Goal: Task Accomplishment & Management: Use online tool/utility

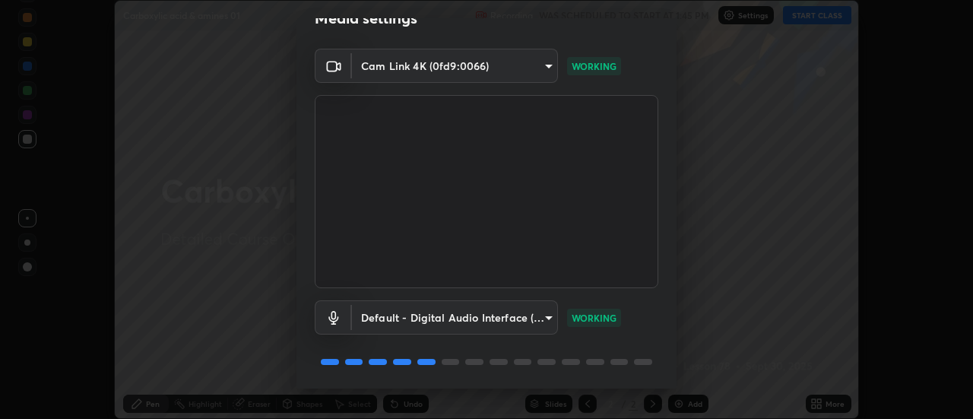
scroll to position [80, 0]
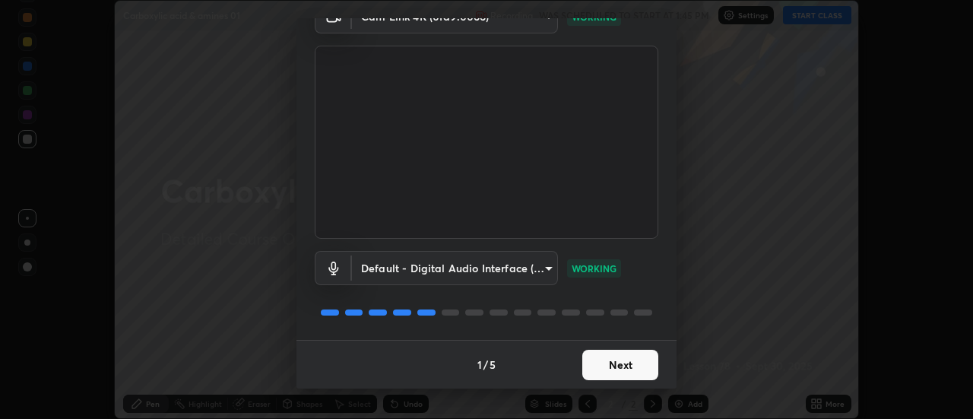
click at [614, 364] on button "Next" at bounding box center [621, 365] width 76 height 30
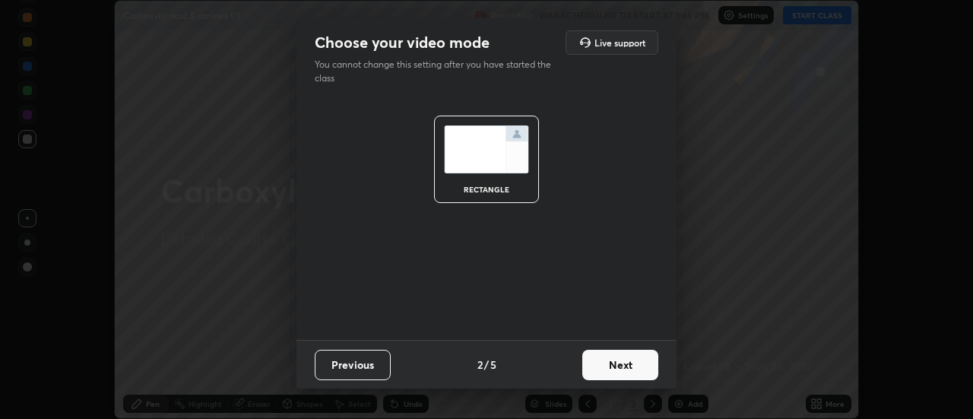
scroll to position [0, 0]
click at [614, 366] on button "Next" at bounding box center [621, 365] width 76 height 30
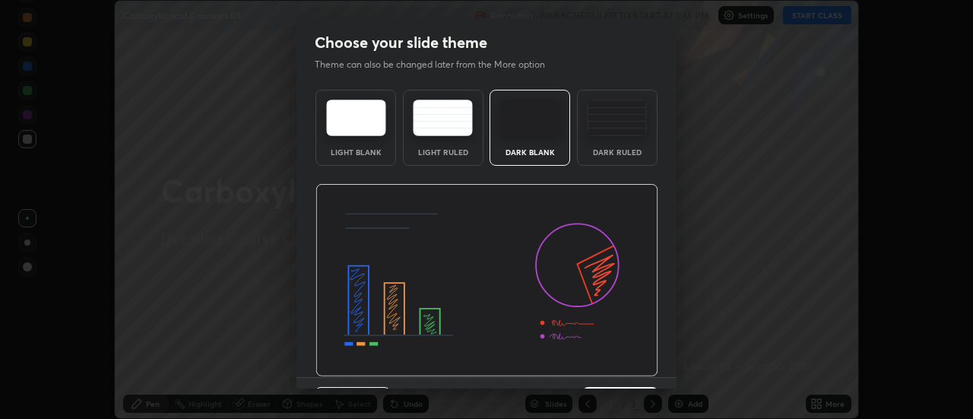
click at [617, 367] on img at bounding box center [487, 280] width 343 height 193
click at [618, 366] on img at bounding box center [487, 280] width 343 height 193
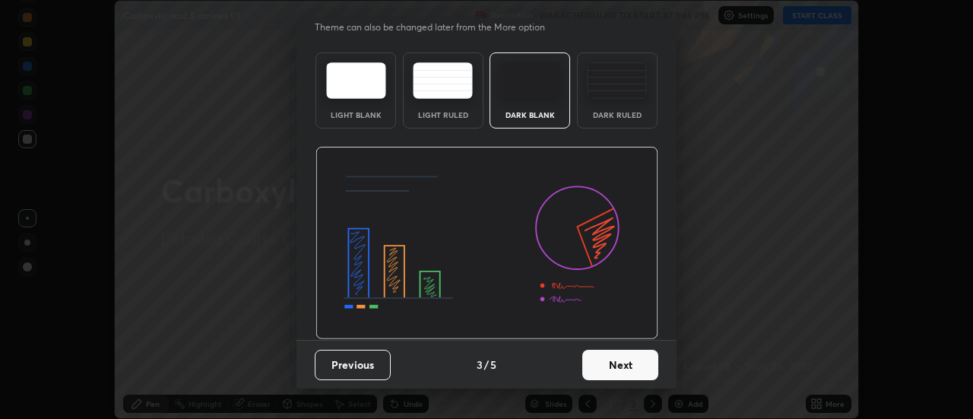
click at [606, 363] on button "Next" at bounding box center [621, 365] width 76 height 30
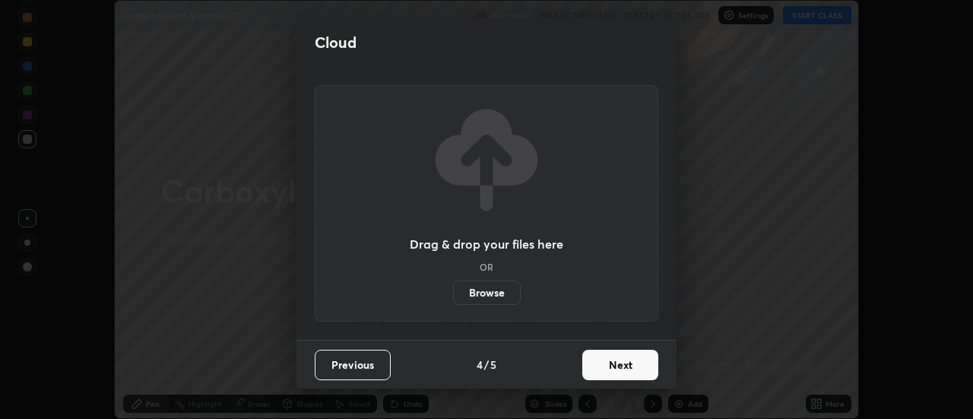
scroll to position [0, 0]
click at [608, 367] on button "Next" at bounding box center [621, 365] width 76 height 30
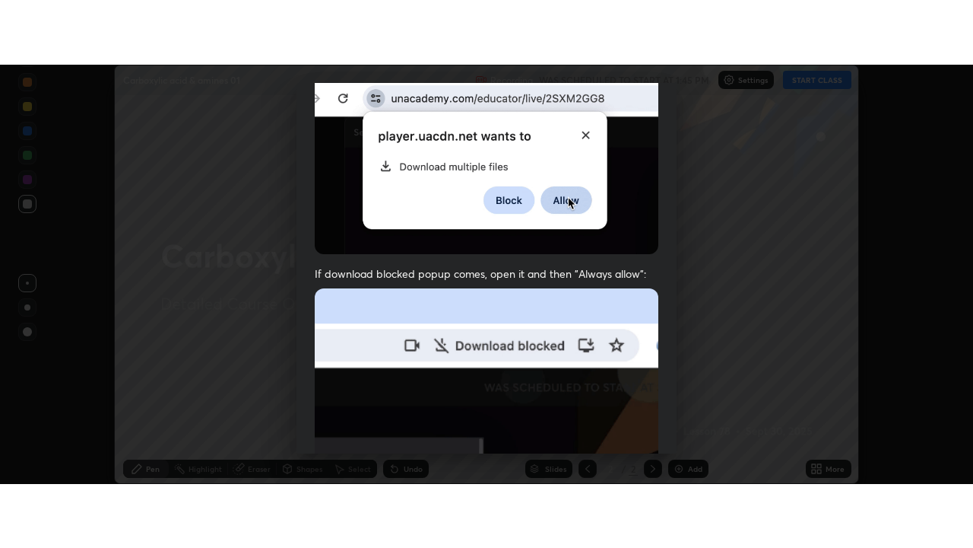
scroll to position [390, 0]
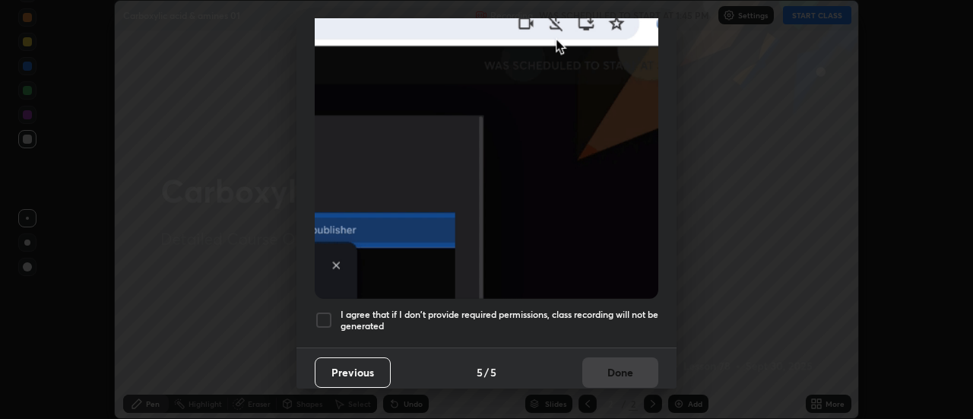
click at [605, 309] on h5 "I agree that if I don't provide required permissions, class recording will not …" at bounding box center [500, 321] width 318 height 24
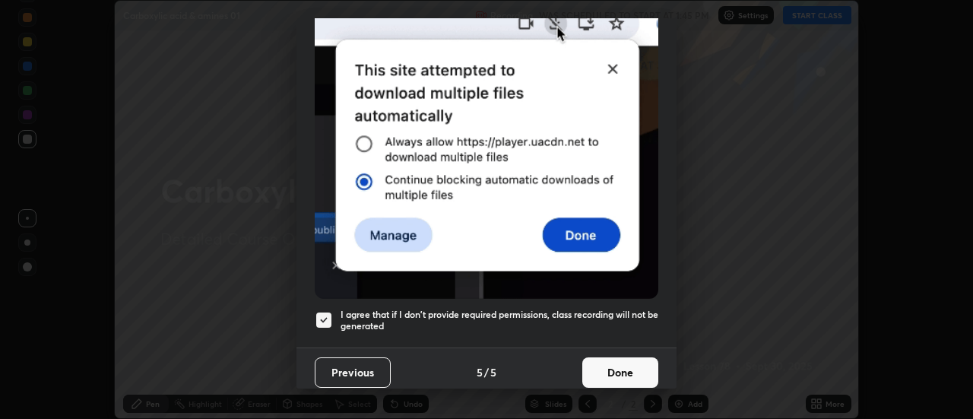
click at [630, 369] on button "Done" at bounding box center [621, 372] width 76 height 30
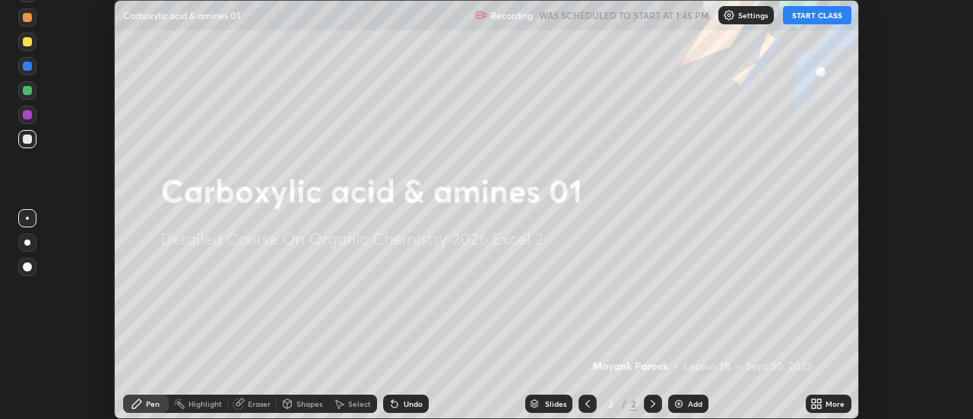
click at [689, 404] on div "Add" at bounding box center [695, 404] width 14 height 8
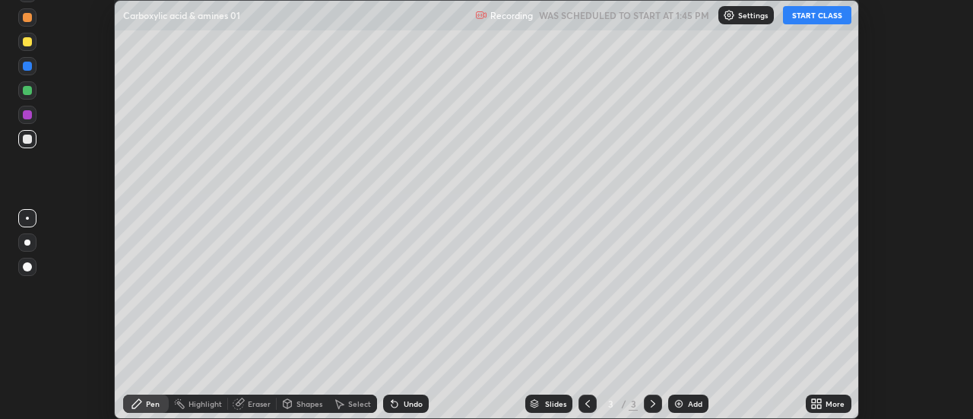
click at [813, 408] on icon at bounding box center [814, 407] width 4 height 4
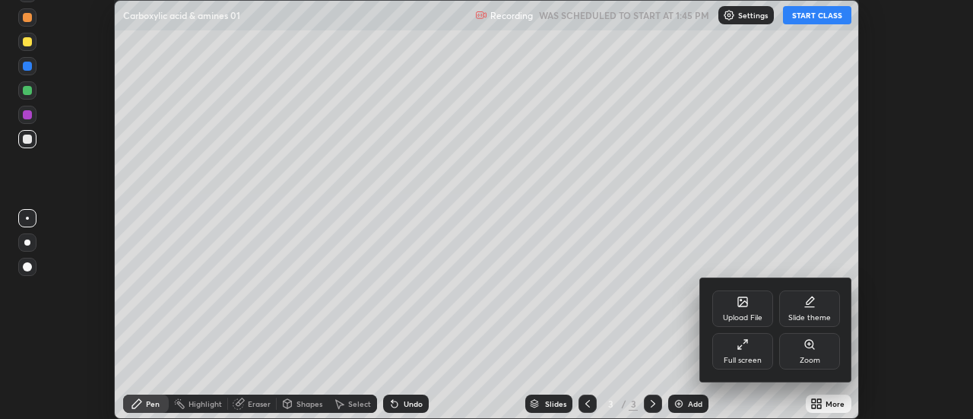
click at [754, 360] on div "Full screen" at bounding box center [743, 361] width 38 height 8
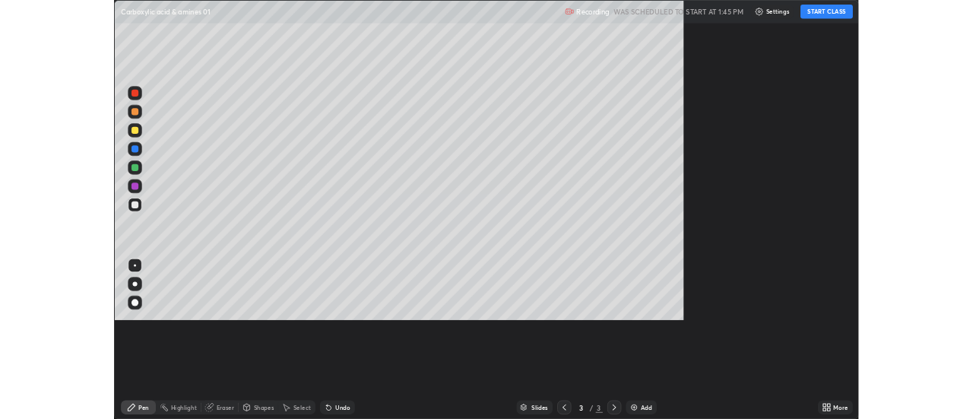
scroll to position [548, 973]
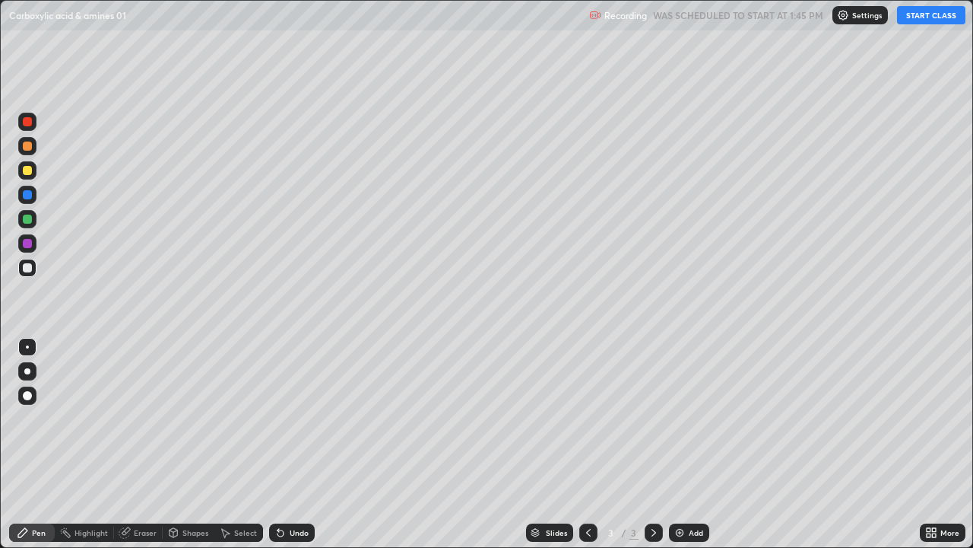
click at [929, 16] on button "START CLASS" at bounding box center [931, 15] width 68 height 18
click at [944, 418] on div "More" at bounding box center [950, 533] width 19 height 8
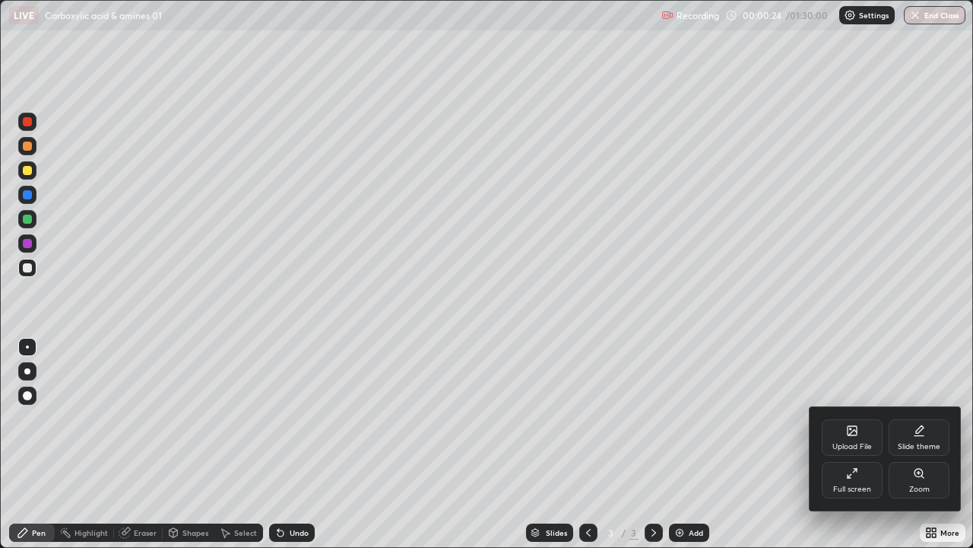
click at [862, 418] on div "Upload File" at bounding box center [852, 437] width 61 height 37
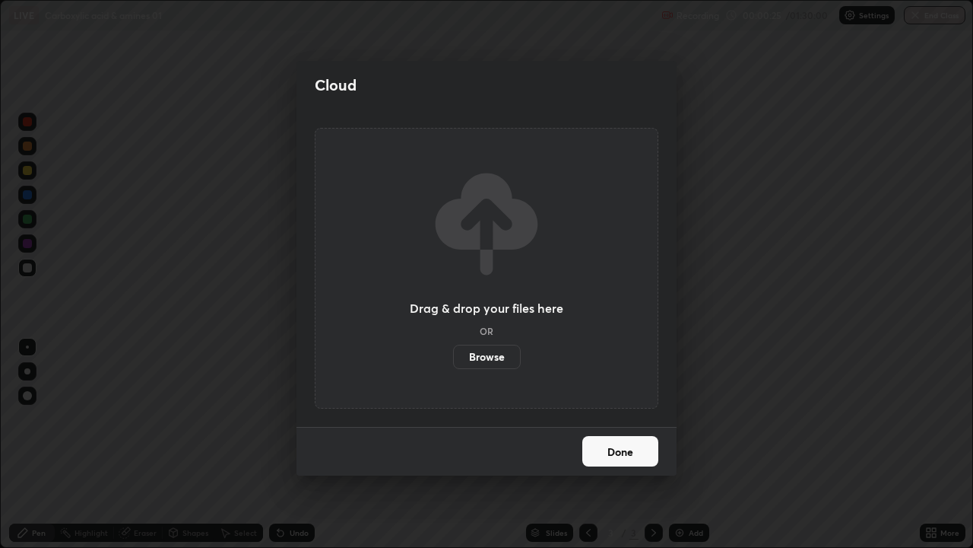
click at [498, 357] on label "Browse" at bounding box center [487, 356] width 68 height 24
click at [453, 357] on input "Browse" at bounding box center [453, 356] width 0 height 24
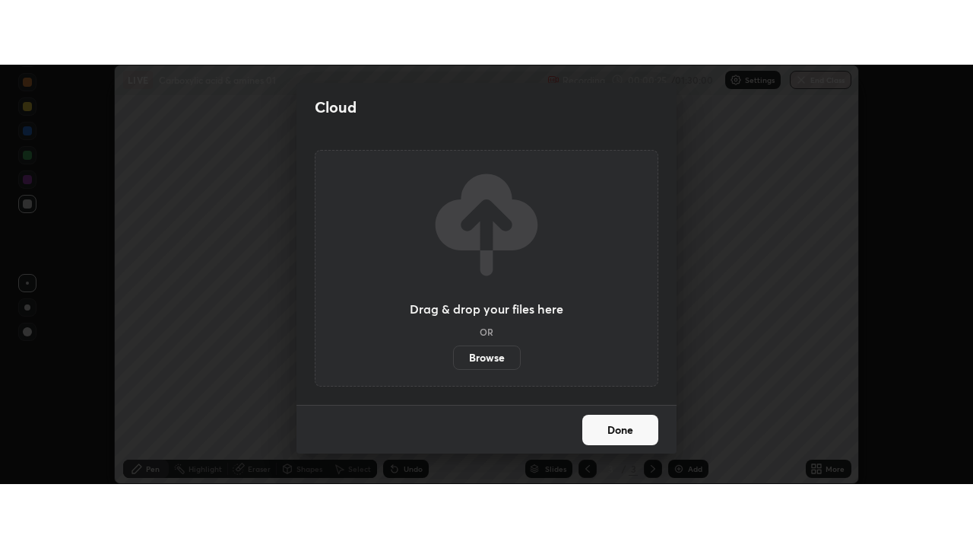
scroll to position [75629, 75074]
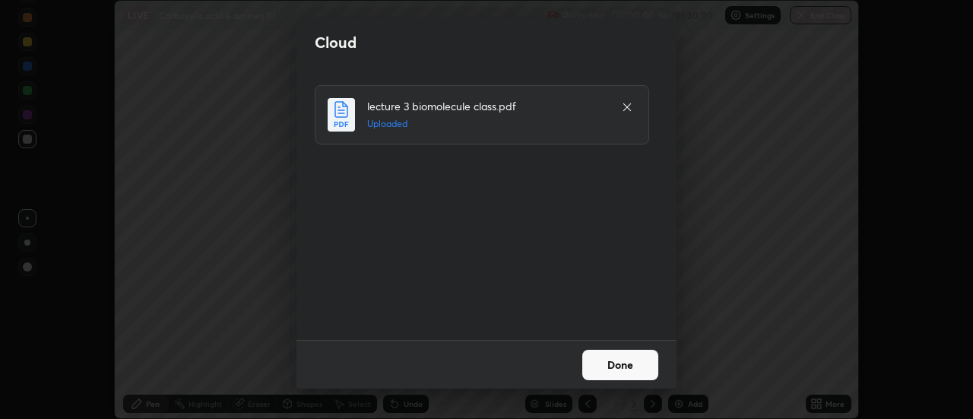
click at [598, 366] on button "Done" at bounding box center [621, 365] width 76 height 30
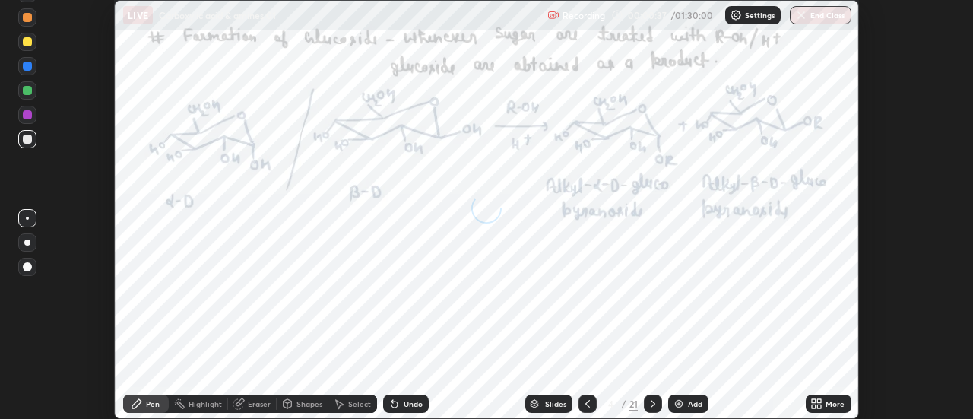
click at [814, 401] on icon at bounding box center [814, 401] width 4 height 4
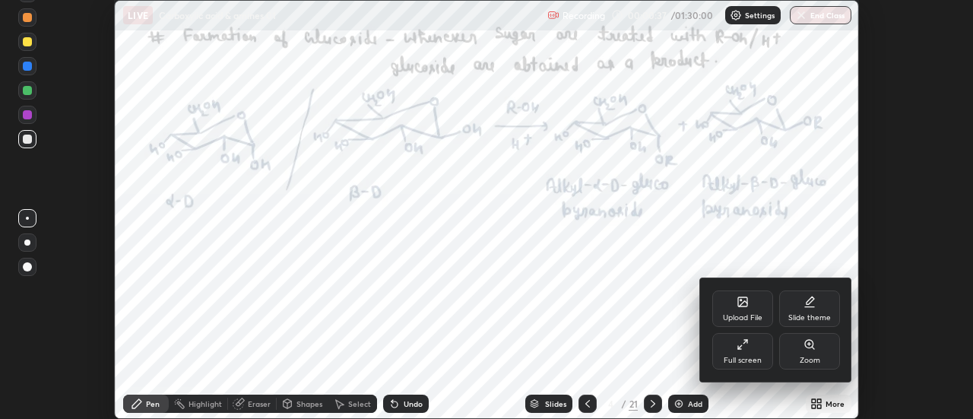
click at [754, 360] on div "Full screen" at bounding box center [743, 361] width 38 height 8
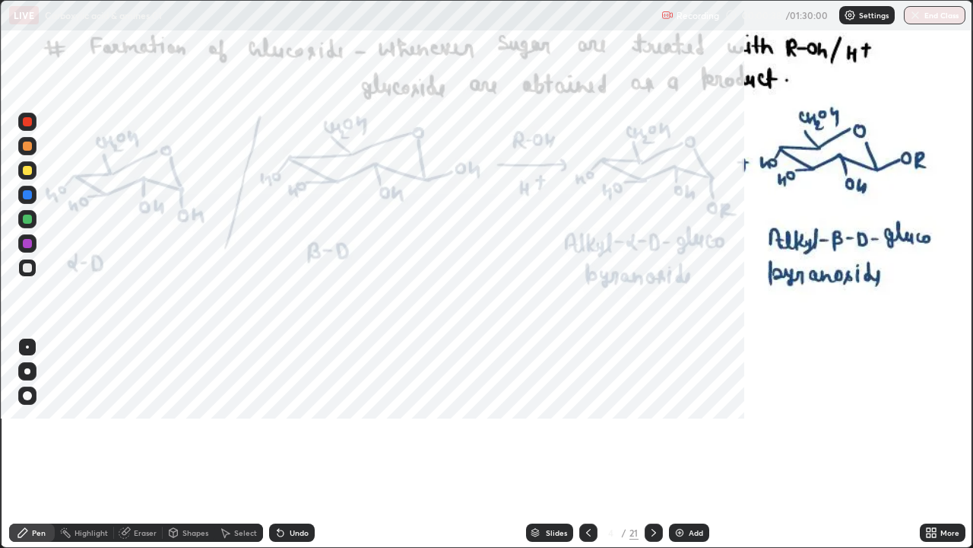
scroll to position [548, 973]
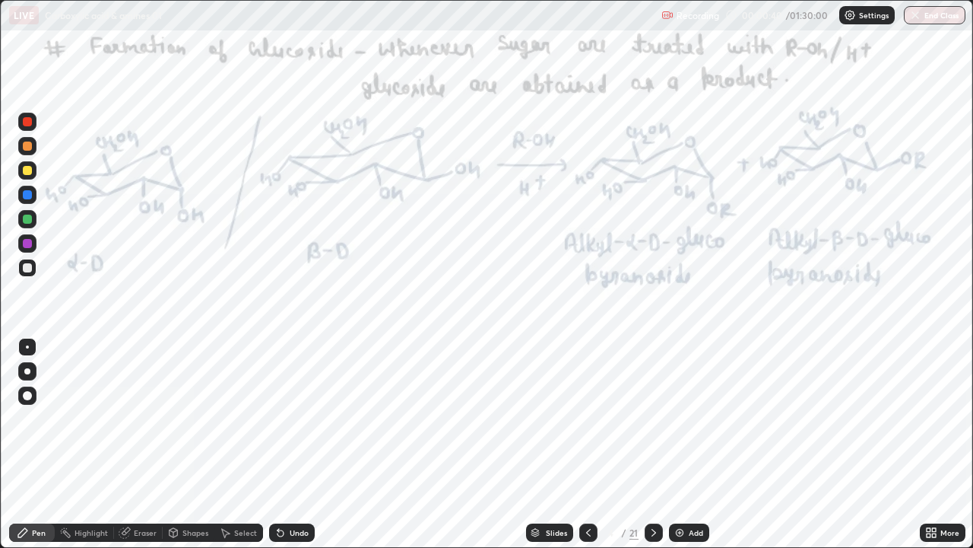
click at [556, 418] on div "Slides" at bounding box center [549, 532] width 47 height 18
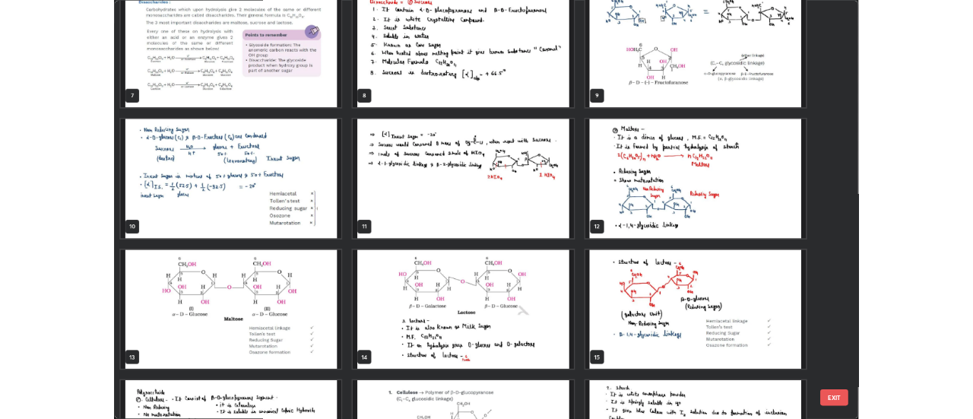
scroll to position [348, 0]
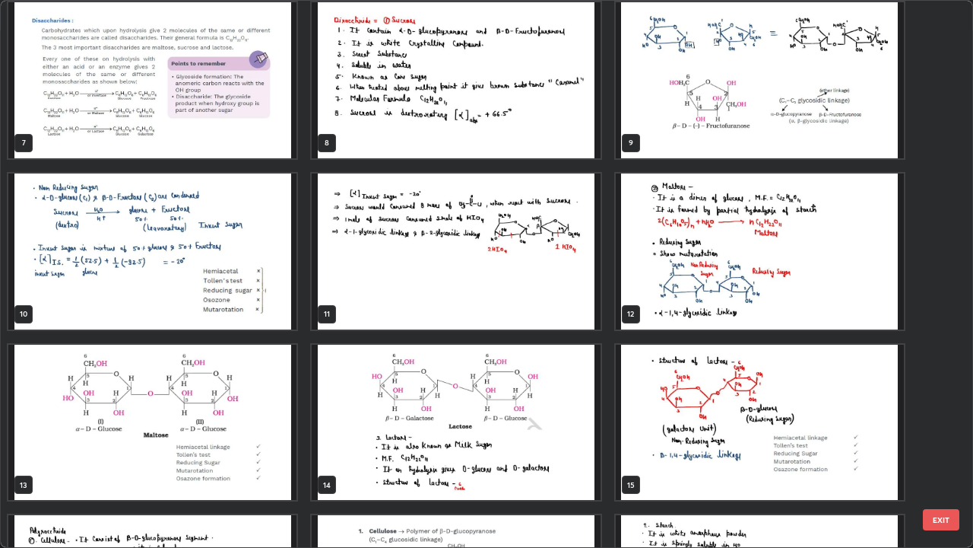
click at [475, 295] on img "grid" at bounding box center [456, 251] width 288 height 156
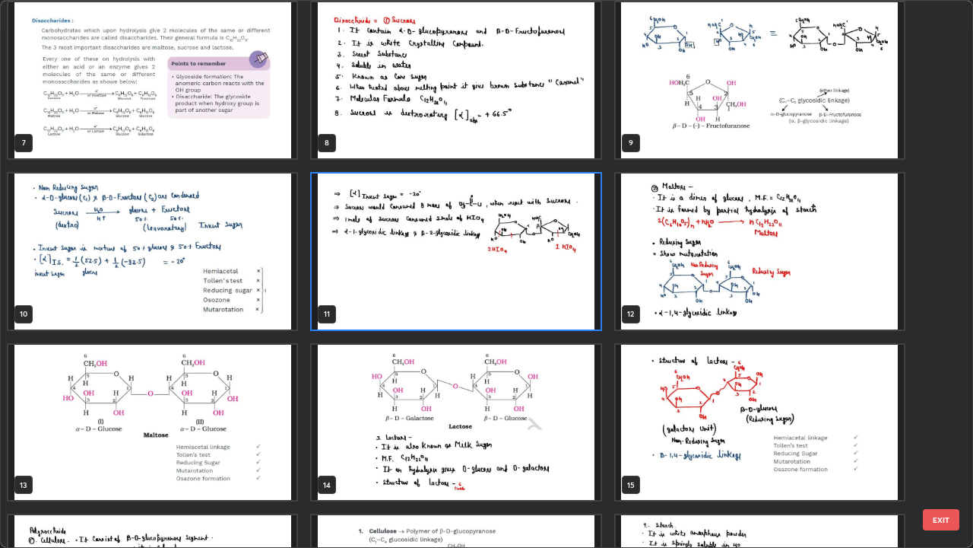
click at [478, 294] on img "grid" at bounding box center [456, 251] width 288 height 156
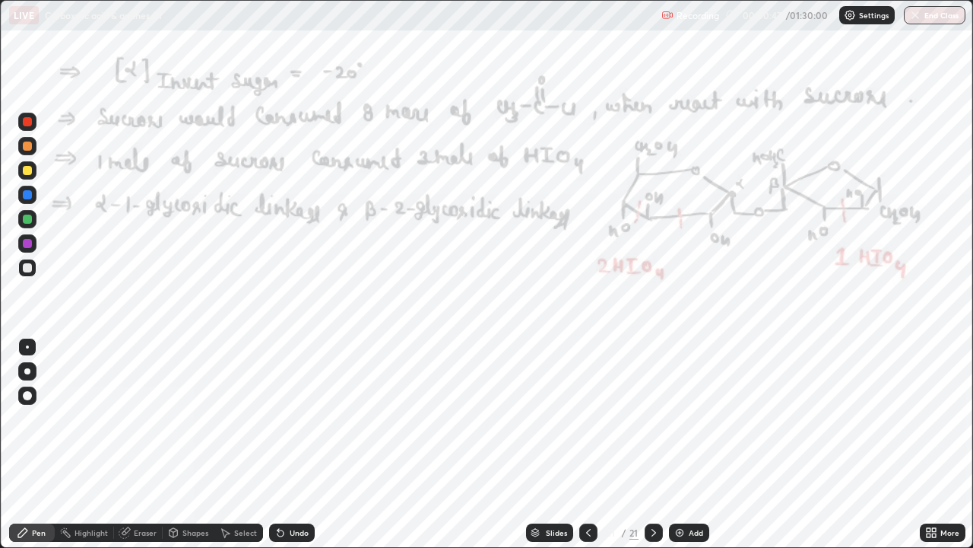
click at [480, 295] on img "grid" at bounding box center [456, 251] width 288 height 156
click at [30, 173] on div at bounding box center [27, 170] width 9 height 9
click at [652, 418] on icon at bounding box center [654, 532] width 12 height 12
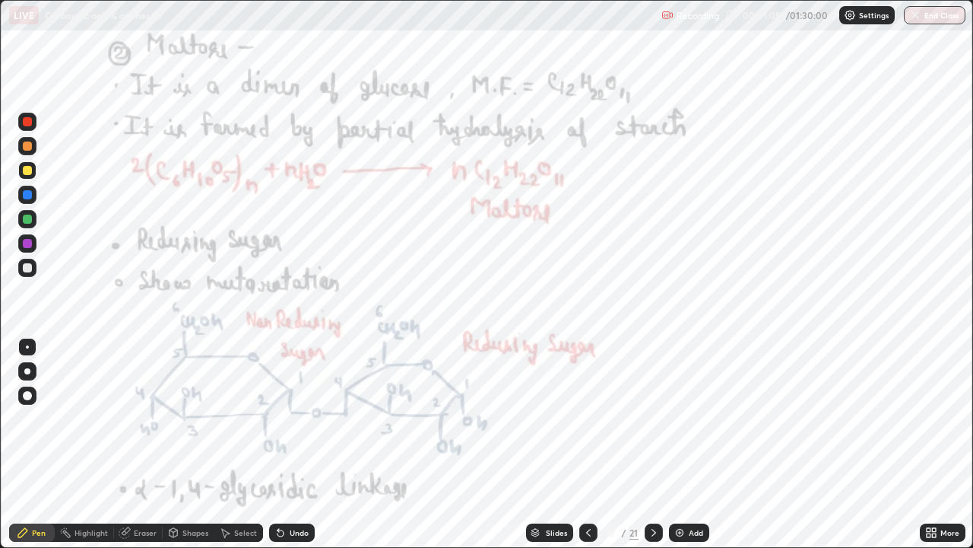
click at [587, 418] on icon at bounding box center [589, 532] width 12 height 12
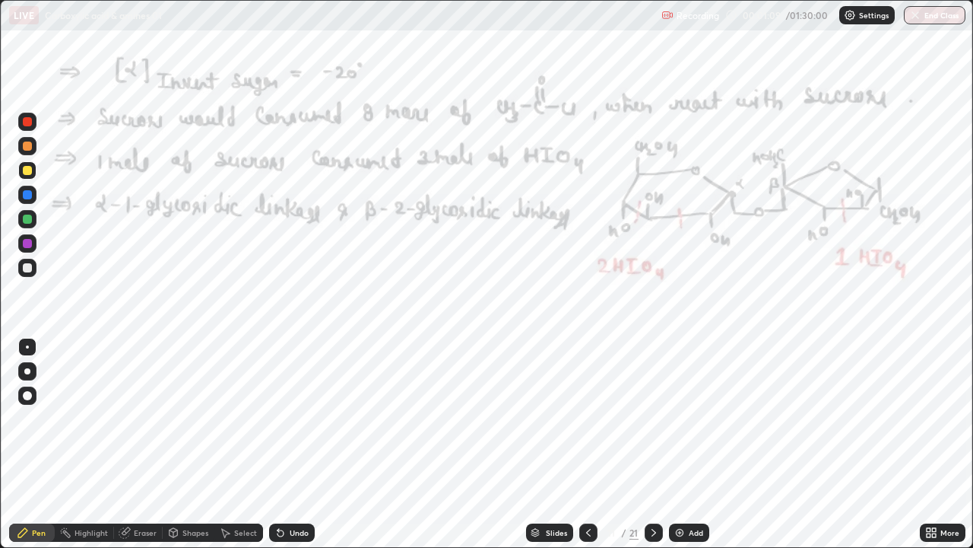
click at [589, 418] on icon at bounding box center [589, 532] width 12 height 12
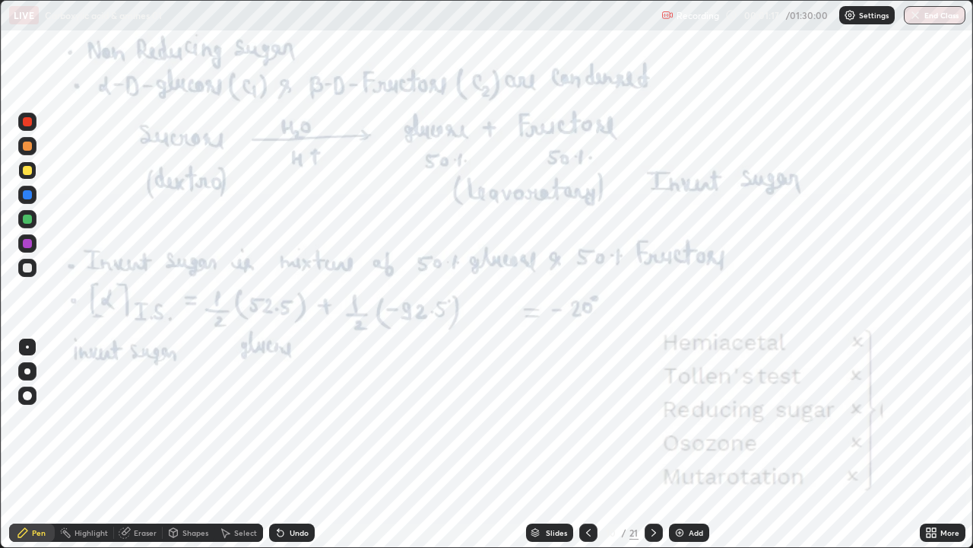
click at [27, 147] on div at bounding box center [27, 145] width 9 height 9
click at [583, 418] on icon at bounding box center [589, 532] width 12 height 12
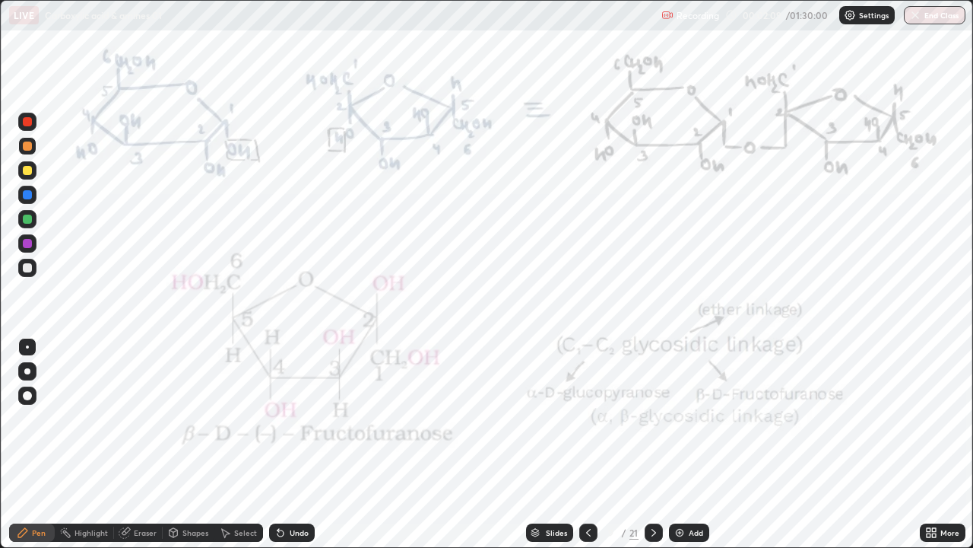
click at [652, 418] on icon at bounding box center [654, 532] width 12 height 12
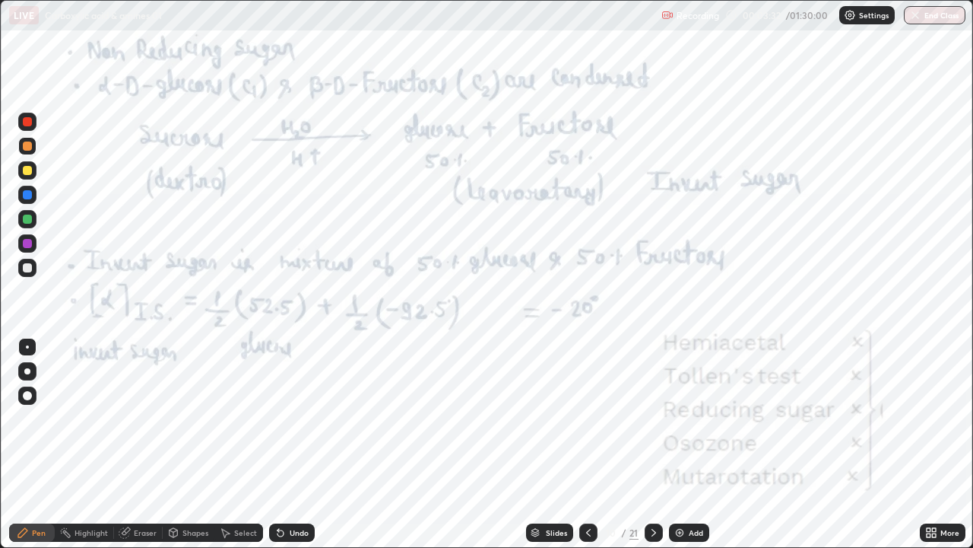
click at [652, 418] on icon at bounding box center [654, 532] width 12 height 12
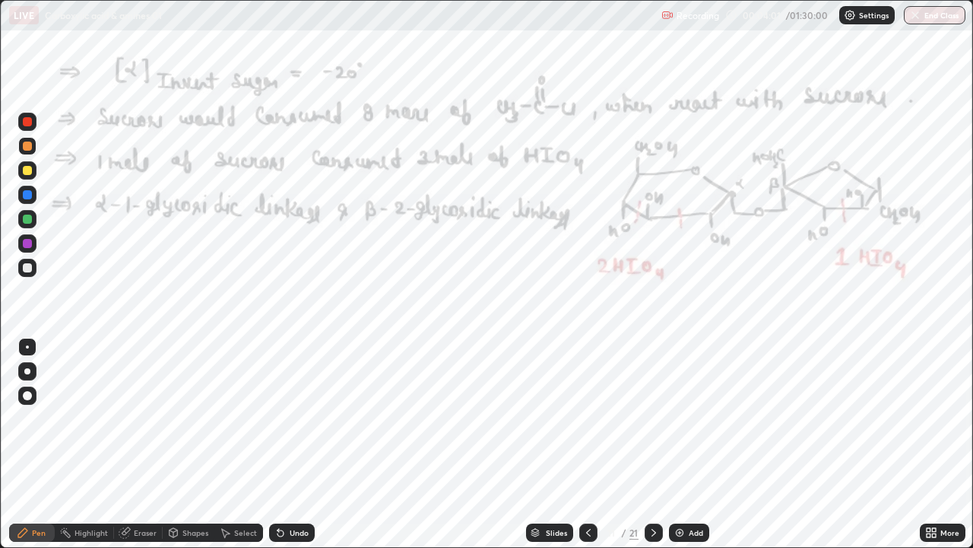
click at [652, 418] on icon at bounding box center [654, 532] width 12 height 12
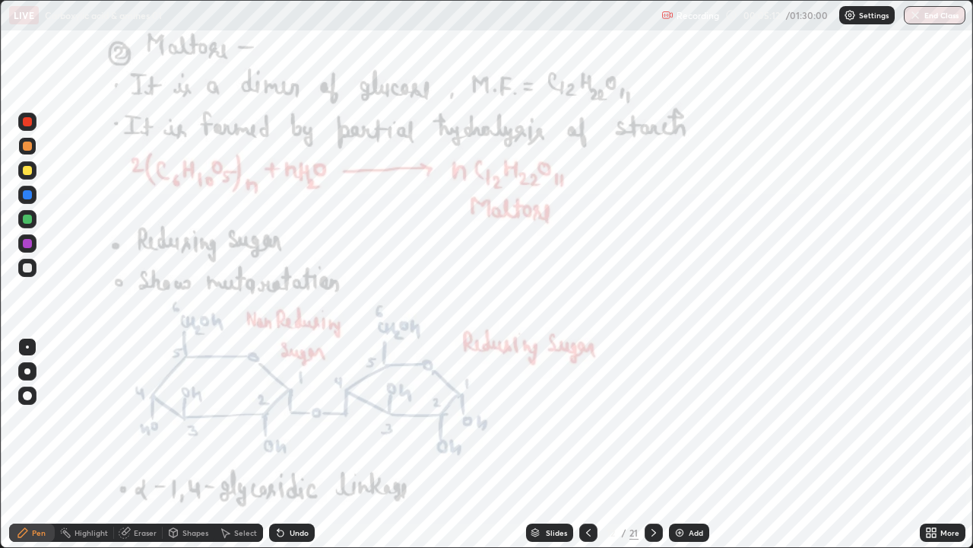
click at [30, 124] on div at bounding box center [27, 121] width 9 height 9
click at [287, 418] on div "Undo" at bounding box center [292, 532] width 46 height 18
click at [652, 418] on icon at bounding box center [654, 532] width 12 height 12
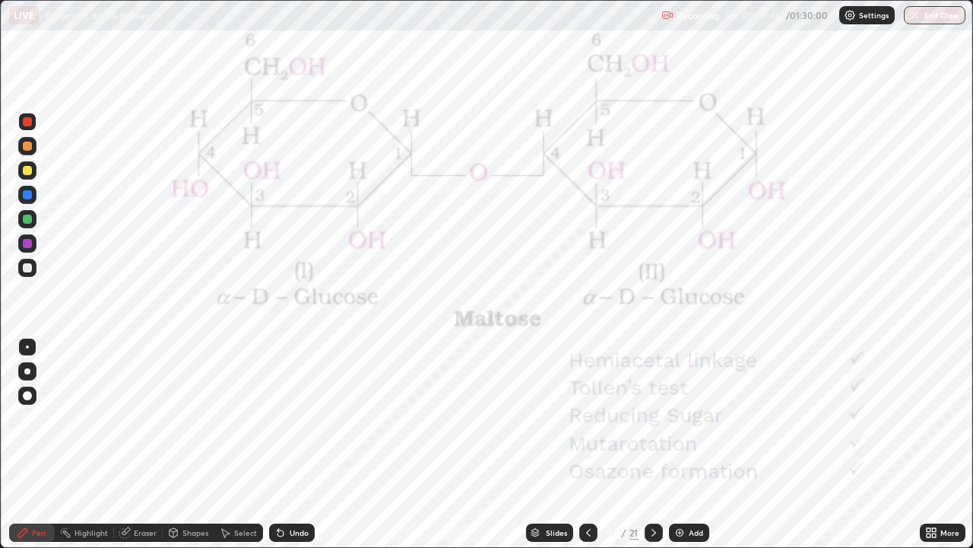
click at [310, 418] on div "Undo" at bounding box center [292, 532] width 46 height 18
click at [143, 418] on div "Eraser" at bounding box center [145, 533] width 23 height 8
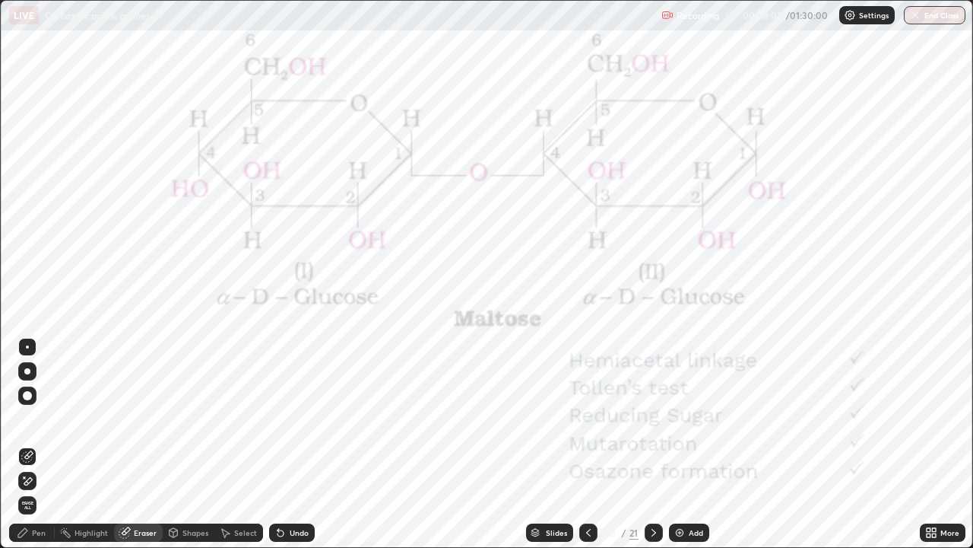
click at [40, 418] on div "Pen" at bounding box center [39, 533] width 14 height 8
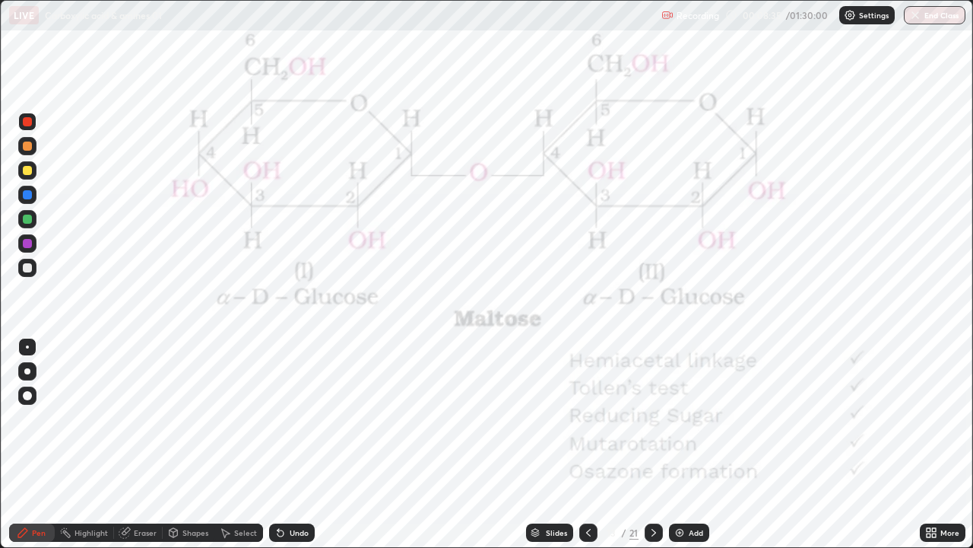
click at [646, 418] on div at bounding box center [654, 532] width 18 height 18
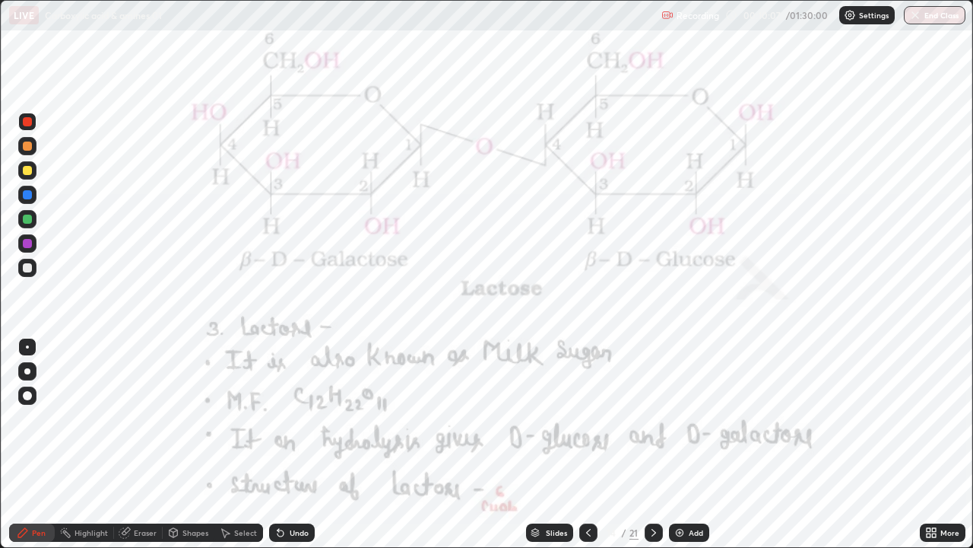
click at [697, 418] on div "Add" at bounding box center [696, 533] width 14 height 8
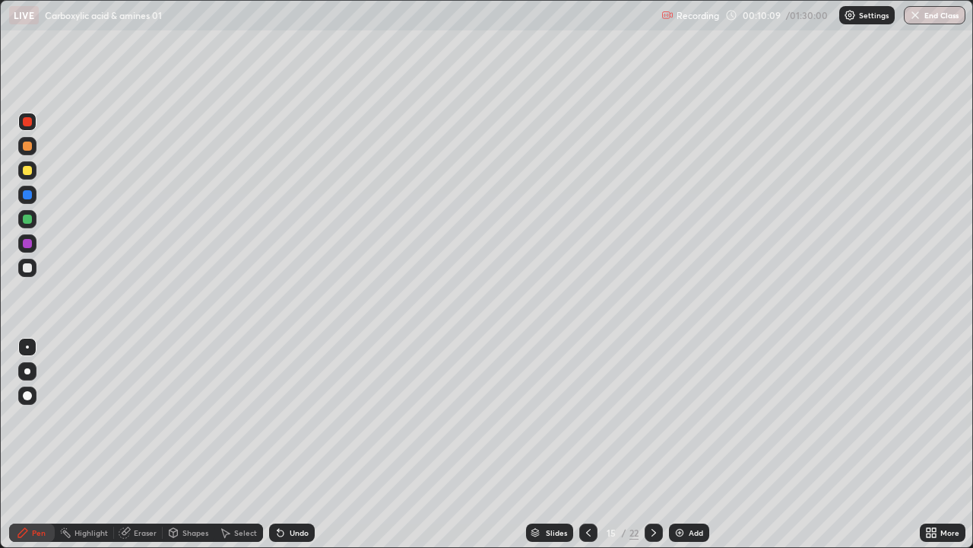
click at [25, 173] on div at bounding box center [27, 170] width 9 height 9
click at [25, 170] on div at bounding box center [27, 170] width 9 height 9
click at [26, 259] on div at bounding box center [27, 268] width 18 height 18
click at [28, 263] on div at bounding box center [27, 267] width 9 height 9
click at [28, 268] on div at bounding box center [27, 267] width 9 height 9
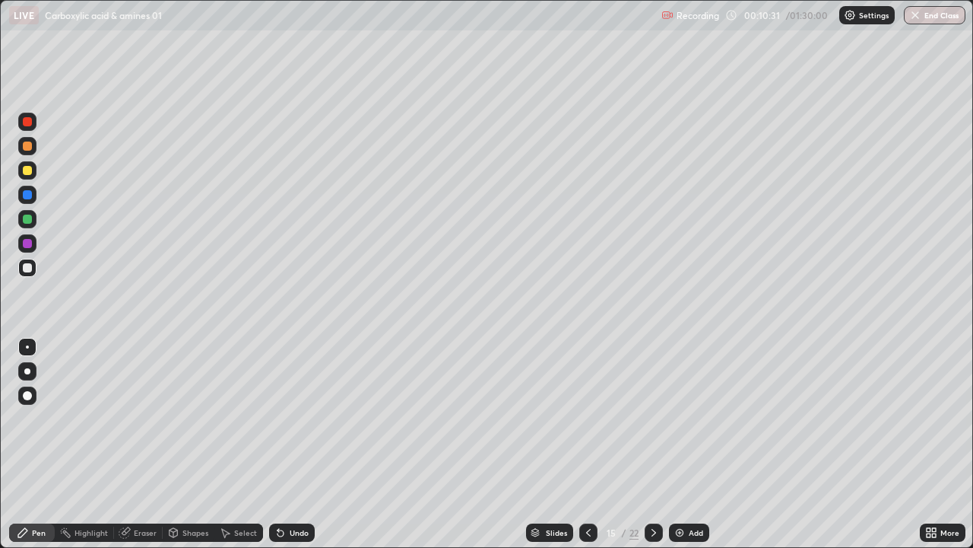
click at [27, 266] on div at bounding box center [27, 267] width 9 height 9
click at [28, 173] on div at bounding box center [27, 170] width 9 height 9
click at [28, 171] on div at bounding box center [27, 170] width 9 height 9
click at [27, 268] on div at bounding box center [27, 267] width 9 height 9
click at [29, 268] on div at bounding box center [27, 267] width 9 height 9
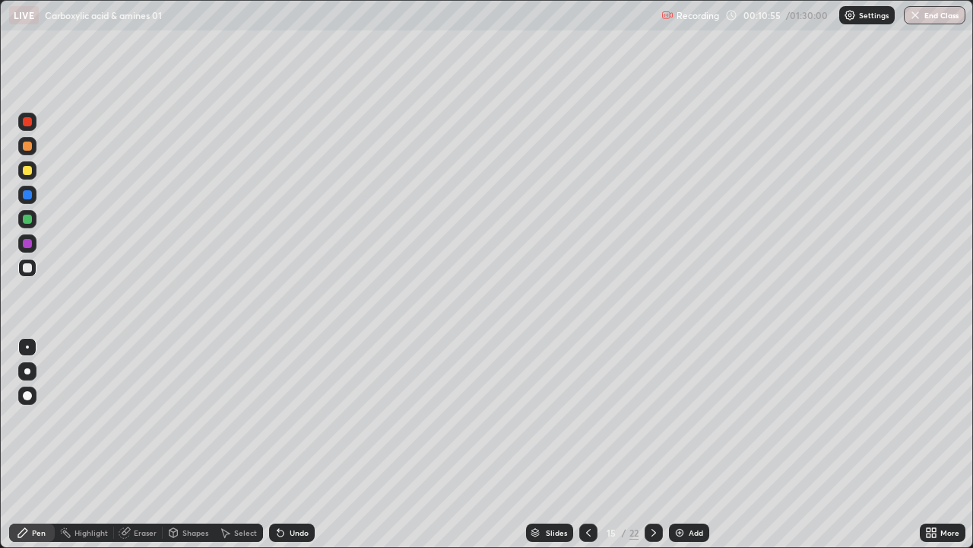
click at [31, 268] on div at bounding box center [27, 267] width 9 height 9
click at [30, 268] on div at bounding box center [27, 267] width 9 height 9
click at [579, 418] on div at bounding box center [588, 532] width 18 height 18
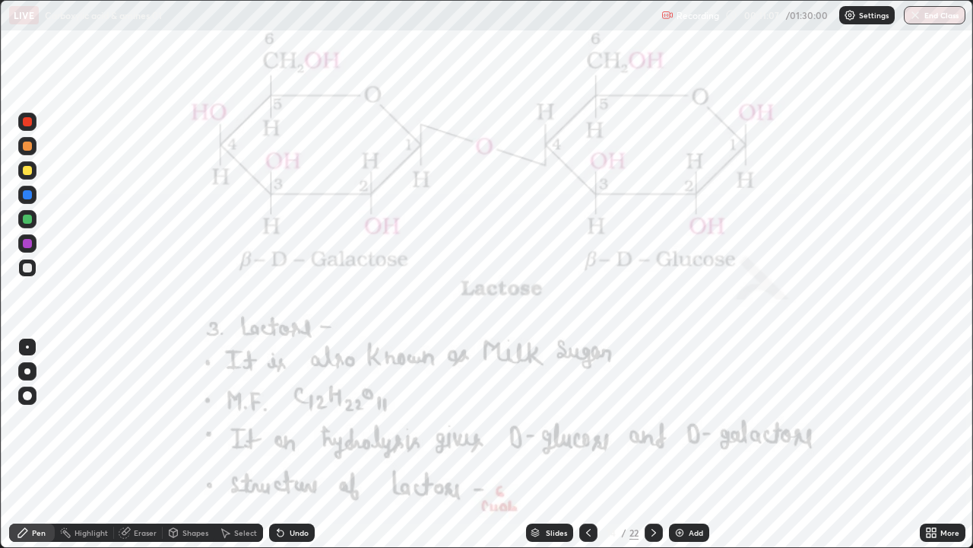
click at [652, 418] on icon at bounding box center [654, 532] width 12 height 12
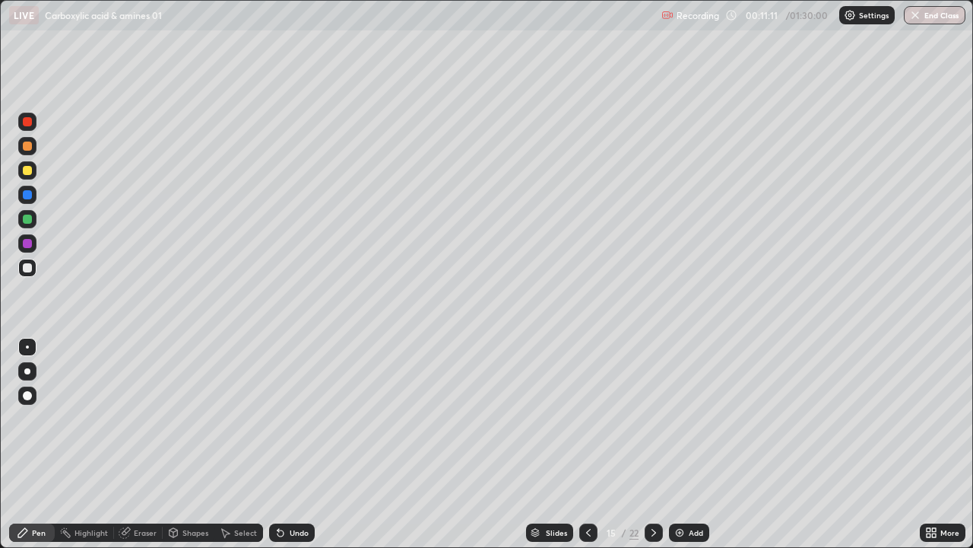
click at [142, 418] on div "Eraser" at bounding box center [145, 533] width 23 height 8
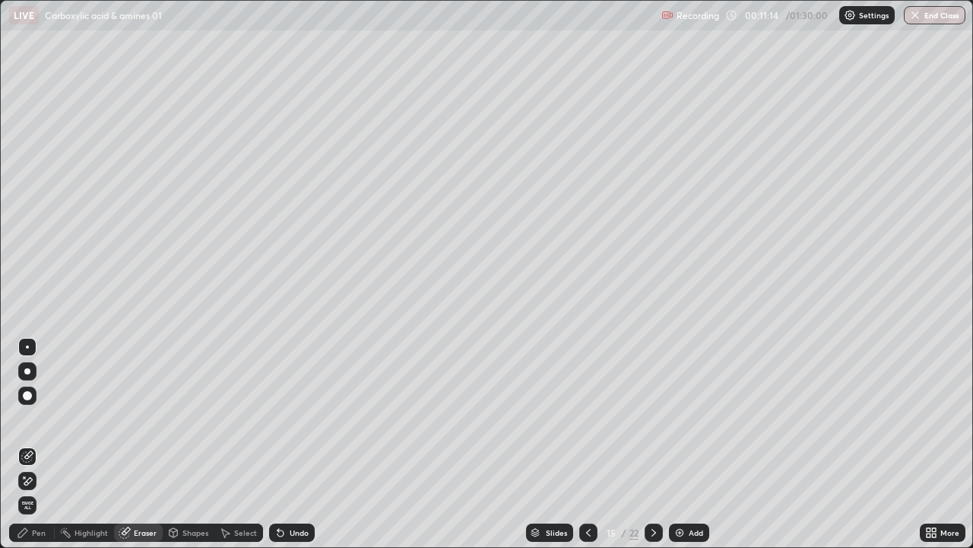
click at [37, 418] on div "Pen" at bounding box center [39, 533] width 14 height 8
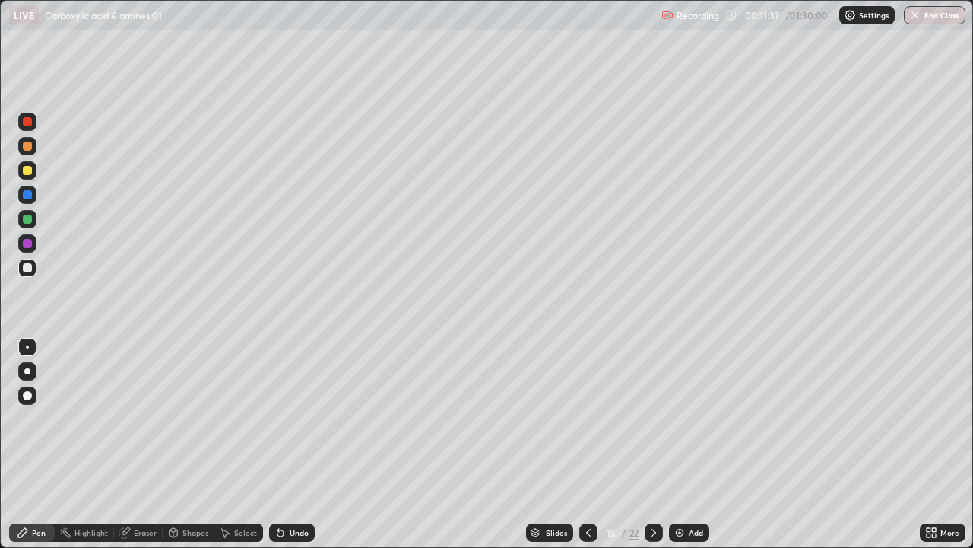
click at [586, 418] on icon at bounding box center [589, 532] width 12 height 12
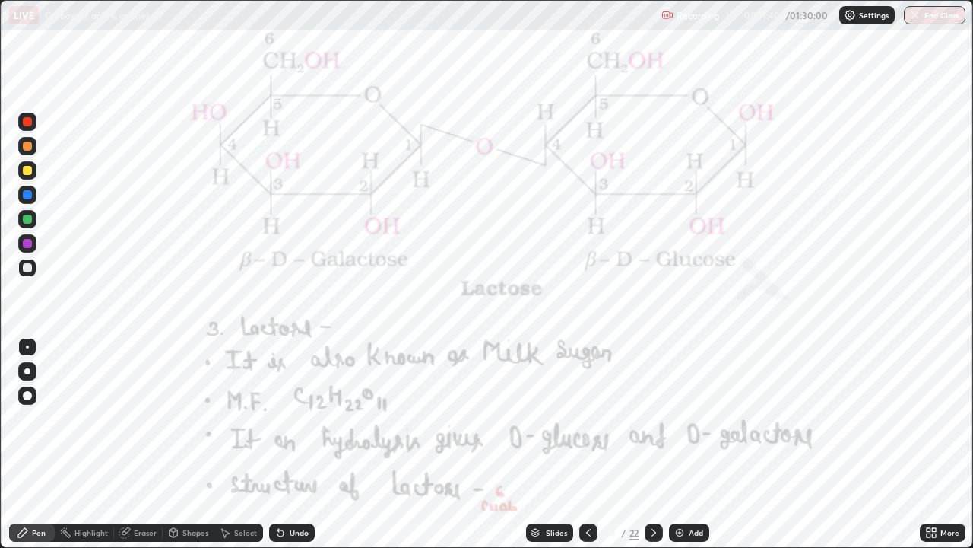
click at [38, 418] on div "Pen" at bounding box center [39, 533] width 14 height 8
click at [39, 418] on div "Pen" at bounding box center [39, 533] width 14 height 8
click at [34, 130] on div at bounding box center [27, 122] width 18 height 24
click at [147, 418] on div "Eraser" at bounding box center [145, 533] width 23 height 8
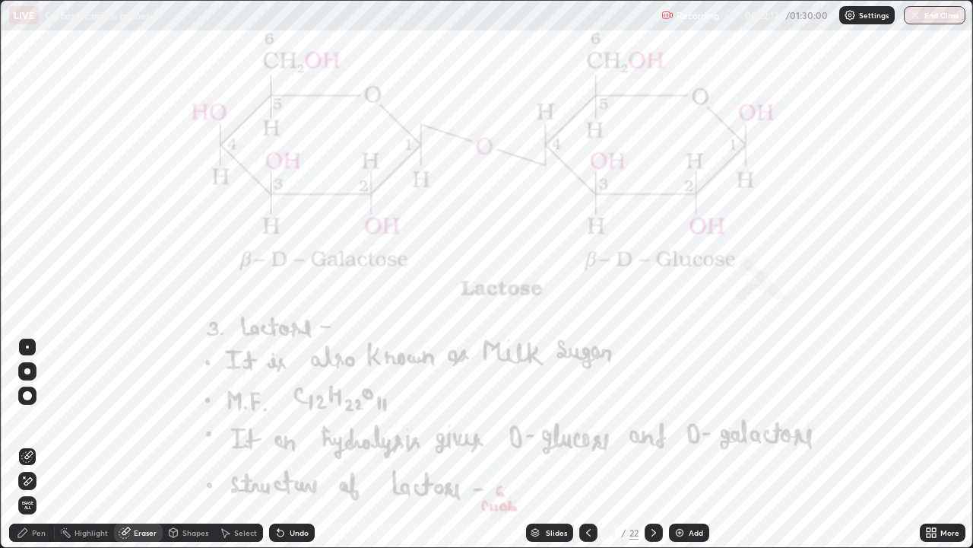
click at [39, 418] on div "Pen" at bounding box center [39, 533] width 14 height 8
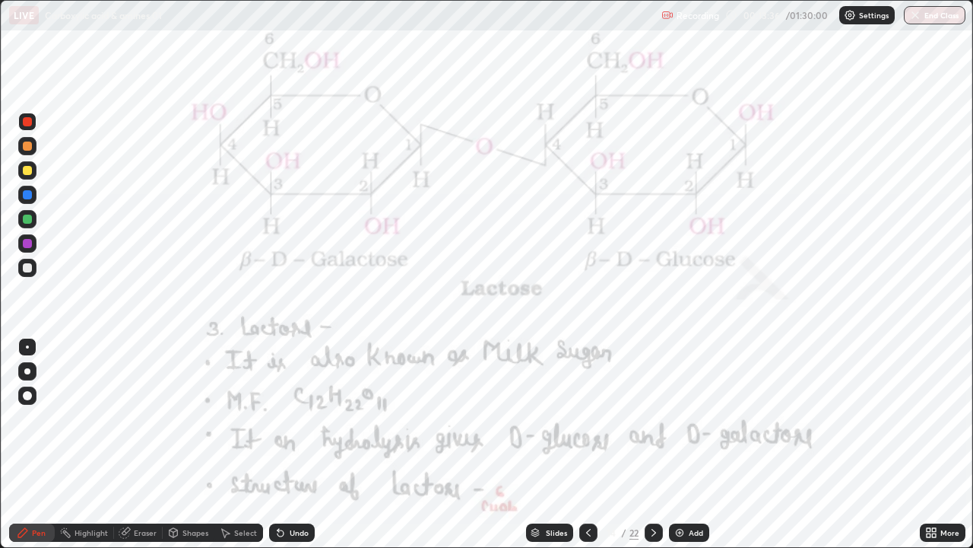
click at [654, 418] on icon at bounding box center [654, 532] width 12 height 12
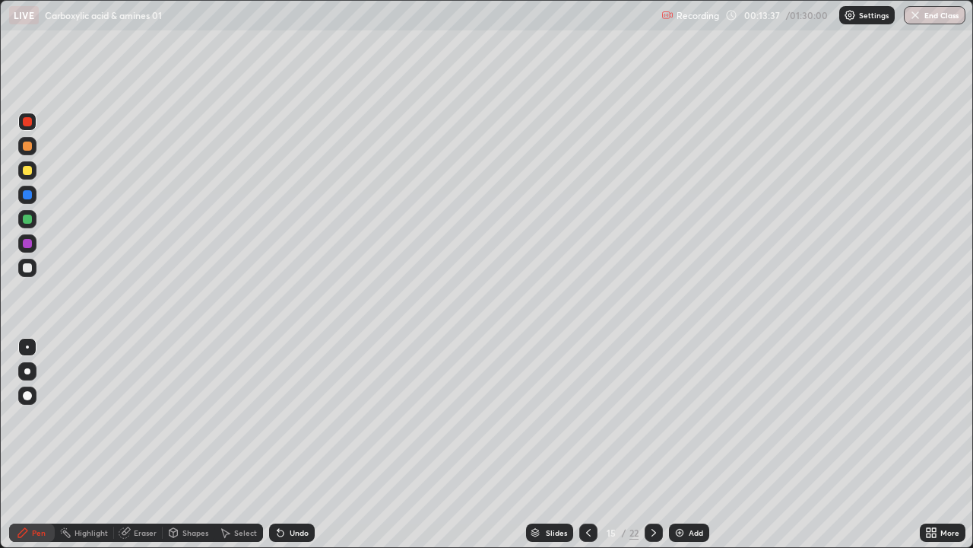
click at [652, 418] on icon at bounding box center [654, 532] width 12 height 12
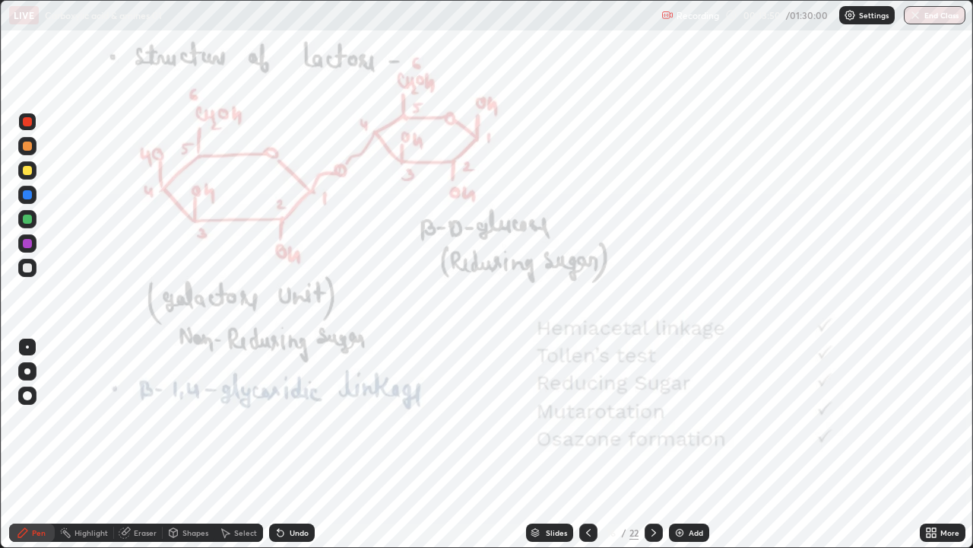
click at [586, 418] on icon at bounding box center [589, 532] width 12 height 12
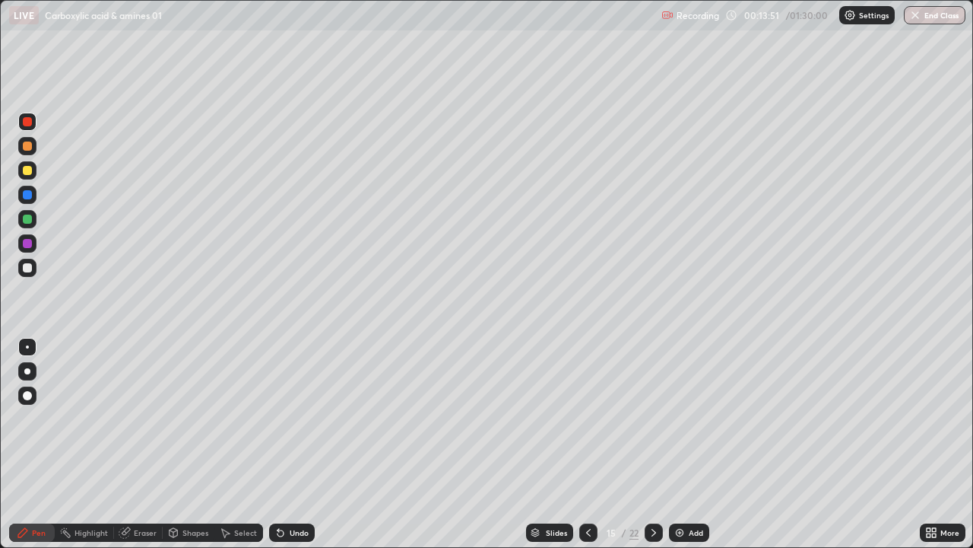
click at [588, 418] on icon at bounding box center [588, 533] width 5 height 8
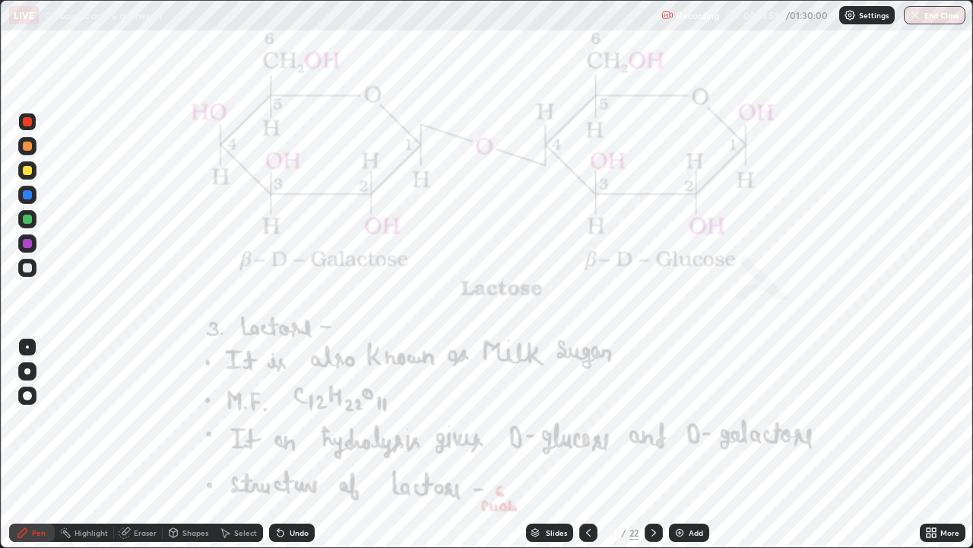
click at [653, 418] on icon at bounding box center [654, 532] width 12 height 12
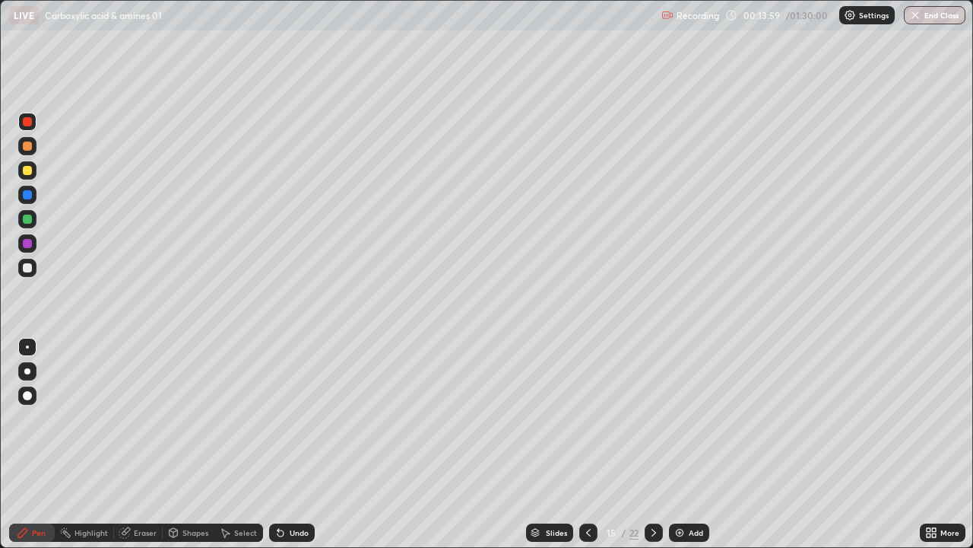
click at [661, 418] on div at bounding box center [654, 532] width 18 height 18
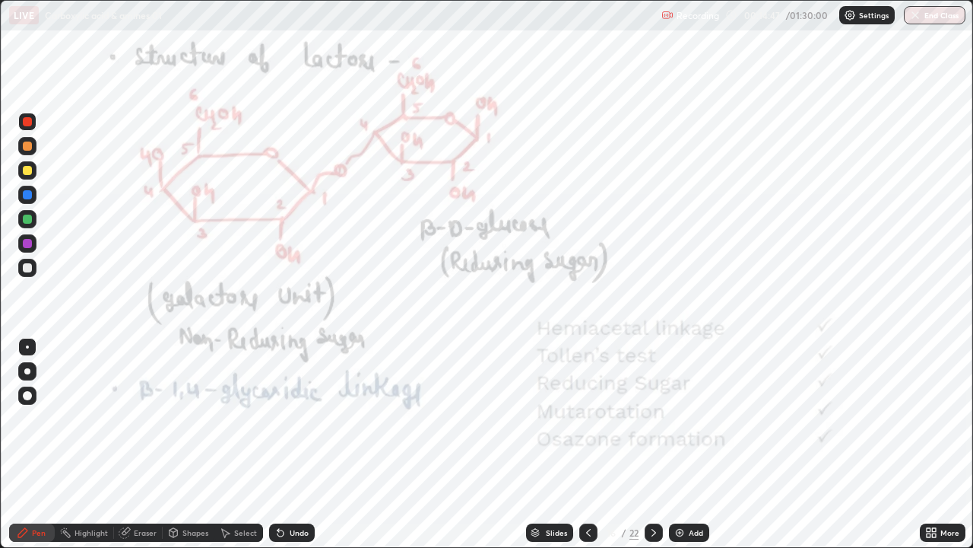
click at [652, 418] on icon at bounding box center [654, 532] width 12 height 12
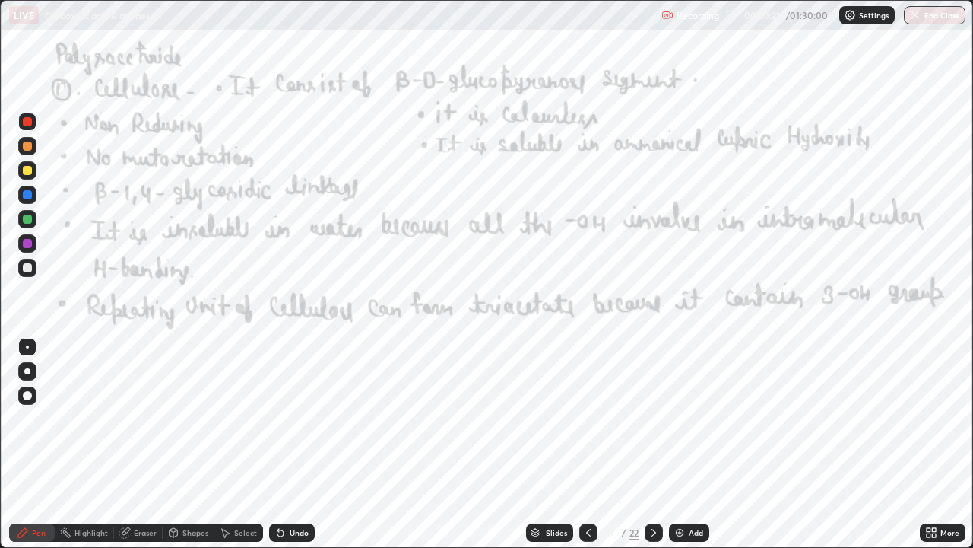
click at [652, 418] on icon at bounding box center [654, 532] width 12 height 12
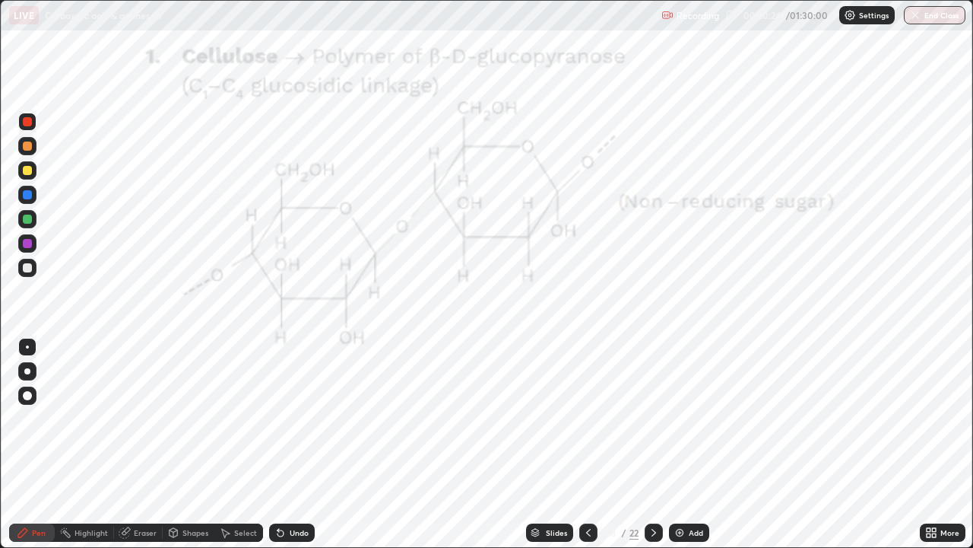
click at [28, 148] on div at bounding box center [27, 145] width 9 height 9
click at [27, 147] on div at bounding box center [27, 145] width 9 height 9
click at [26, 146] on div at bounding box center [27, 145] width 9 height 9
click at [24, 123] on div at bounding box center [27, 121] width 9 height 9
click at [27, 123] on div at bounding box center [27, 121] width 9 height 9
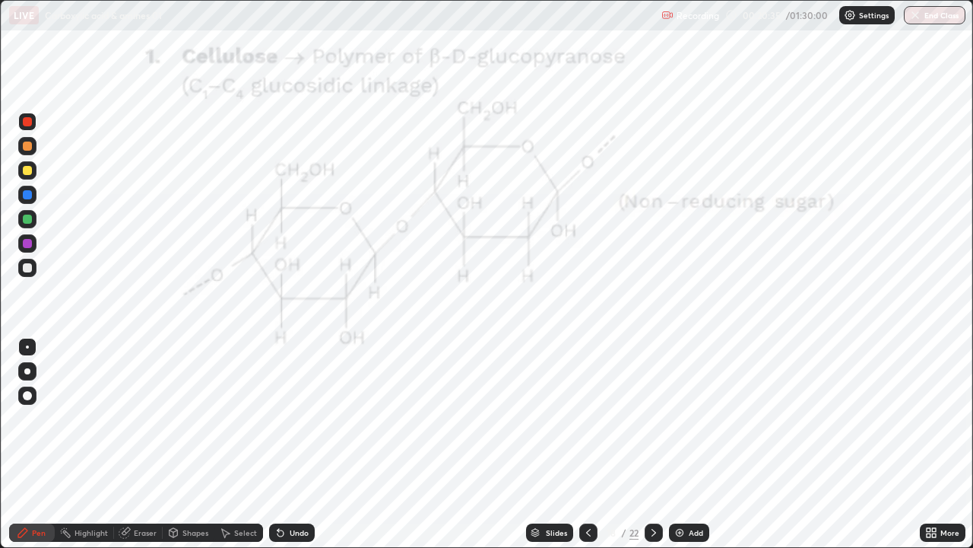
click at [139, 418] on div "Eraser" at bounding box center [145, 533] width 23 height 8
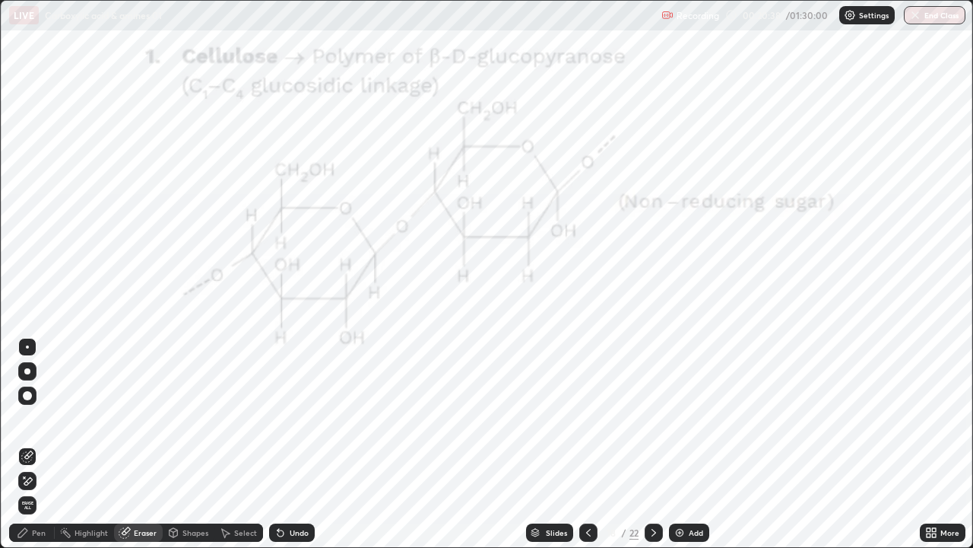
click at [33, 418] on div "Pen" at bounding box center [39, 533] width 14 height 8
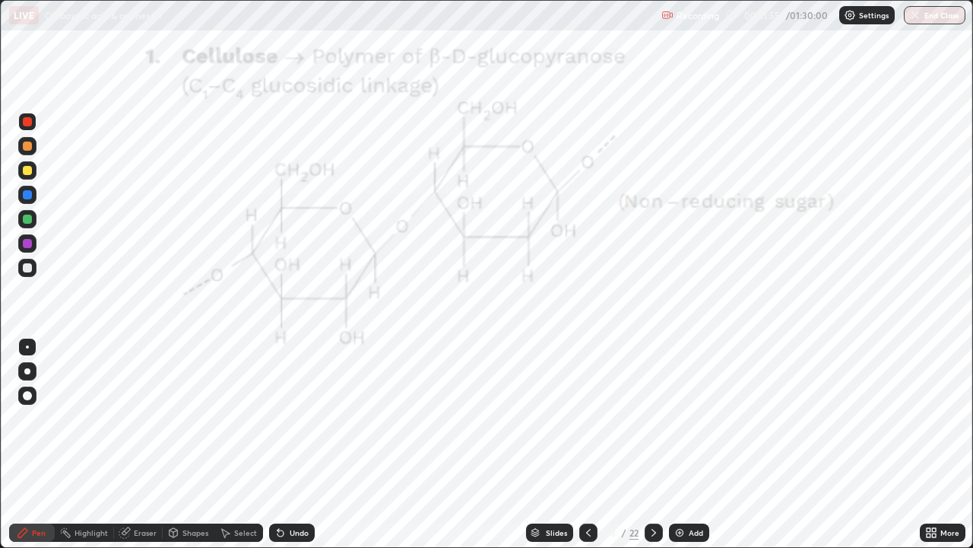
click at [586, 418] on icon at bounding box center [589, 532] width 12 height 12
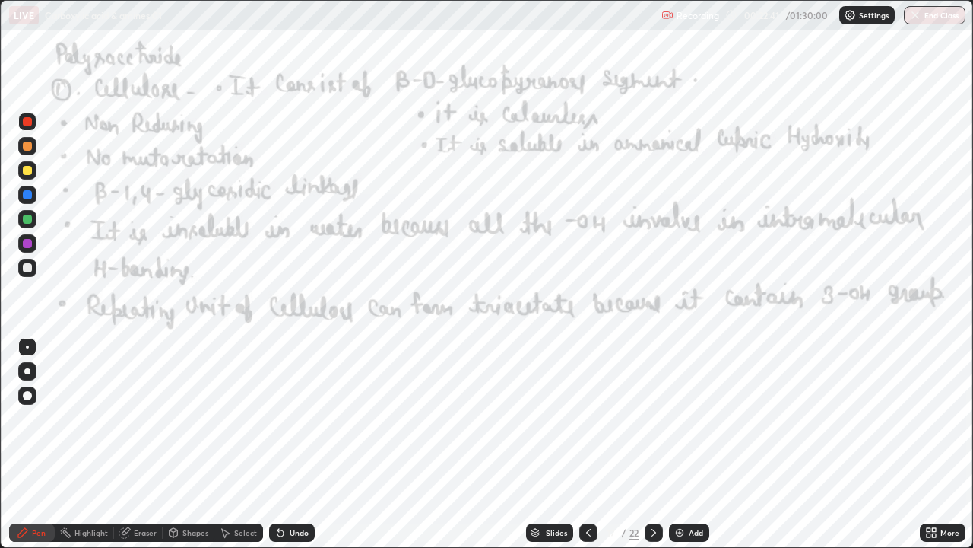
click at [652, 418] on icon at bounding box center [654, 532] width 12 height 12
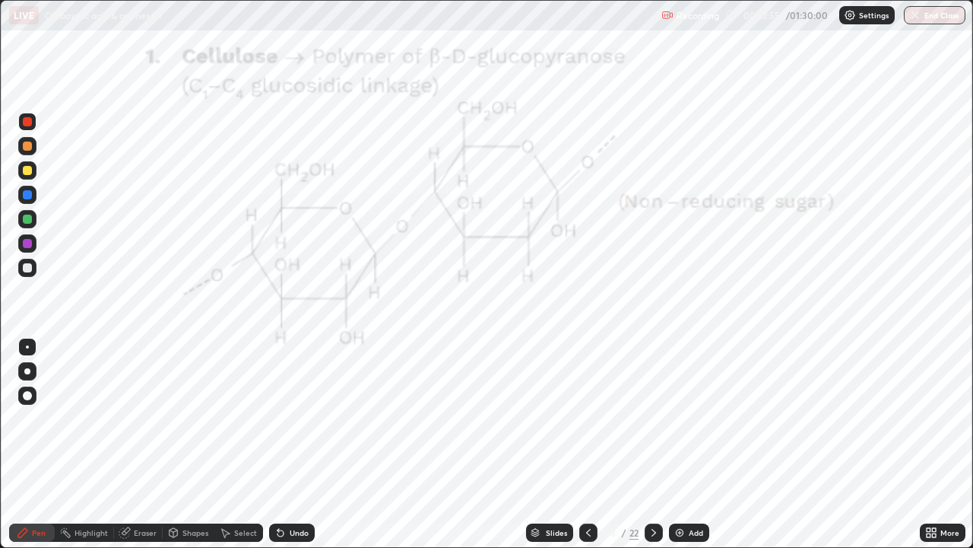
click at [652, 418] on icon at bounding box center [654, 532] width 12 height 12
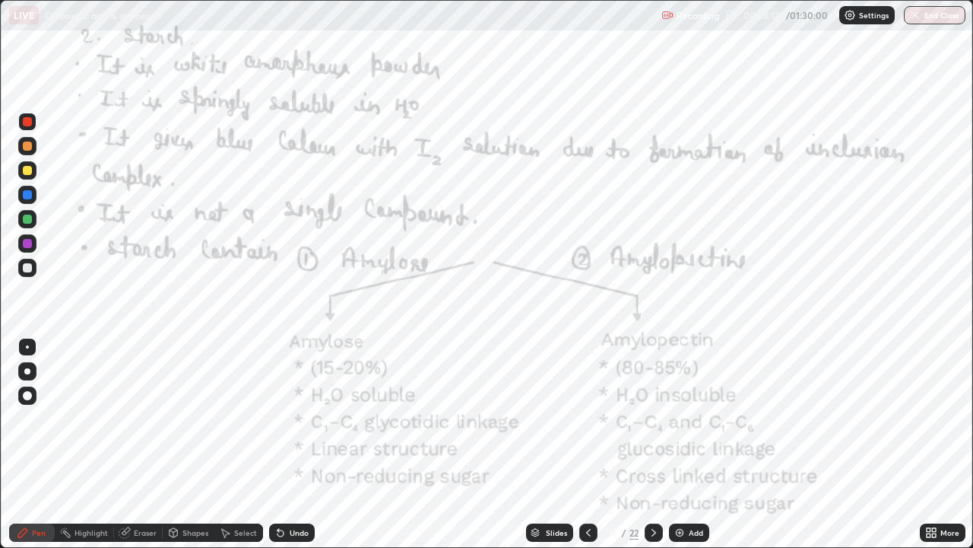
click at [652, 418] on icon at bounding box center [654, 532] width 12 height 12
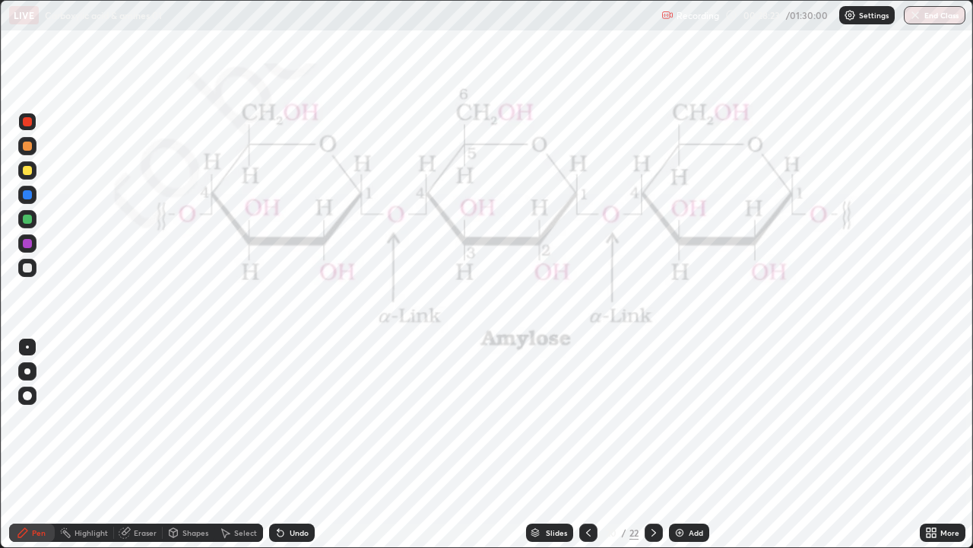
click at [652, 418] on icon at bounding box center [654, 532] width 12 height 12
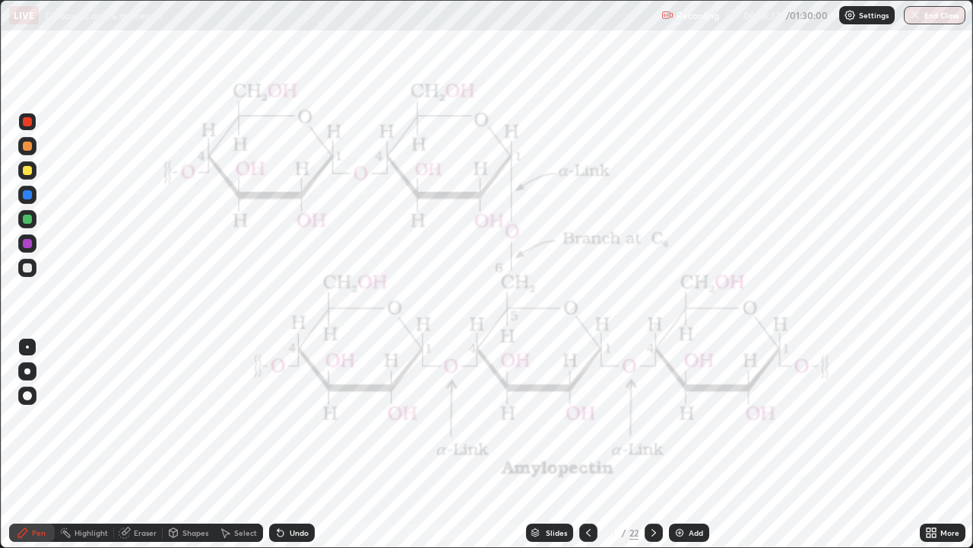
click at [586, 418] on icon at bounding box center [589, 532] width 12 height 12
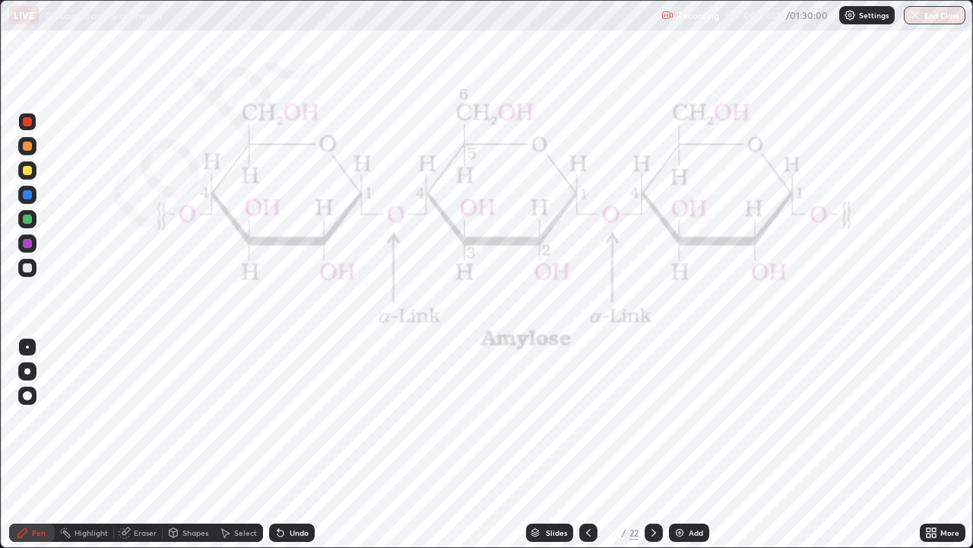
click at [652, 418] on icon at bounding box center [654, 532] width 12 height 12
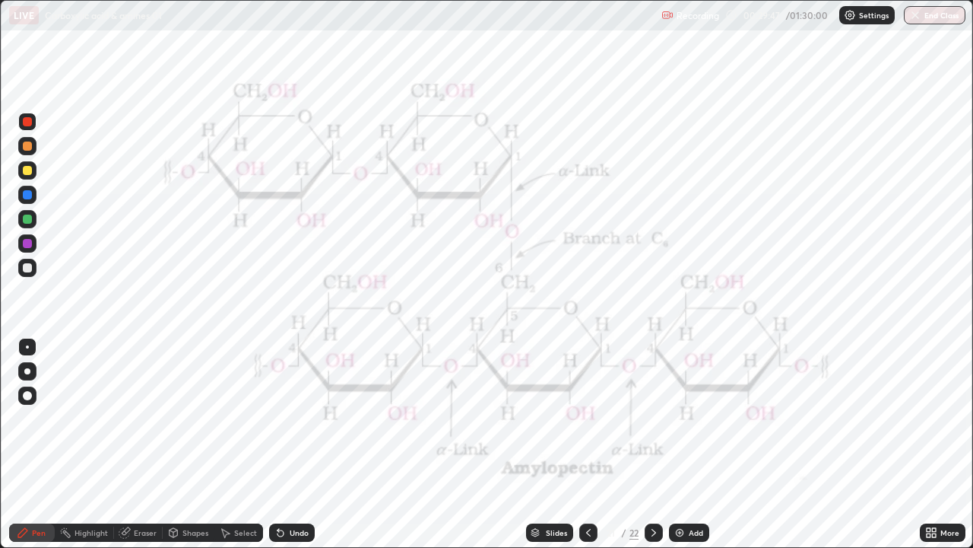
click at [652, 418] on icon at bounding box center [654, 532] width 12 height 12
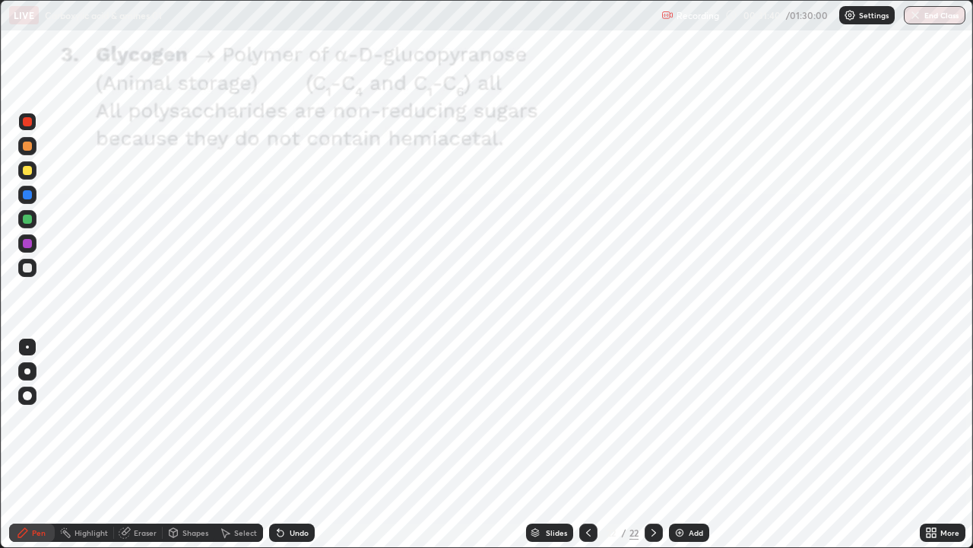
click at [649, 418] on div at bounding box center [654, 532] width 18 height 18
click at [929, 418] on icon at bounding box center [929, 530] width 4 height 4
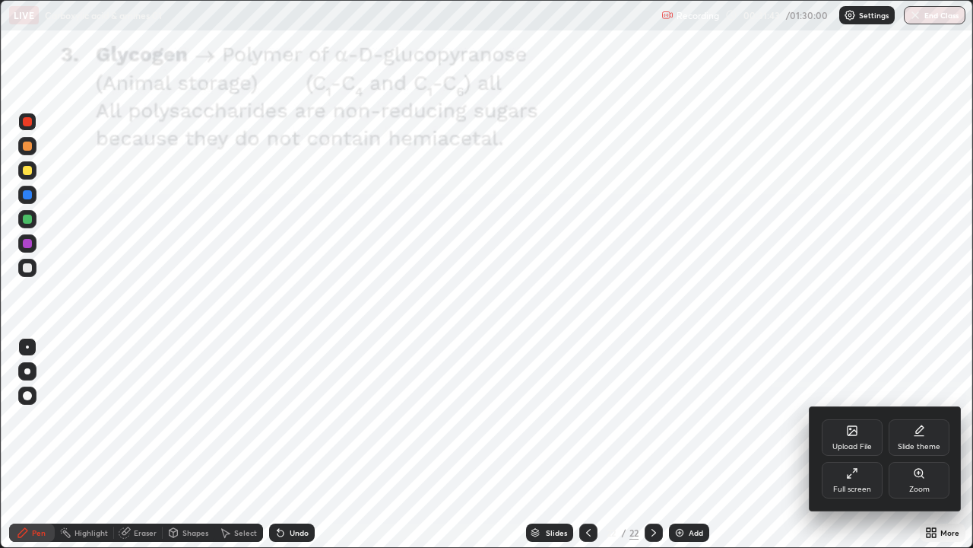
click at [852, 418] on icon at bounding box center [853, 432] width 8 height 5
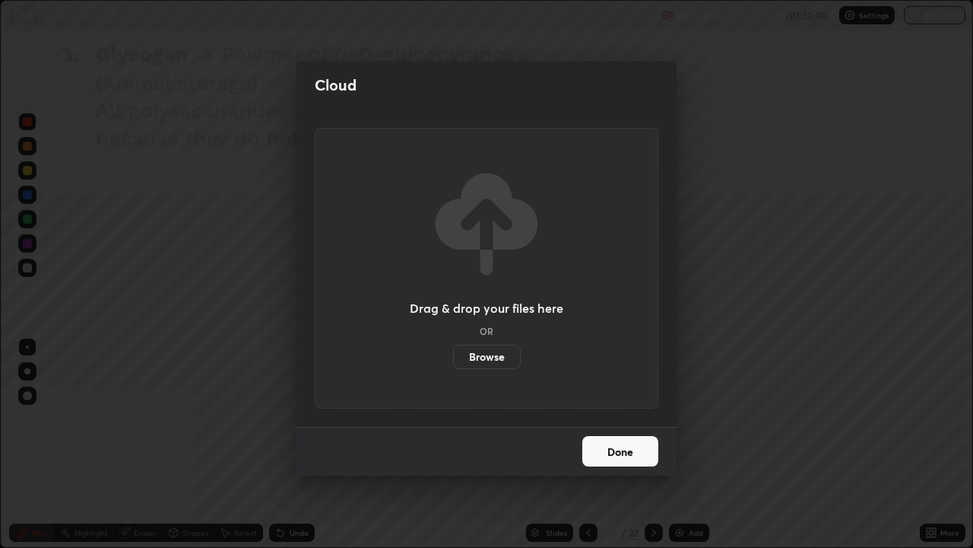
click at [490, 354] on label "Browse" at bounding box center [487, 356] width 68 height 24
click at [453, 354] on input "Browse" at bounding box center [453, 356] width 0 height 24
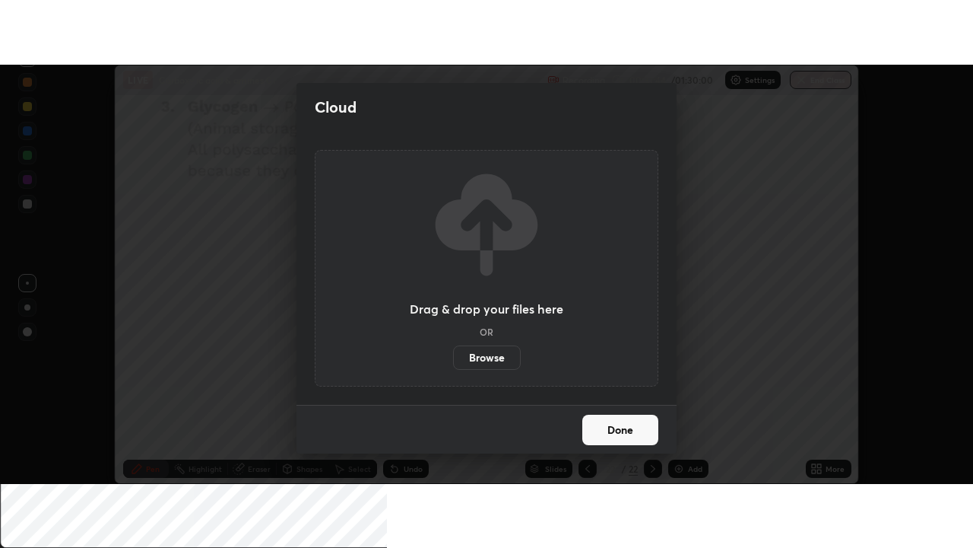
scroll to position [75629, 75074]
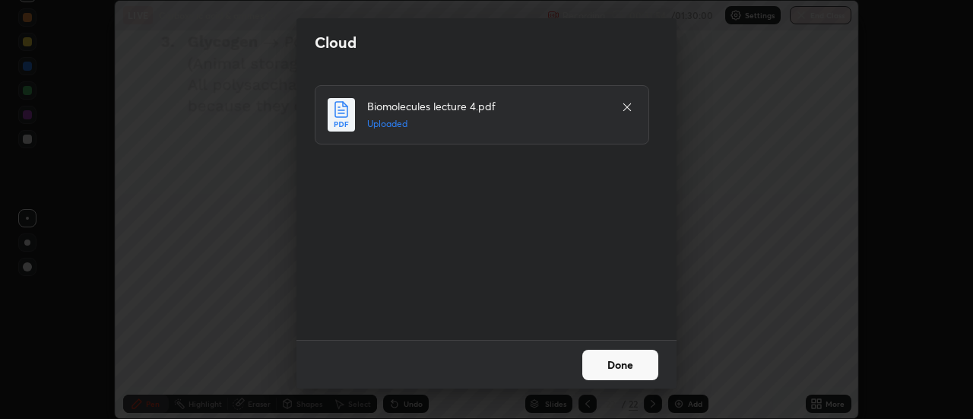
click at [605, 373] on button "Done" at bounding box center [621, 365] width 76 height 30
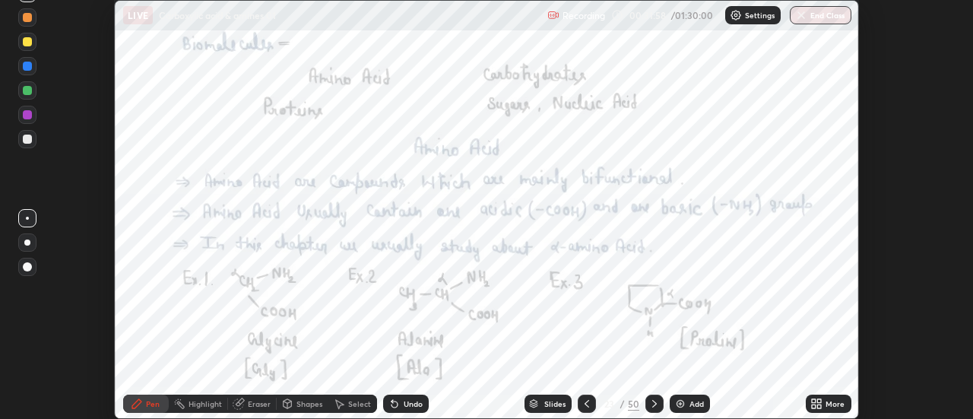
click at [815, 401] on icon at bounding box center [814, 401] width 4 height 4
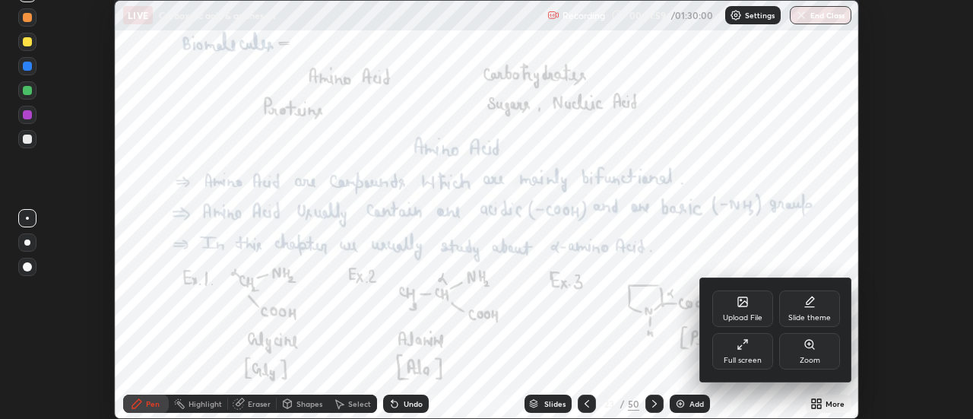
click at [738, 344] on icon at bounding box center [743, 344] width 12 height 12
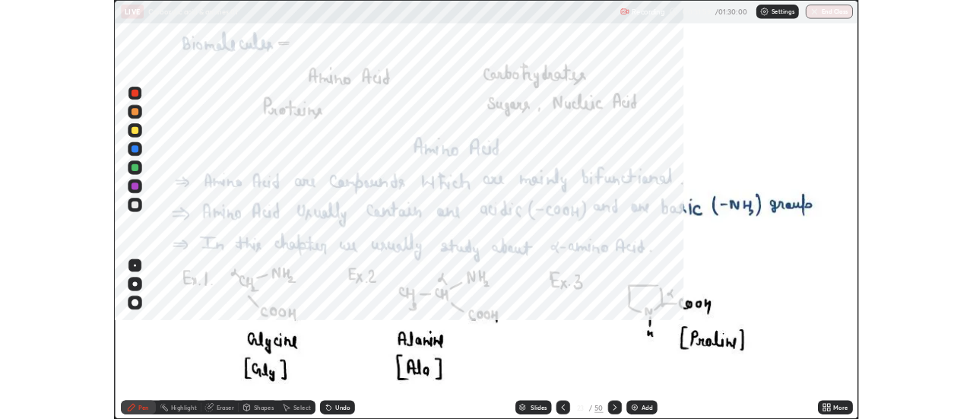
scroll to position [548, 973]
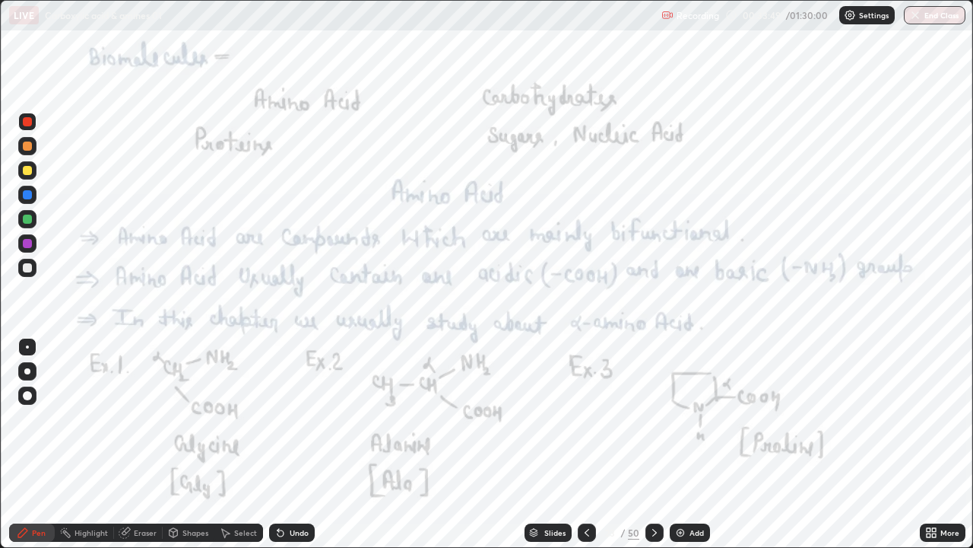
click at [33, 124] on div at bounding box center [27, 122] width 18 height 18
click at [705, 418] on div "Add" at bounding box center [690, 532] width 40 height 18
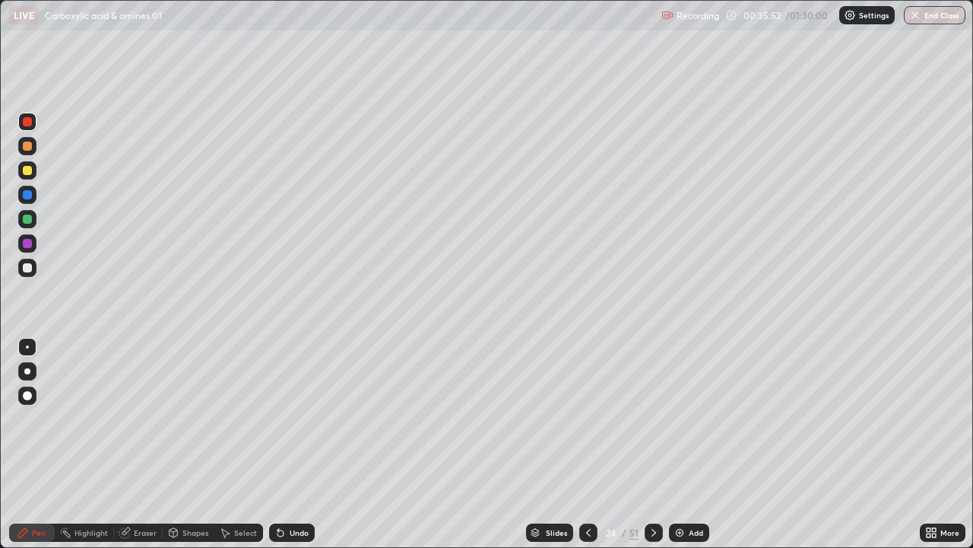
click at [27, 171] on div at bounding box center [27, 170] width 9 height 9
click at [278, 418] on icon at bounding box center [281, 533] width 6 height 6
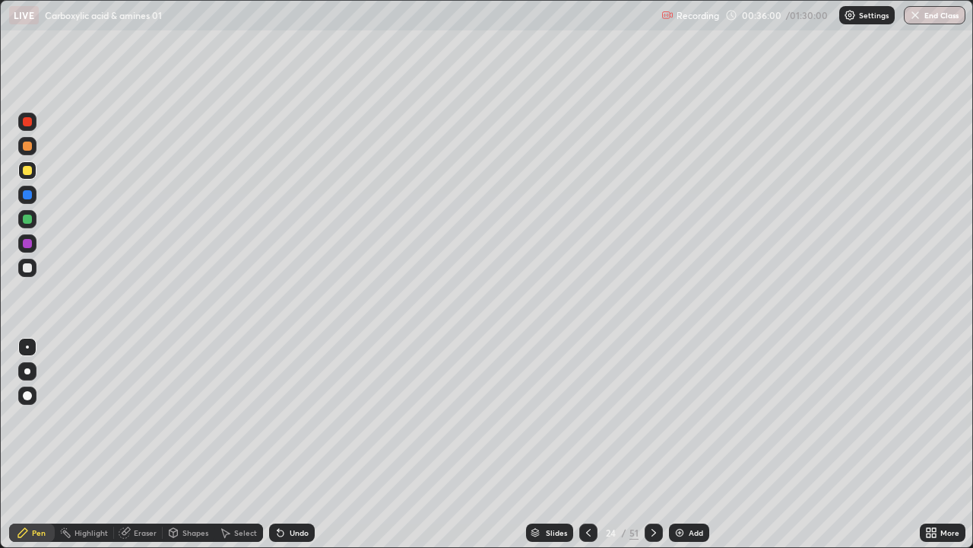
click at [269, 418] on div "Undo" at bounding box center [292, 532] width 46 height 18
click at [270, 418] on div "Undo" at bounding box center [292, 532] width 46 height 18
click at [258, 418] on div "Select" at bounding box center [238, 532] width 49 height 18
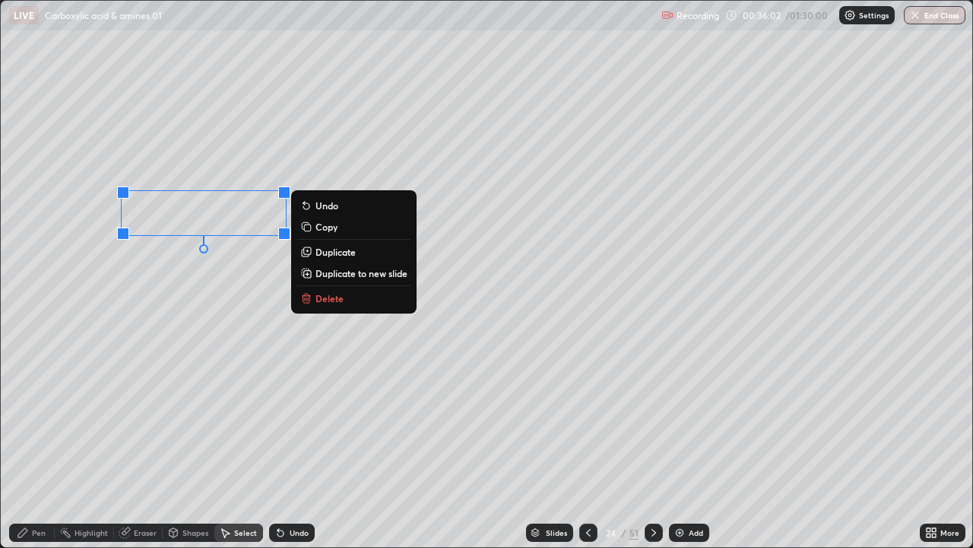
click at [288, 418] on div "0 ° Undo Copy Duplicate Duplicate to new slide Delete" at bounding box center [487, 274] width 972 height 546
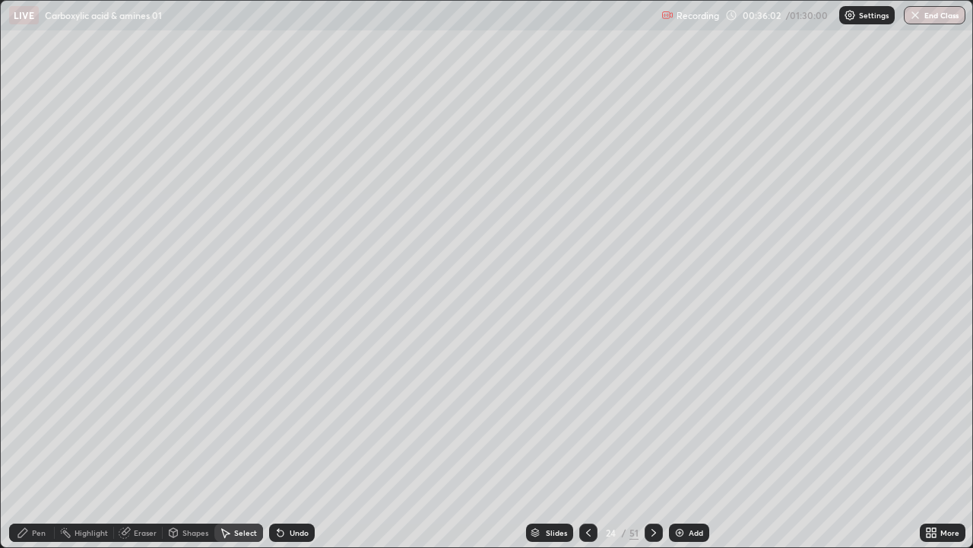
click at [279, 418] on icon at bounding box center [281, 533] width 6 height 6
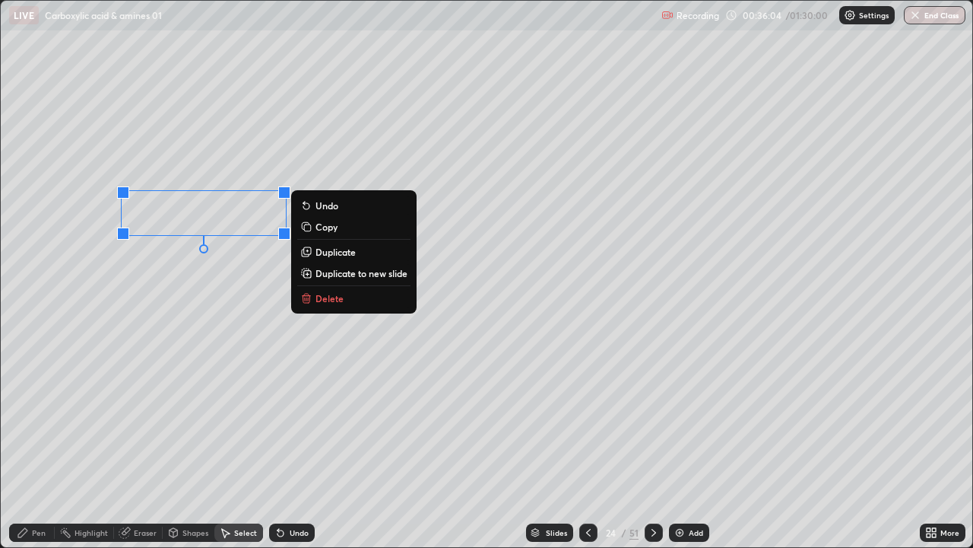
click at [40, 418] on div "Pen" at bounding box center [32, 532] width 46 height 18
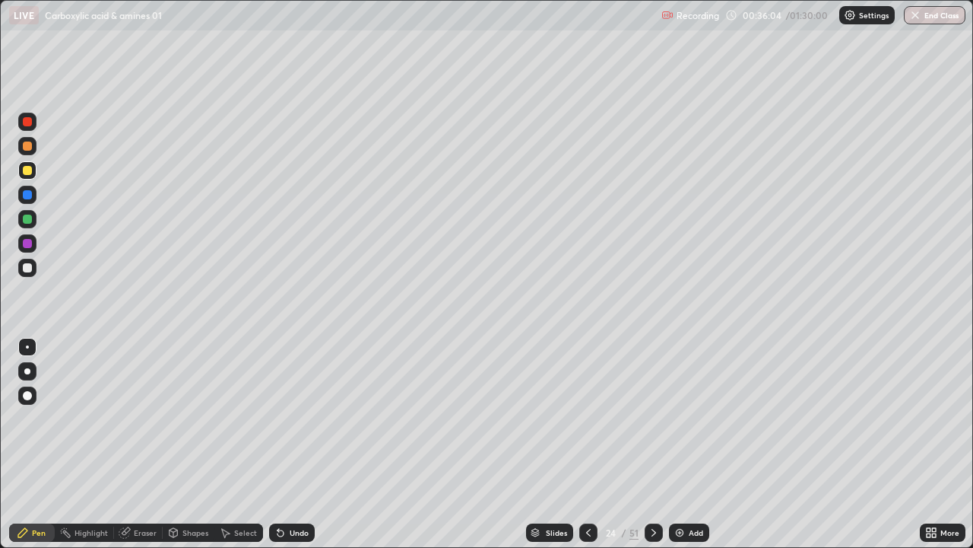
click at [34, 418] on div "Pen" at bounding box center [39, 533] width 14 height 8
click at [139, 418] on div "Eraser" at bounding box center [138, 532] width 49 height 18
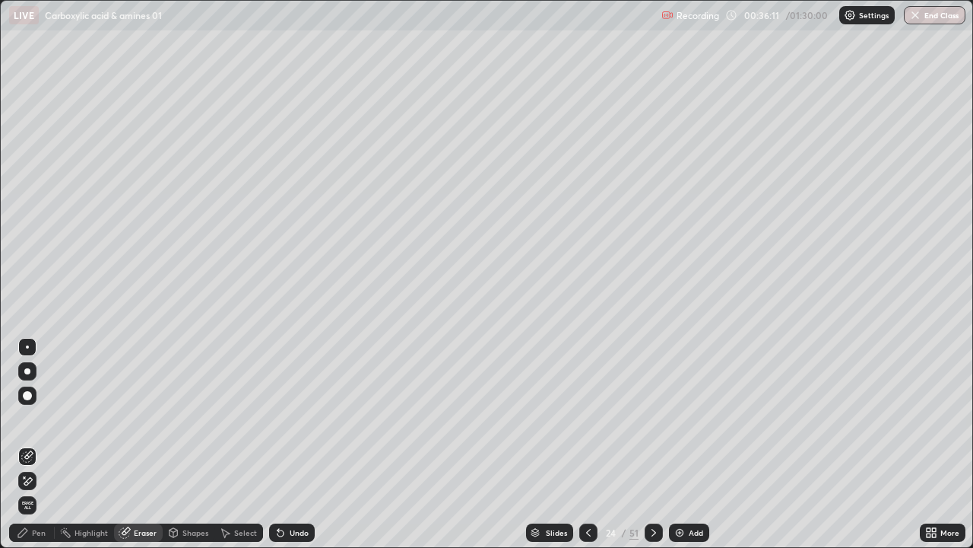
click at [189, 418] on div "Shapes" at bounding box center [196, 533] width 26 height 8
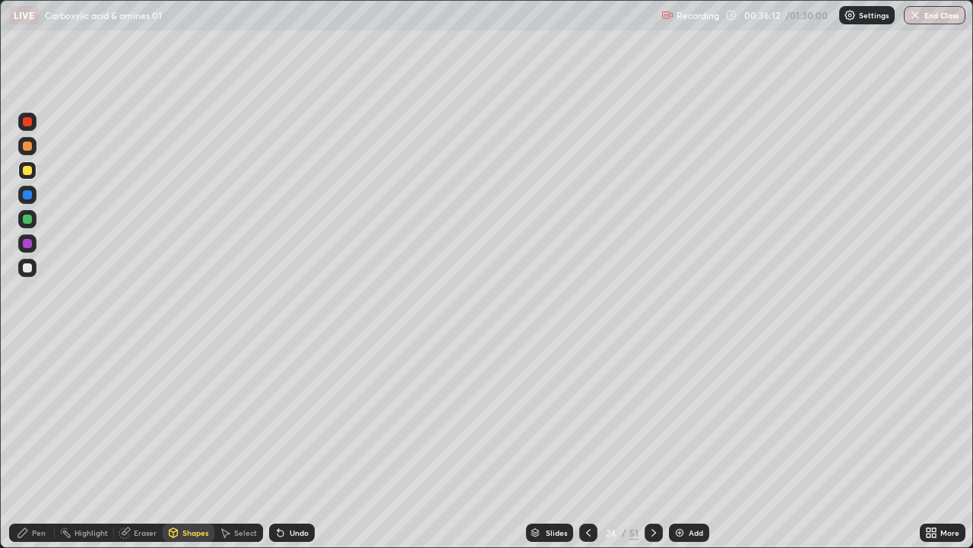
click at [138, 418] on div "Eraser" at bounding box center [145, 533] width 23 height 8
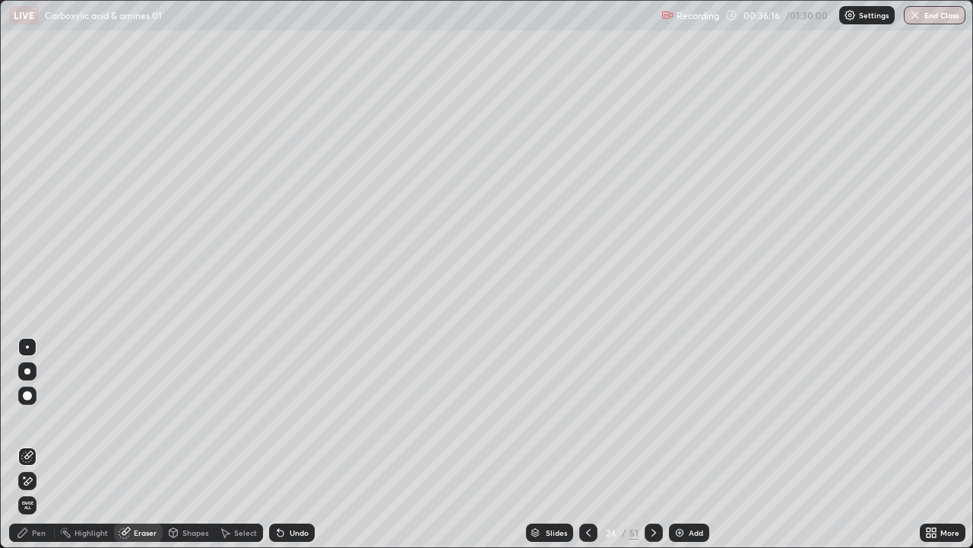
click at [34, 418] on div "Pen" at bounding box center [39, 533] width 14 height 8
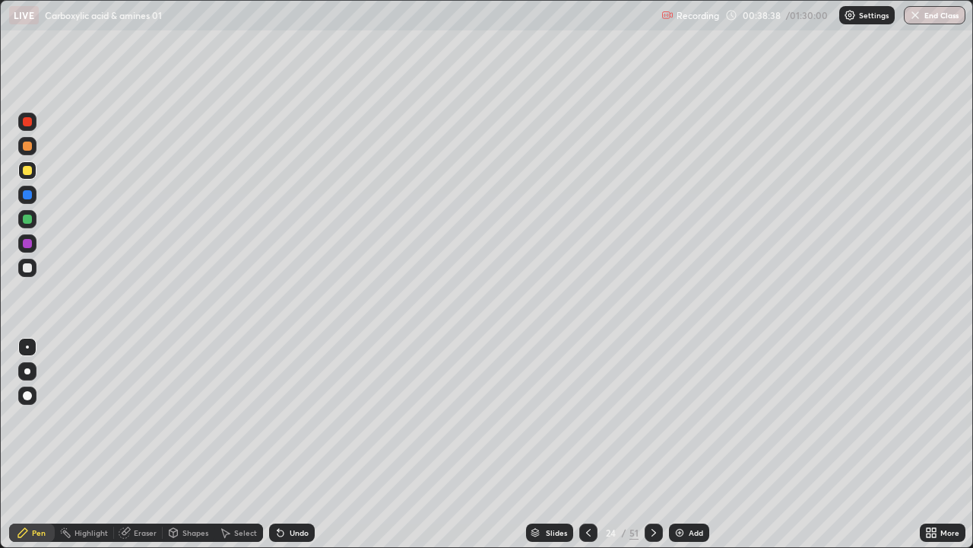
click at [28, 170] on div at bounding box center [27, 170] width 9 height 9
click at [233, 418] on div "Select" at bounding box center [238, 532] width 49 height 18
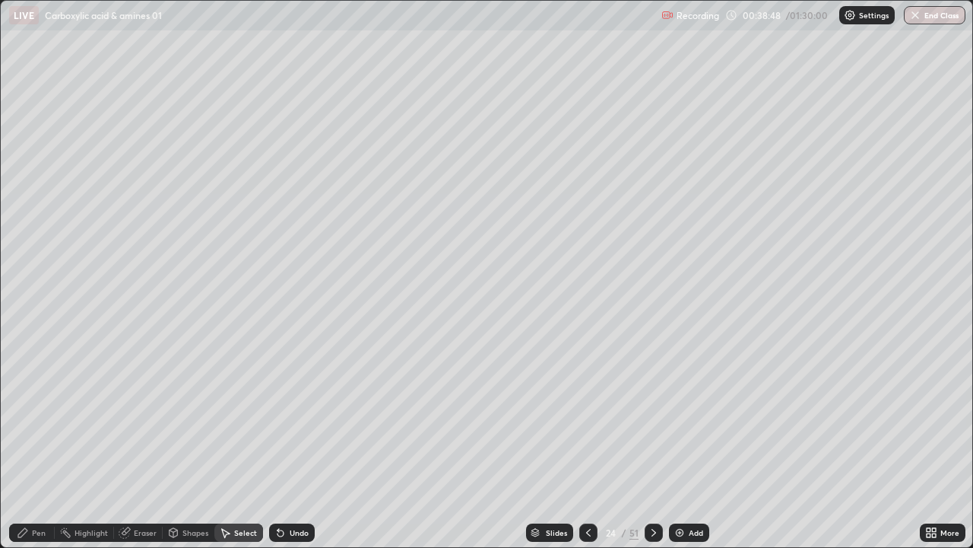
click at [282, 418] on icon at bounding box center [281, 532] width 12 height 12
click at [283, 418] on icon at bounding box center [281, 532] width 12 height 12
click at [39, 418] on div "Pen" at bounding box center [39, 533] width 14 height 8
click at [36, 418] on div "Pen" at bounding box center [39, 533] width 14 height 8
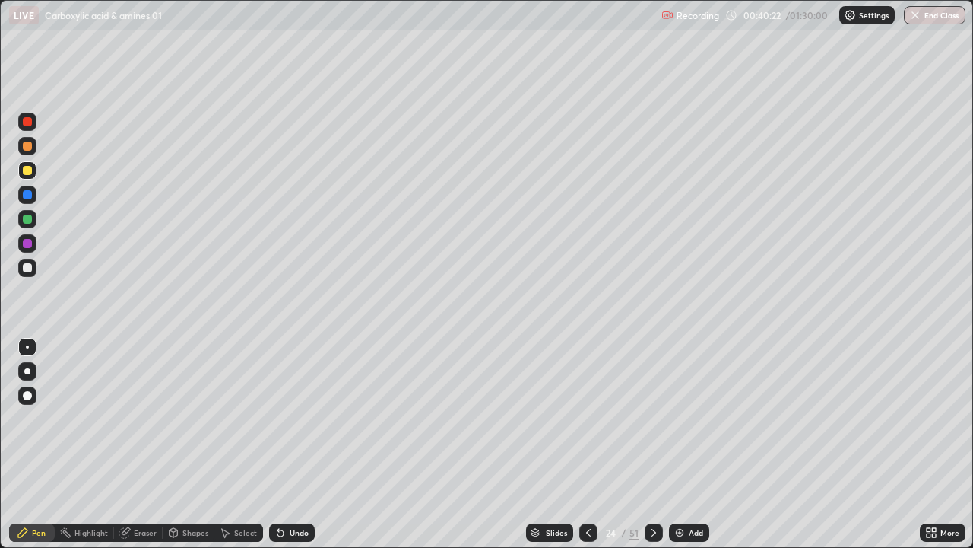
click at [239, 418] on div "Select" at bounding box center [245, 533] width 23 height 8
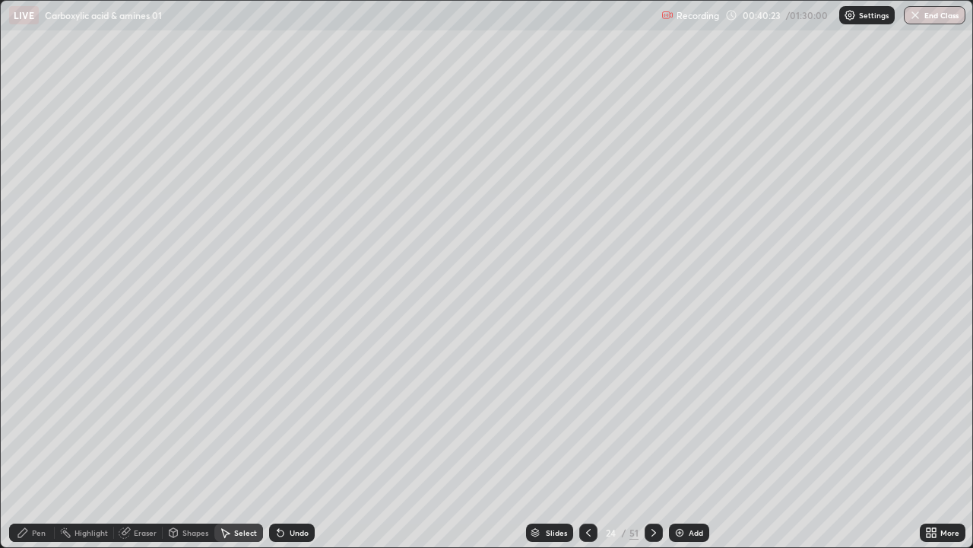
click at [251, 418] on div "Select" at bounding box center [245, 533] width 23 height 8
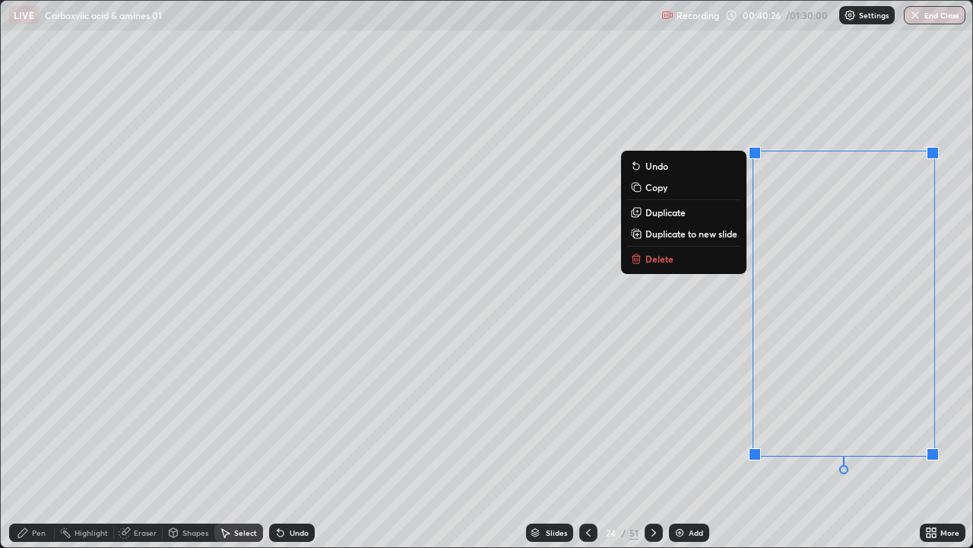
click at [664, 262] on p "Delete" at bounding box center [660, 258] width 28 height 12
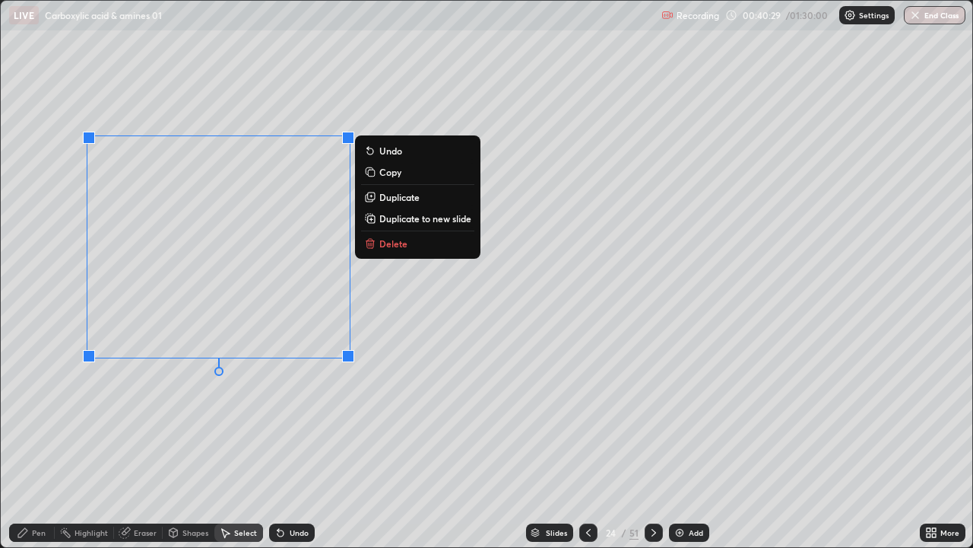
click at [387, 243] on p "Delete" at bounding box center [393, 243] width 28 height 12
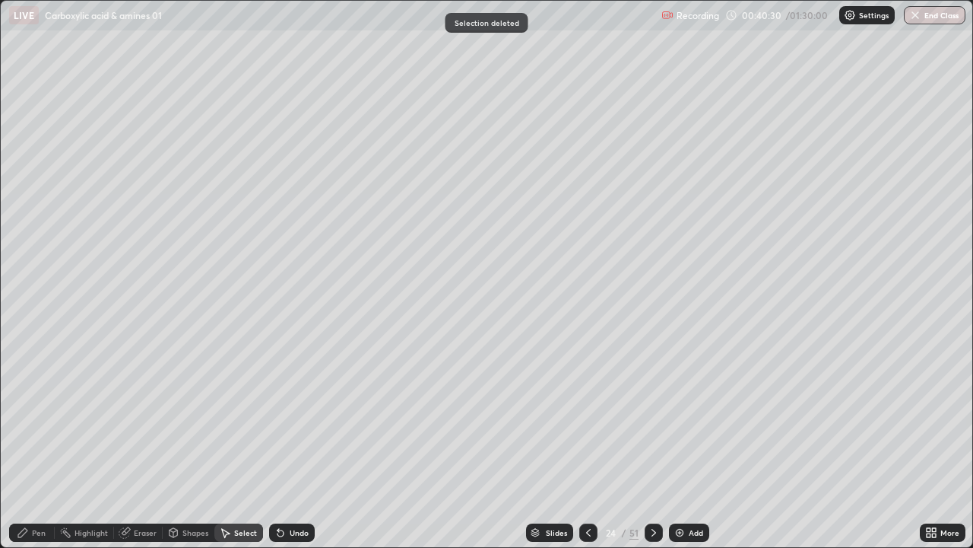
click at [44, 418] on div "Pen" at bounding box center [39, 533] width 14 height 8
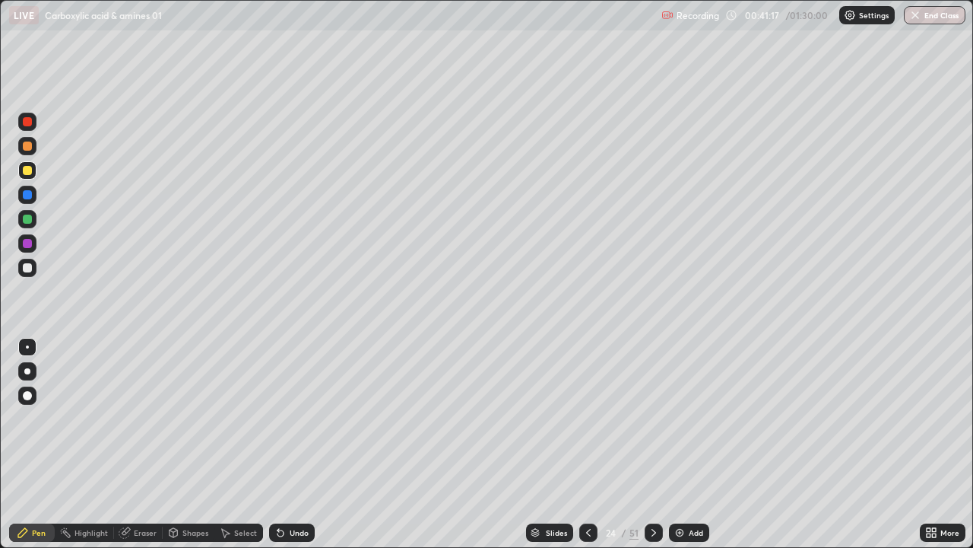
click at [652, 418] on icon at bounding box center [654, 532] width 12 height 12
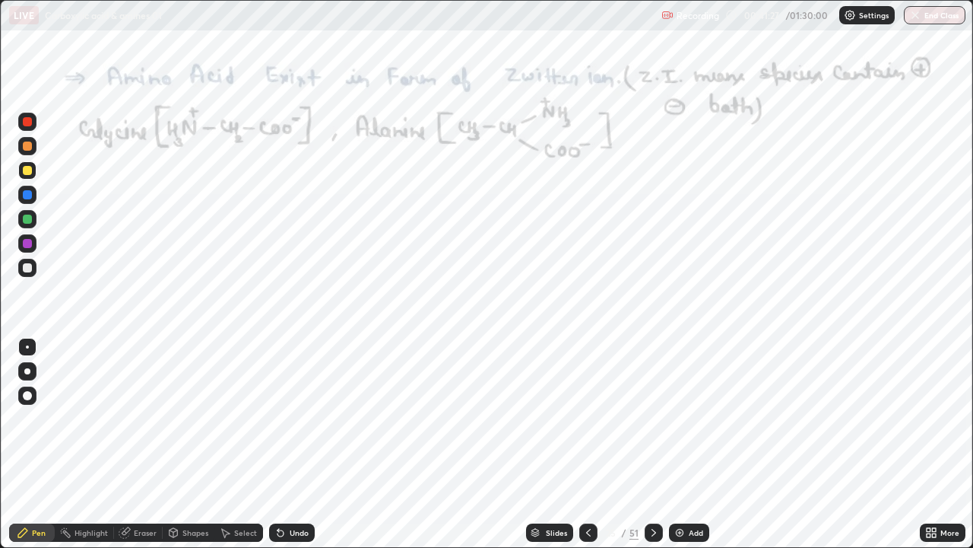
click at [587, 418] on icon at bounding box center [589, 532] width 12 height 12
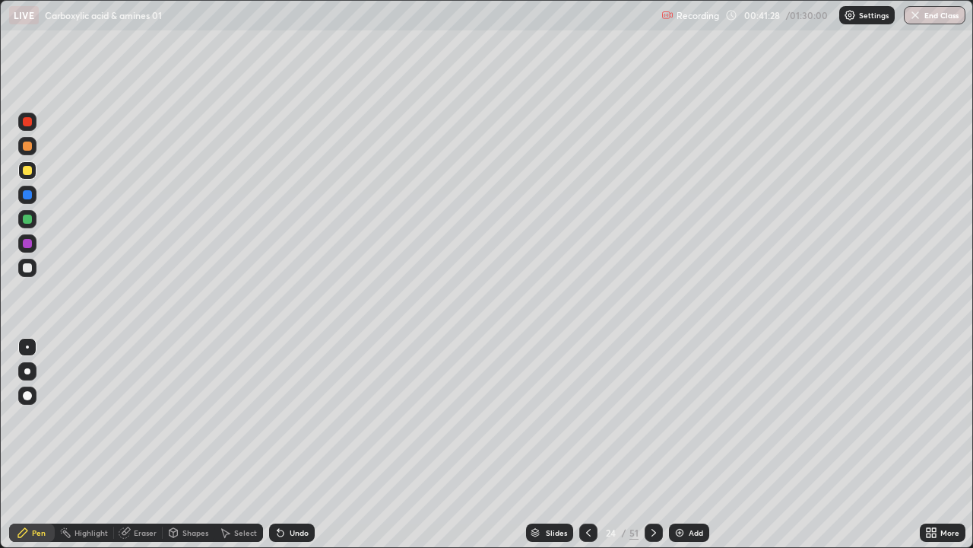
click at [583, 418] on icon at bounding box center [589, 532] width 12 height 12
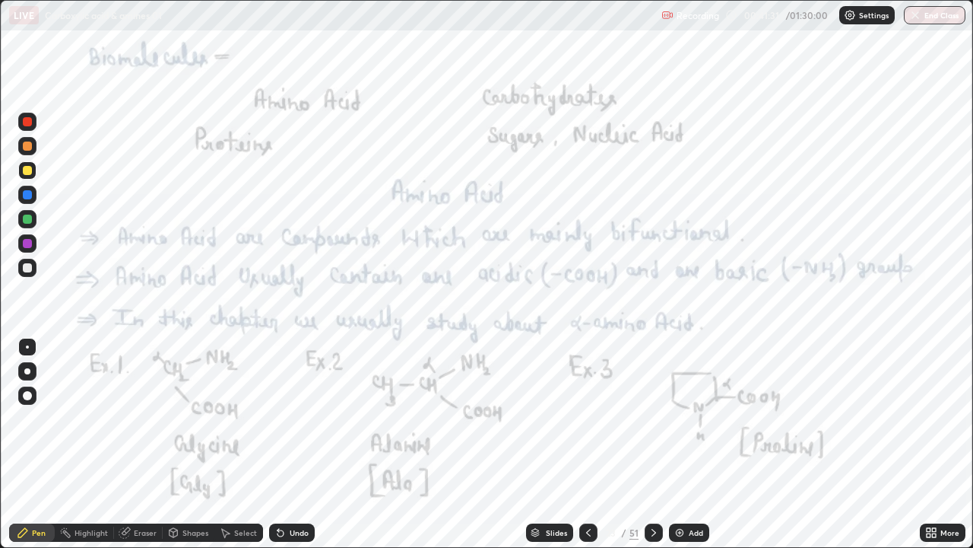
click at [29, 127] on div at bounding box center [27, 122] width 18 height 18
click at [198, 418] on div "Shapes" at bounding box center [196, 533] width 26 height 8
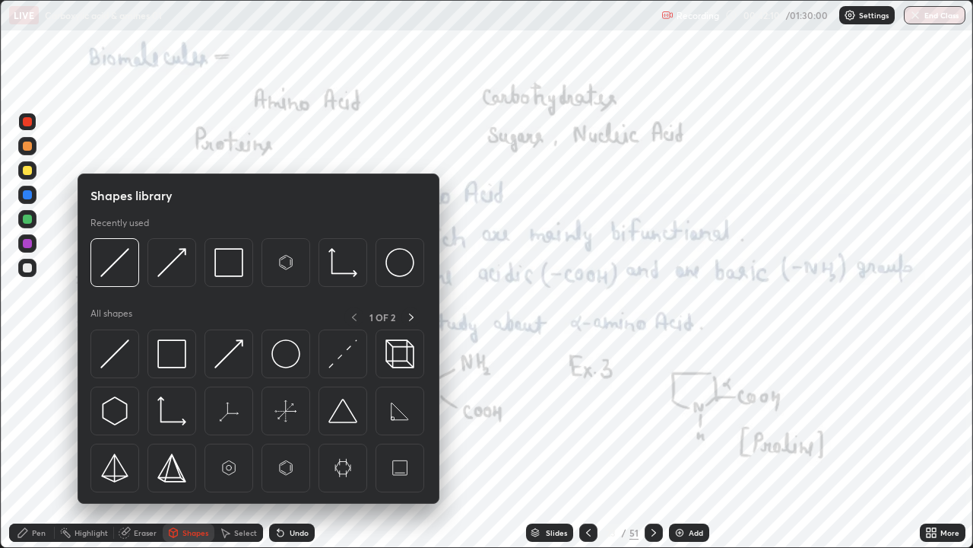
click at [232, 418] on div "Select" at bounding box center [238, 532] width 49 height 18
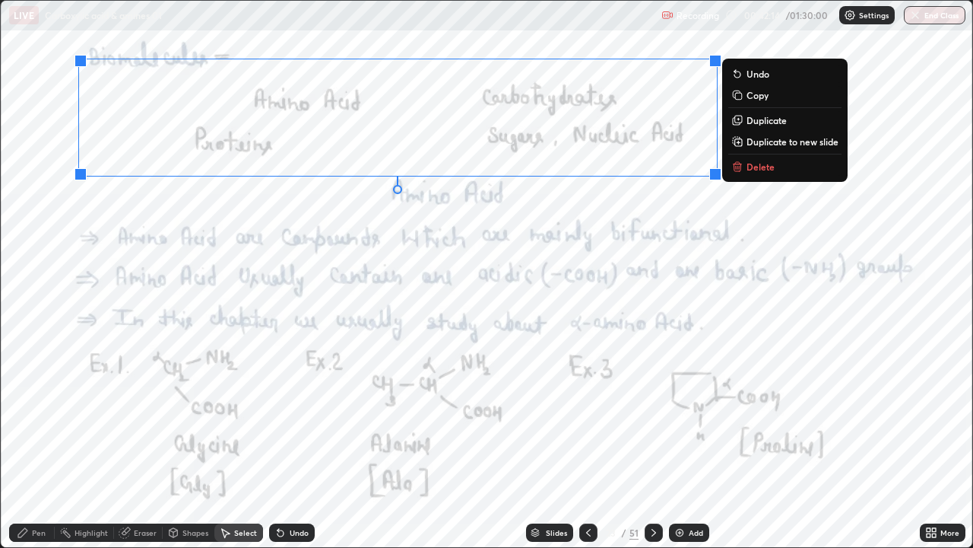
click at [761, 168] on p "Delete" at bounding box center [761, 166] width 28 height 12
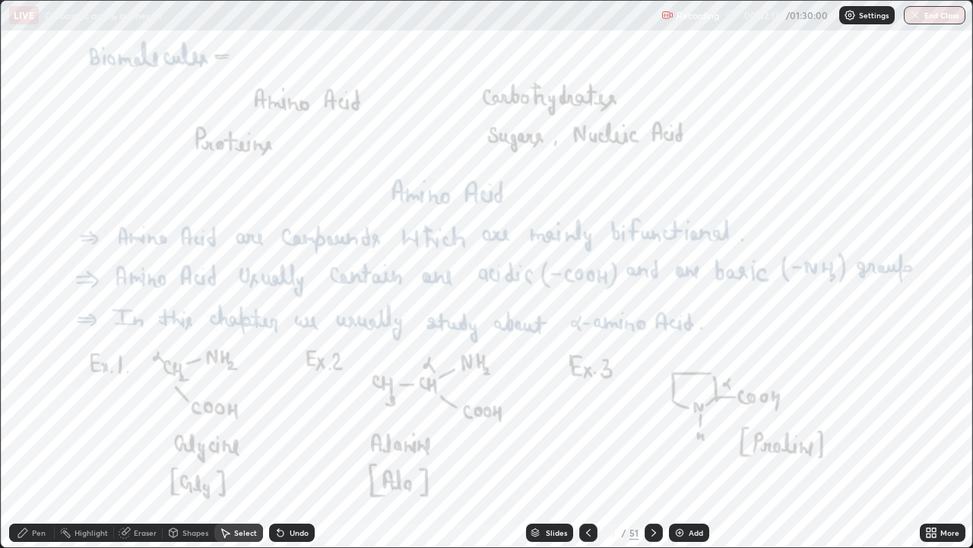
click at [39, 418] on div "Pen" at bounding box center [39, 533] width 14 height 8
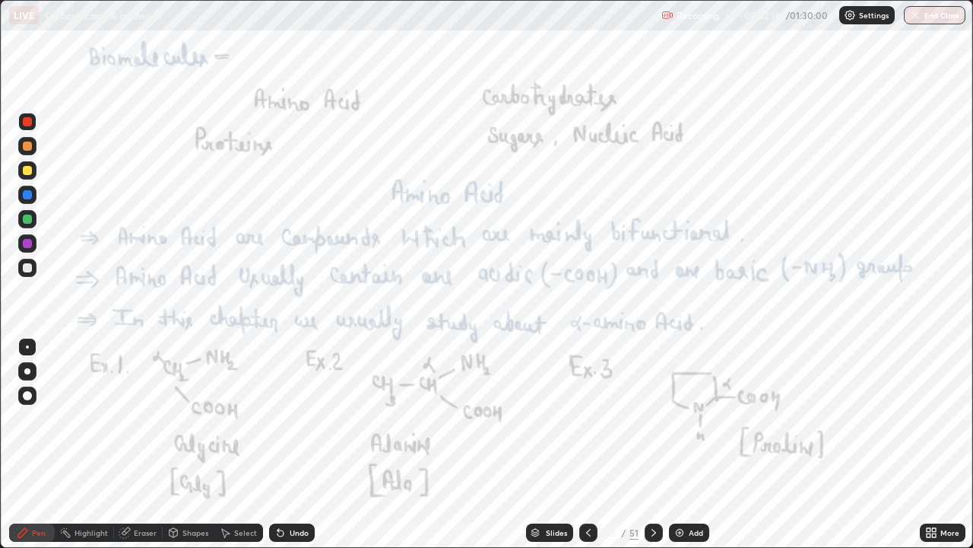
click at [39, 418] on div "Pen" at bounding box center [39, 533] width 14 height 8
click at [659, 418] on div at bounding box center [654, 532] width 18 height 18
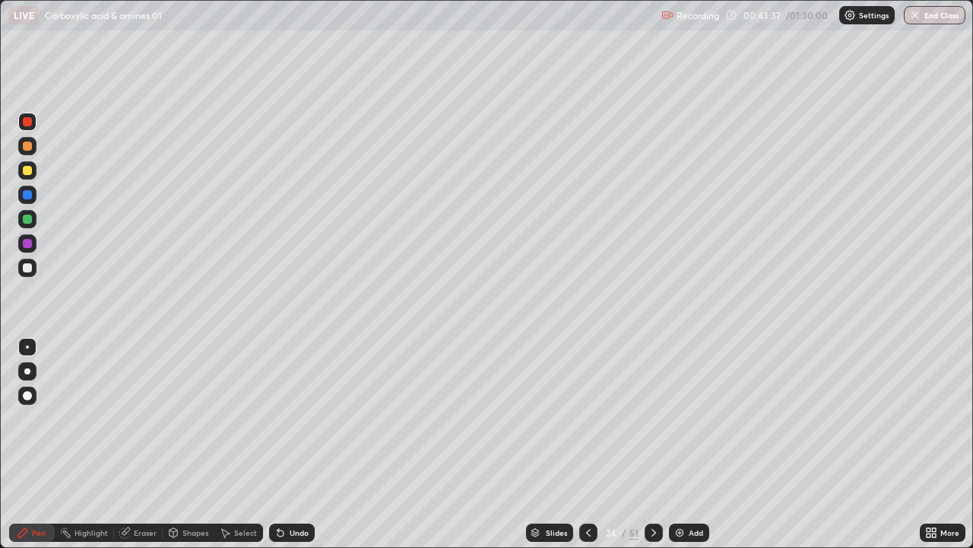
click at [653, 418] on icon at bounding box center [654, 533] width 5 height 8
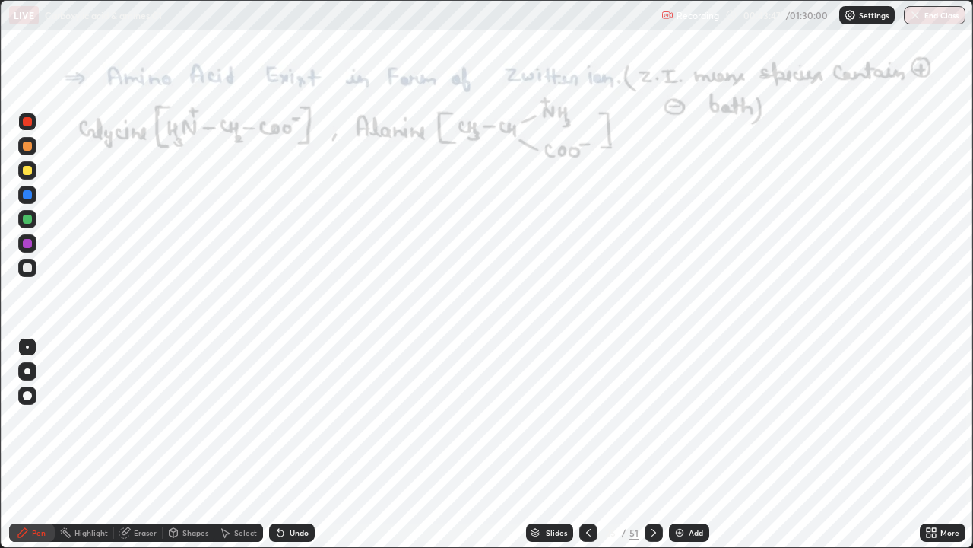
click at [26, 176] on div at bounding box center [27, 170] width 18 height 18
click at [302, 418] on div "Undo" at bounding box center [299, 533] width 19 height 8
click at [303, 418] on div "Undo" at bounding box center [299, 533] width 19 height 8
click at [302, 418] on div "Undo" at bounding box center [299, 533] width 19 height 8
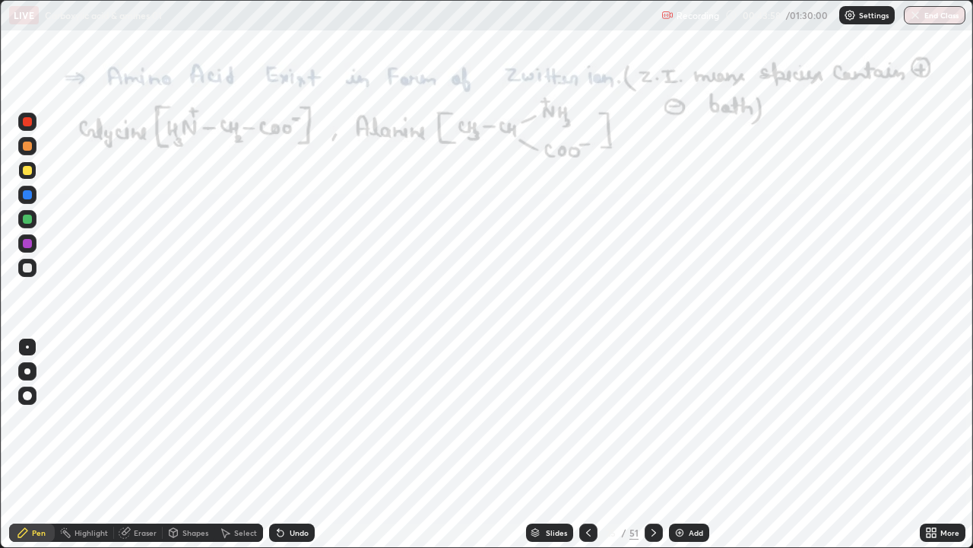
click at [28, 122] on div at bounding box center [27, 121] width 9 height 9
click at [30, 120] on div at bounding box center [27, 121] width 9 height 9
click at [583, 418] on icon at bounding box center [589, 532] width 12 height 12
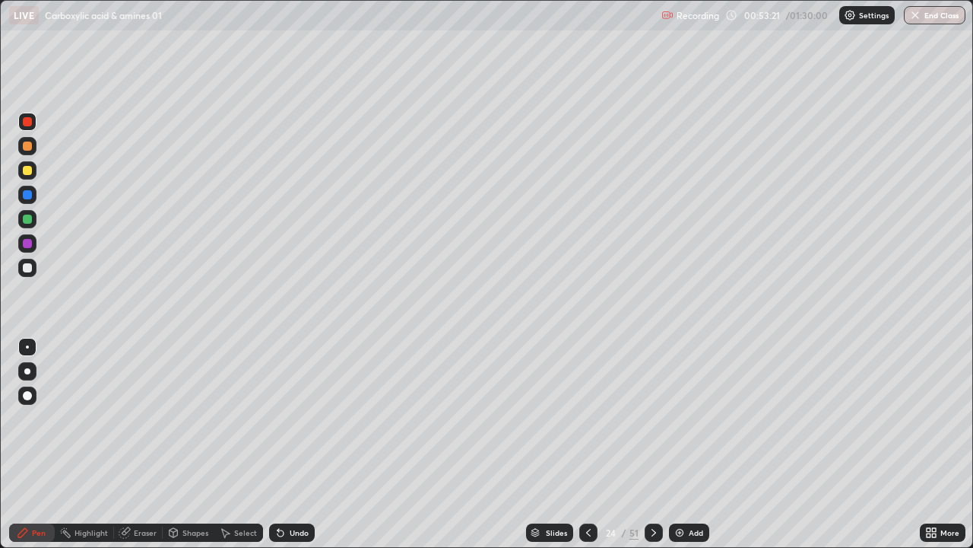
click at [586, 418] on icon at bounding box center [589, 532] width 12 height 12
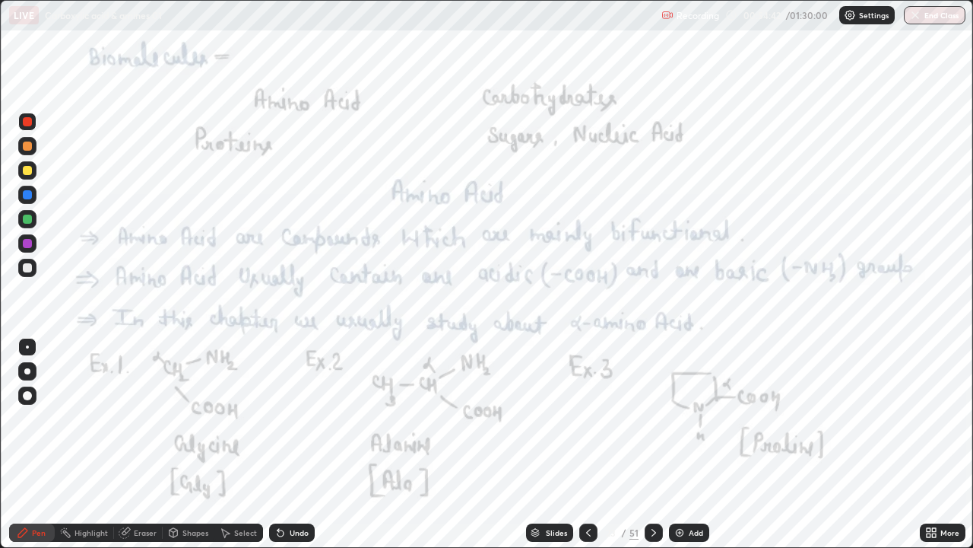
click at [652, 418] on icon at bounding box center [654, 532] width 12 height 12
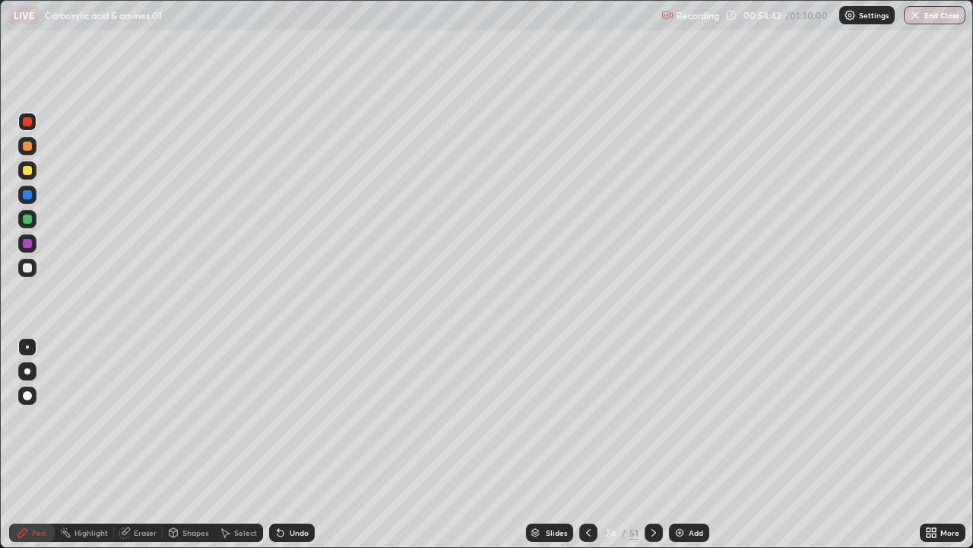
click at [652, 418] on icon at bounding box center [654, 532] width 12 height 12
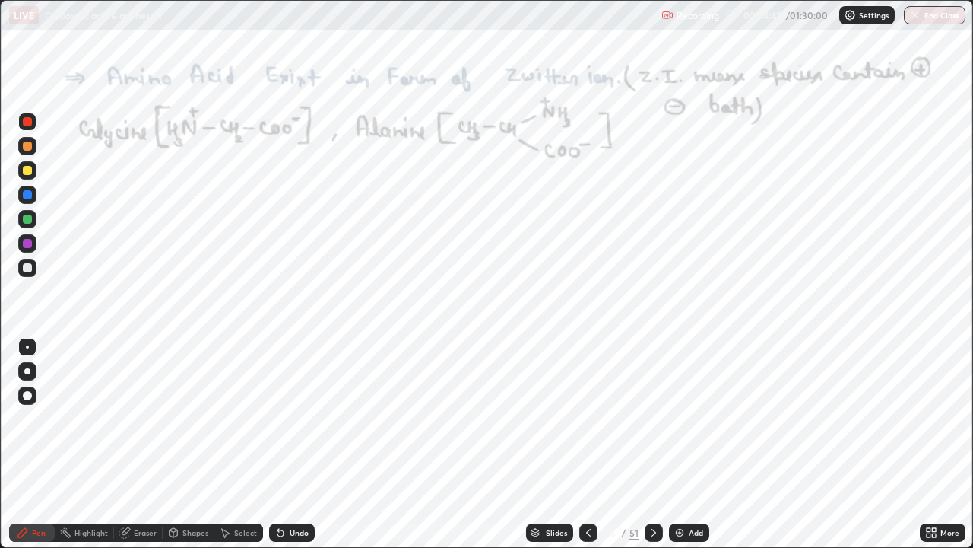
click at [652, 418] on icon at bounding box center [654, 532] width 12 height 12
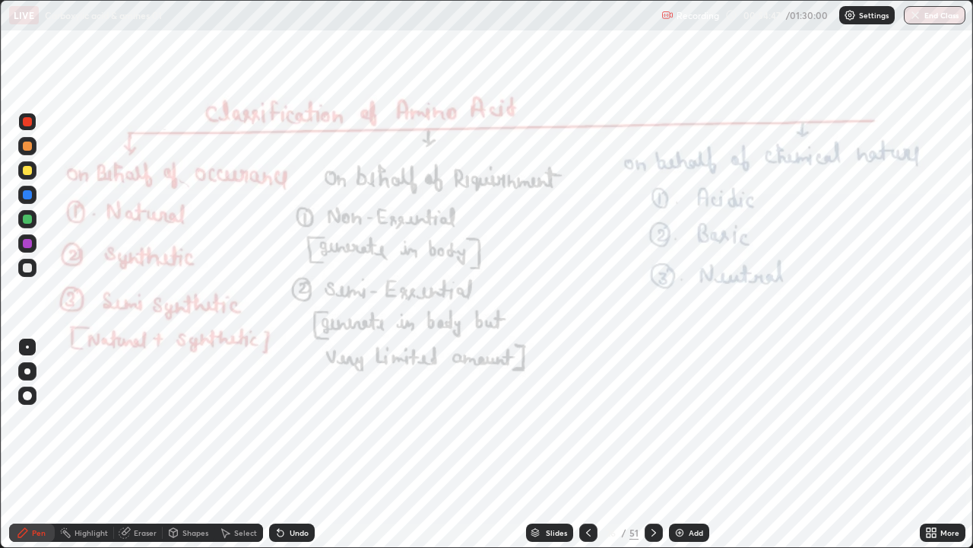
click at [26, 117] on div at bounding box center [27, 121] width 9 height 9
click at [29, 121] on div at bounding box center [27, 121] width 9 height 9
click at [283, 418] on icon at bounding box center [281, 532] width 12 height 12
click at [650, 418] on icon at bounding box center [654, 532] width 12 height 12
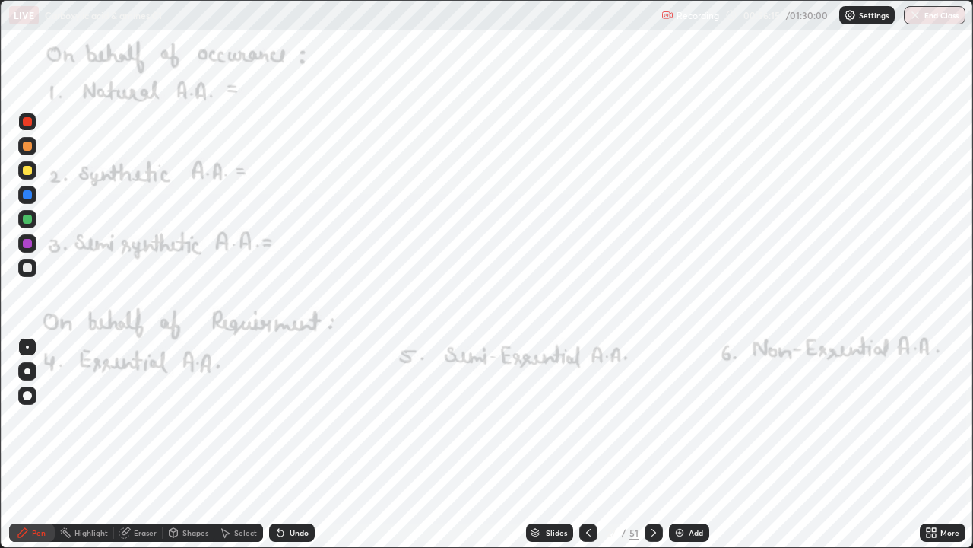
click at [652, 418] on icon at bounding box center [654, 532] width 12 height 12
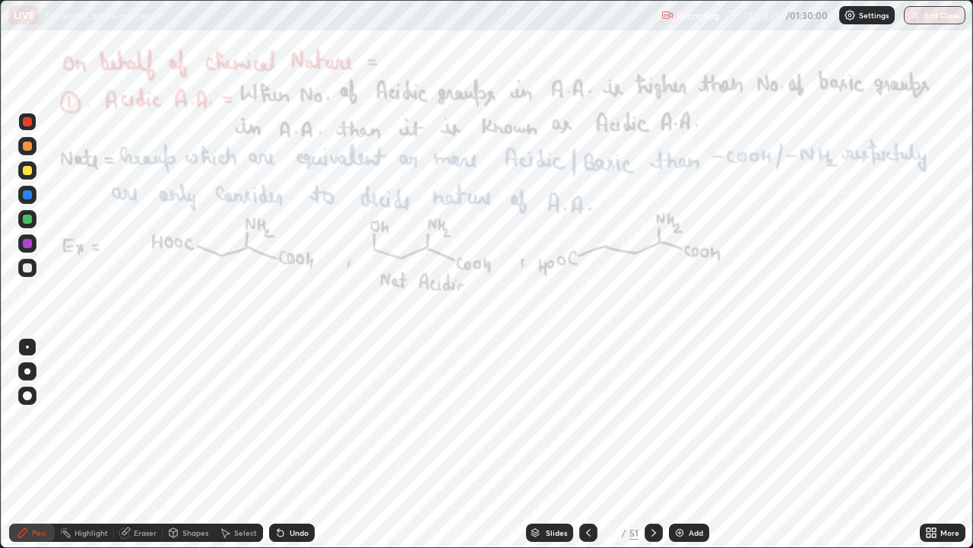
click at [645, 418] on div at bounding box center [654, 532] width 18 height 18
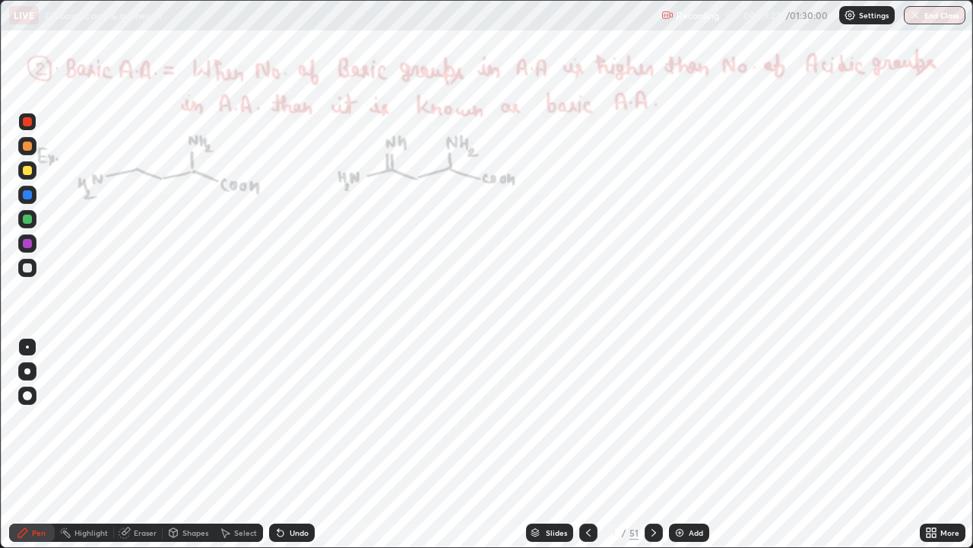
click at [311, 418] on div "Undo" at bounding box center [292, 532] width 46 height 18
click at [648, 418] on icon at bounding box center [654, 532] width 12 height 12
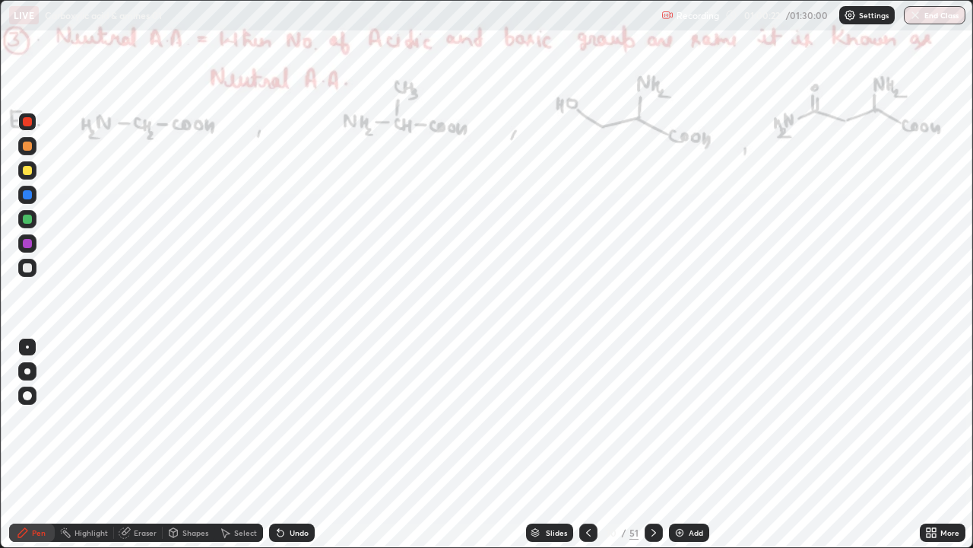
click at [660, 418] on div at bounding box center [654, 532] width 18 height 18
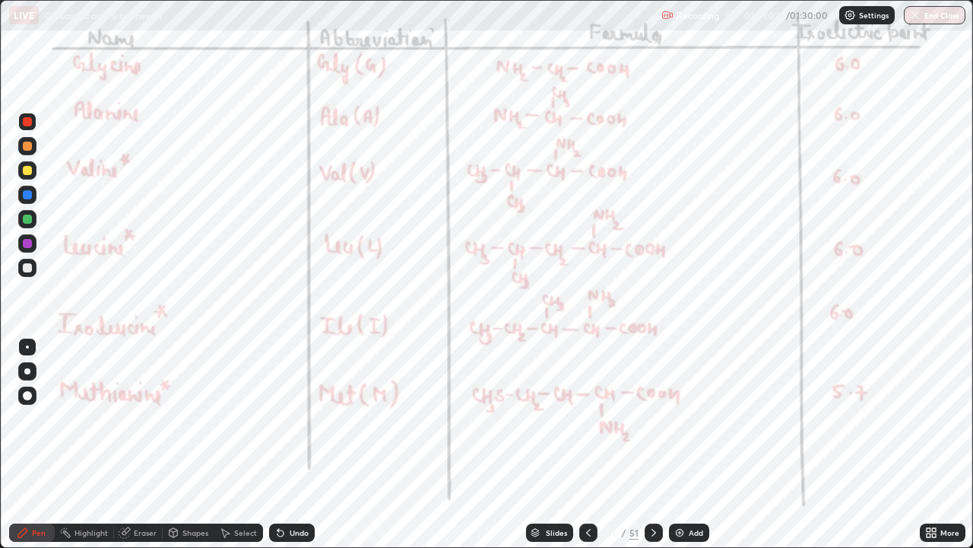
click at [653, 418] on icon at bounding box center [654, 532] width 12 height 12
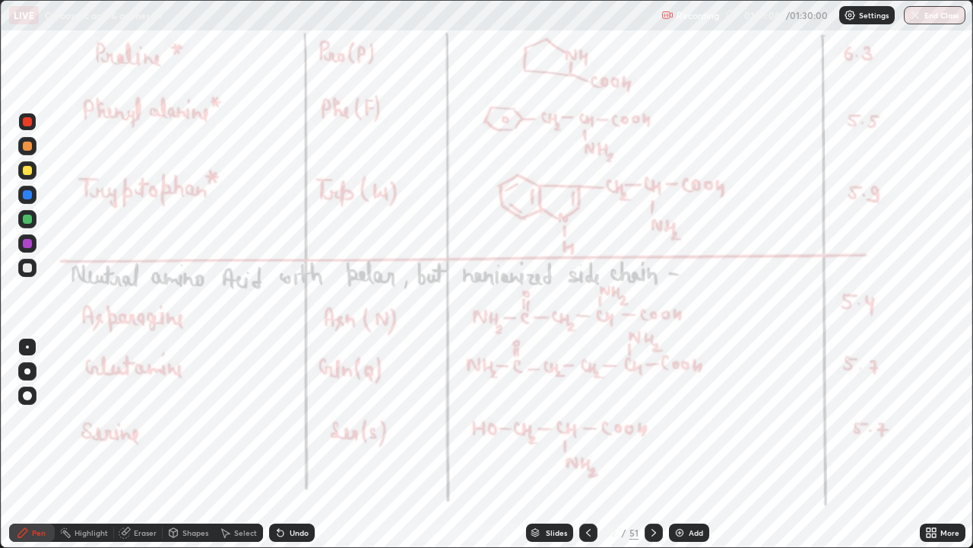
click at [652, 418] on icon at bounding box center [654, 533] width 5 height 8
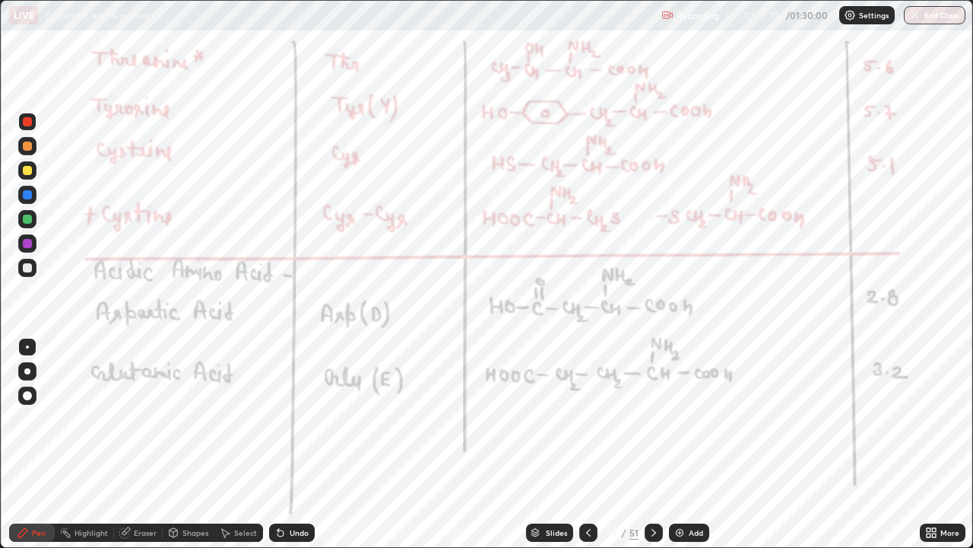
click at [652, 418] on icon at bounding box center [654, 533] width 5 height 8
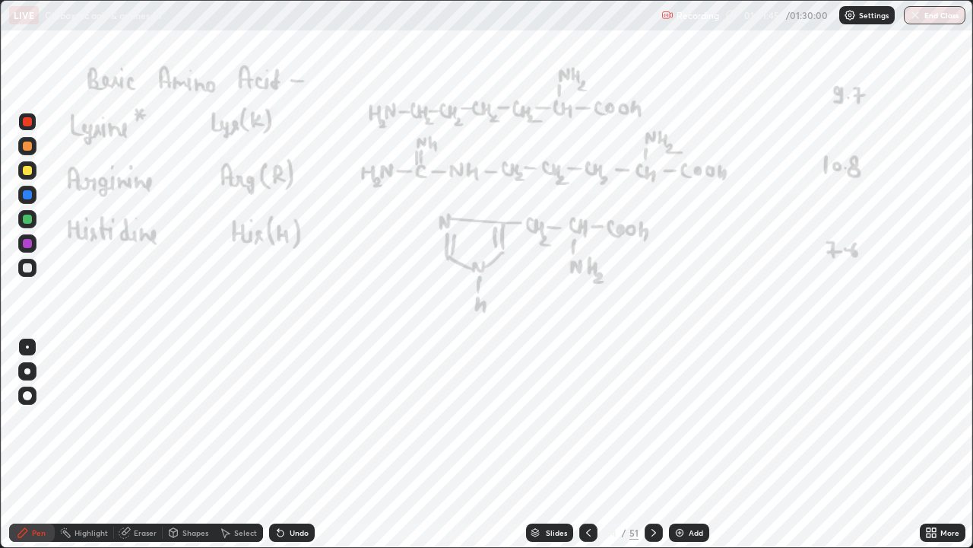
click at [26, 123] on div at bounding box center [27, 121] width 9 height 9
click at [28, 119] on div at bounding box center [27, 121] width 9 height 9
click at [652, 418] on icon at bounding box center [654, 532] width 12 height 12
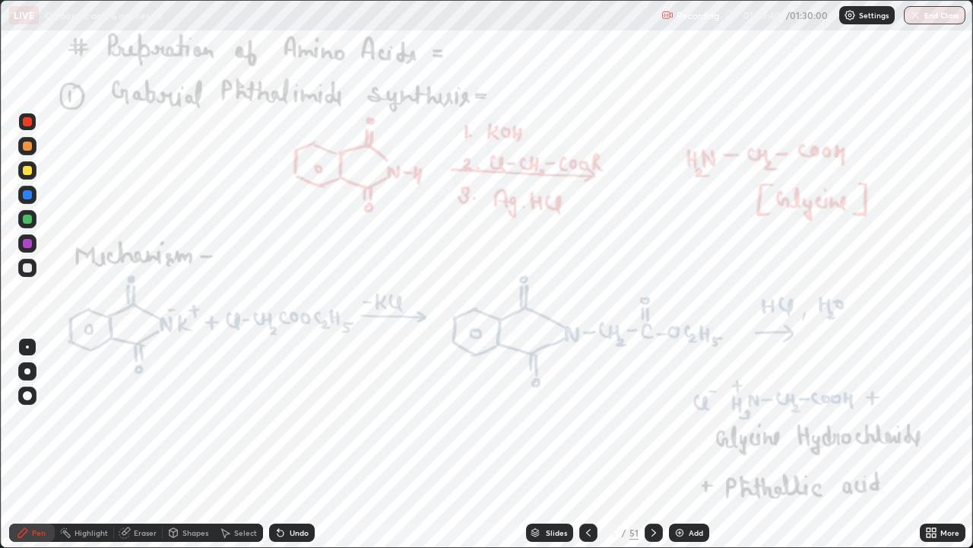
click at [697, 418] on div "Add" at bounding box center [696, 533] width 14 height 8
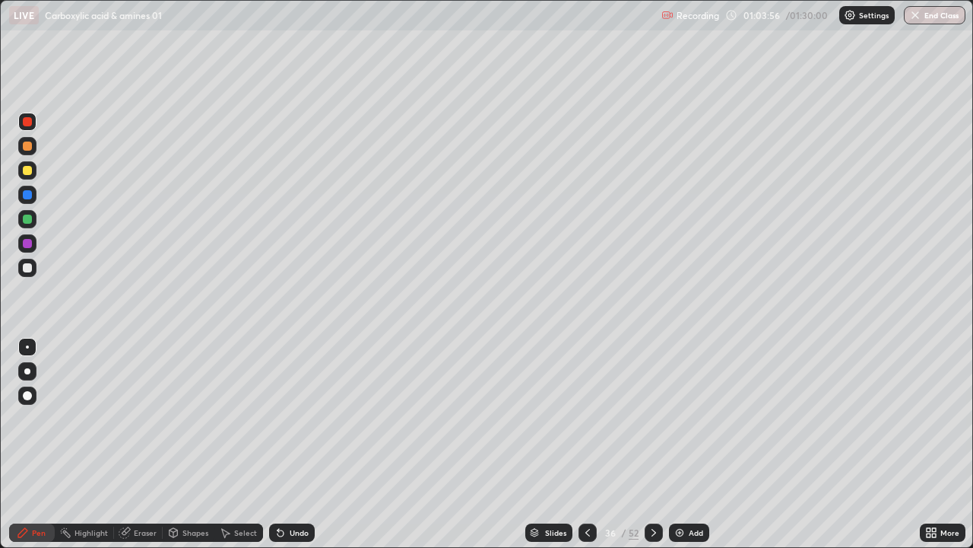
click at [592, 418] on div at bounding box center [588, 532] width 18 height 18
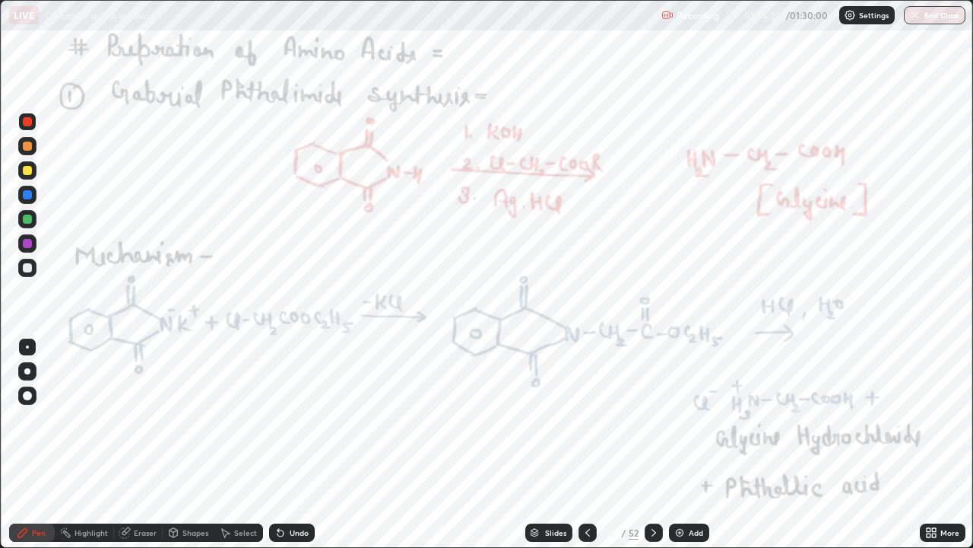
click at [142, 418] on div "Eraser" at bounding box center [145, 533] width 23 height 8
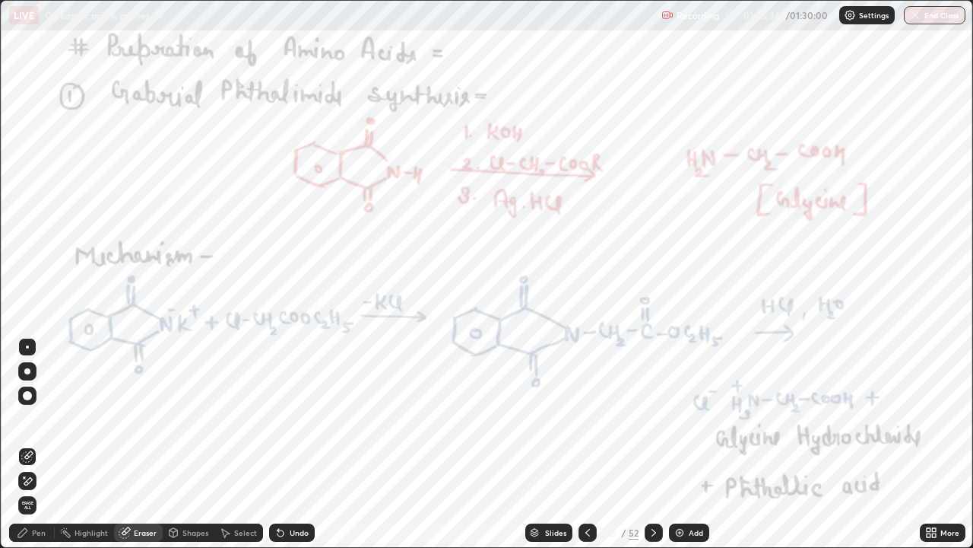
click at [38, 418] on div "Pen" at bounding box center [32, 532] width 46 height 18
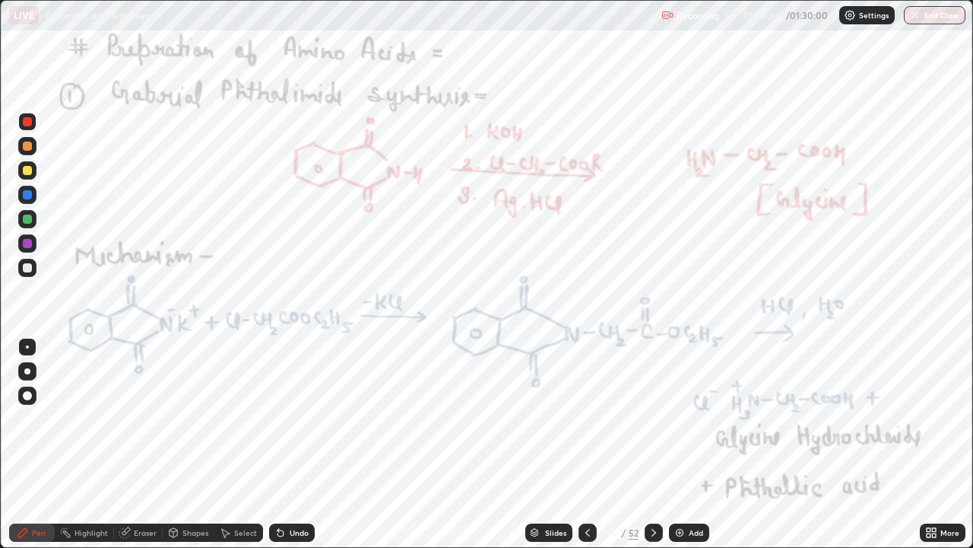
click at [30, 418] on div "Pen" at bounding box center [32, 532] width 46 height 18
click at [652, 418] on icon at bounding box center [654, 532] width 12 height 12
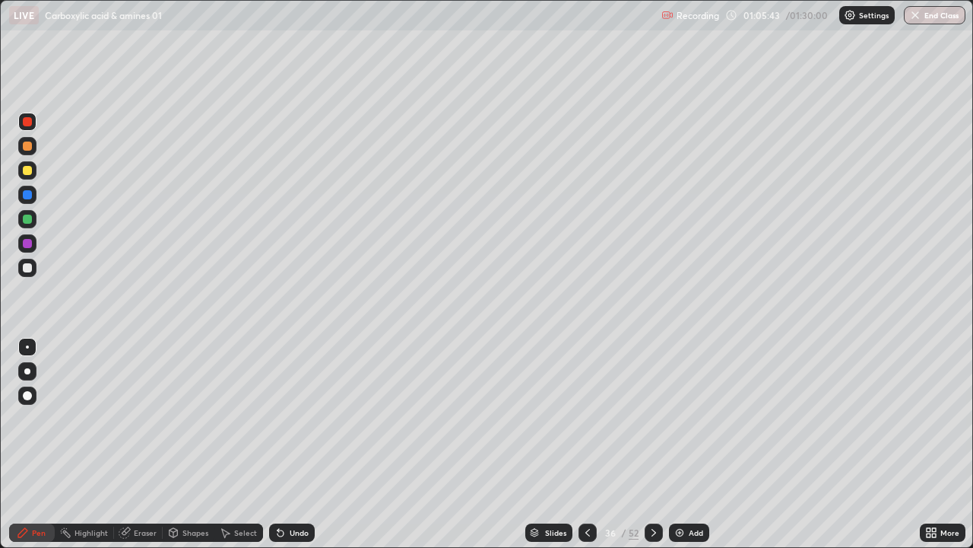
click at [654, 418] on icon at bounding box center [654, 533] width 5 height 8
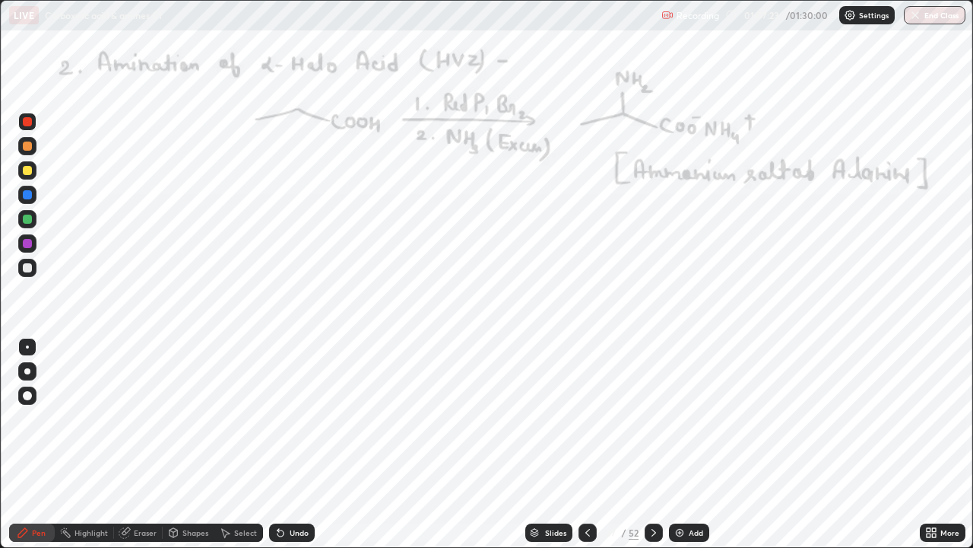
click at [303, 418] on div "Undo" at bounding box center [299, 533] width 19 height 8
click at [659, 418] on div at bounding box center [654, 532] width 18 height 18
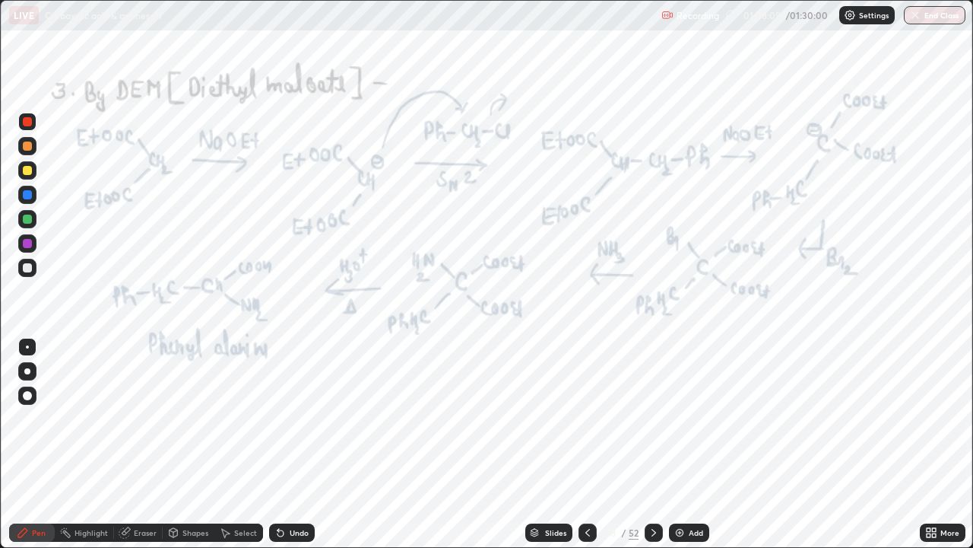
click at [29, 121] on div at bounding box center [27, 121] width 9 height 9
click at [30, 122] on div at bounding box center [27, 121] width 9 height 9
click at [30, 124] on div at bounding box center [27, 121] width 9 height 9
click at [33, 125] on div at bounding box center [27, 122] width 18 height 18
click at [27, 128] on div at bounding box center [27, 122] width 18 height 18
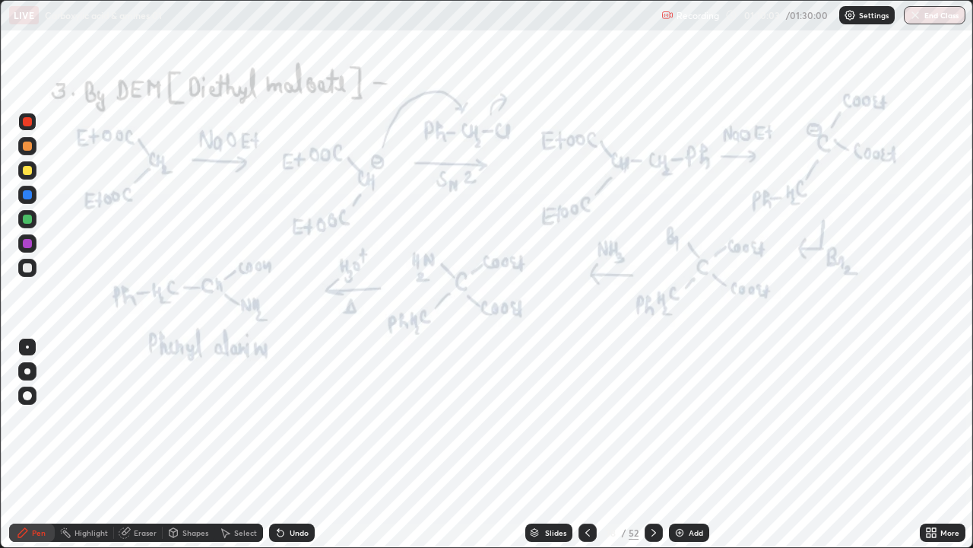
click at [31, 123] on div at bounding box center [27, 121] width 9 height 9
click at [26, 123] on div at bounding box center [27, 121] width 9 height 9
click at [27, 123] on div at bounding box center [27, 121] width 9 height 9
click at [278, 418] on icon at bounding box center [281, 533] width 6 height 6
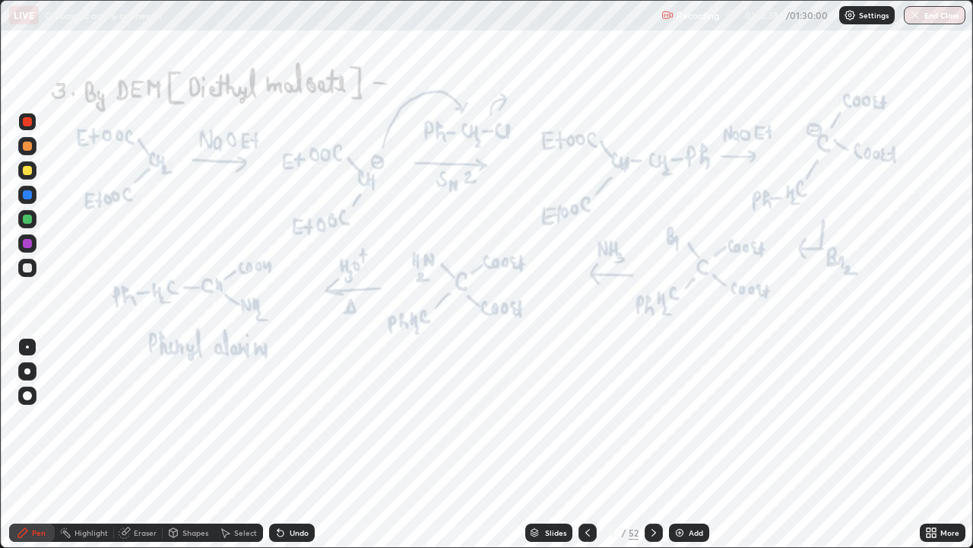
click at [652, 418] on icon at bounding box center [654, 532] width 12 height 12
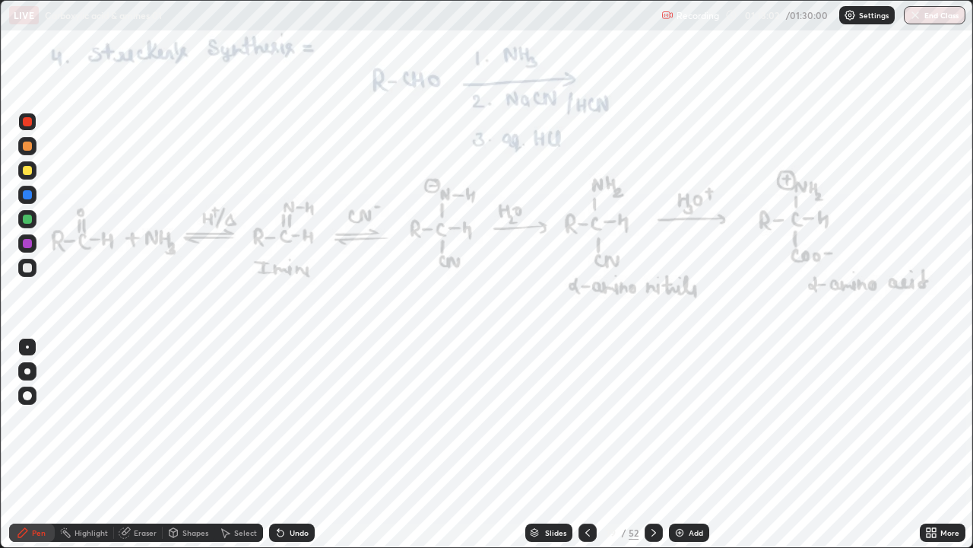
click at [675, 418] on img at bounding box center [680, 532] width 12 height 12
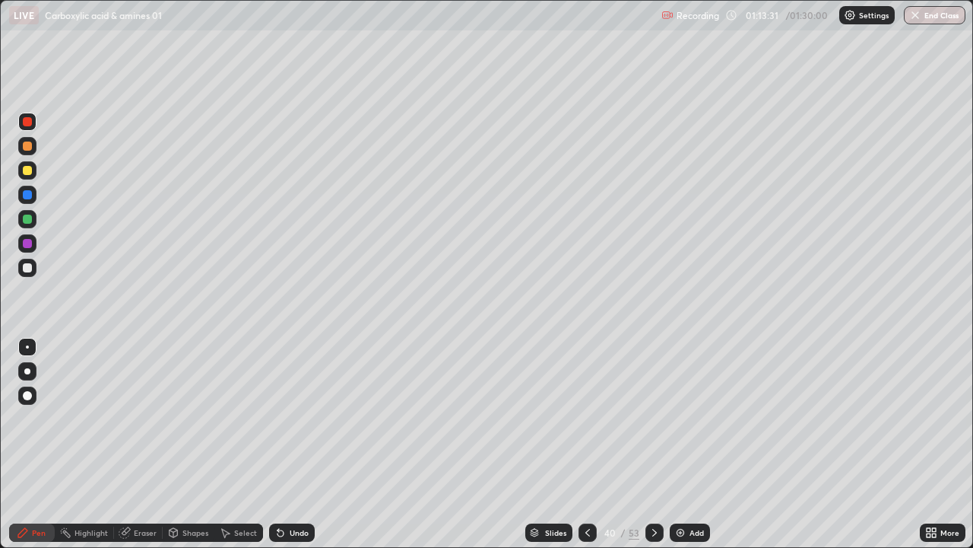
click at [289, 418] on div "Undo" at bounding box center [292, 532] width 46 height 18
click at [589, 418] on div at bounding box center [588, 532] width 18 height 18
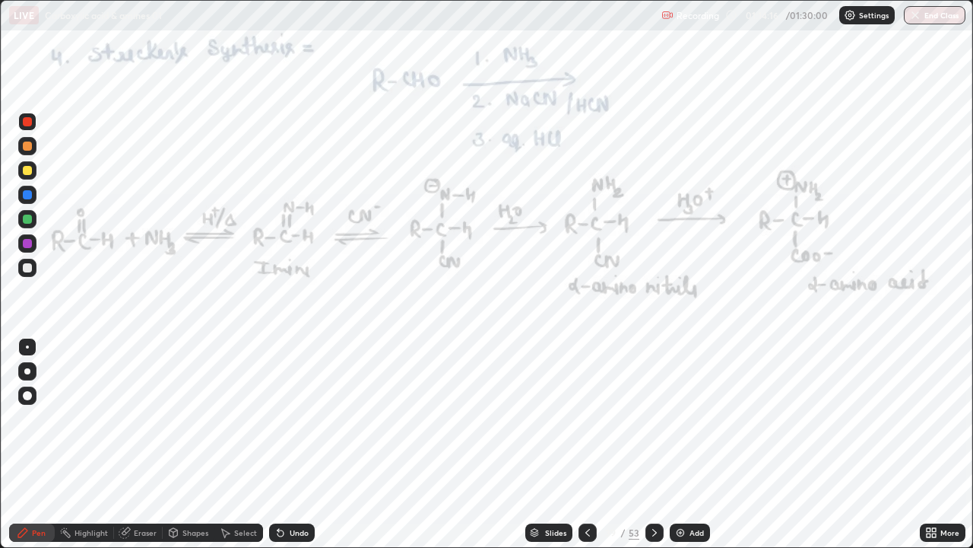
click at [657, 418] on icon at bounding box center [655, 532] width 12 height 12
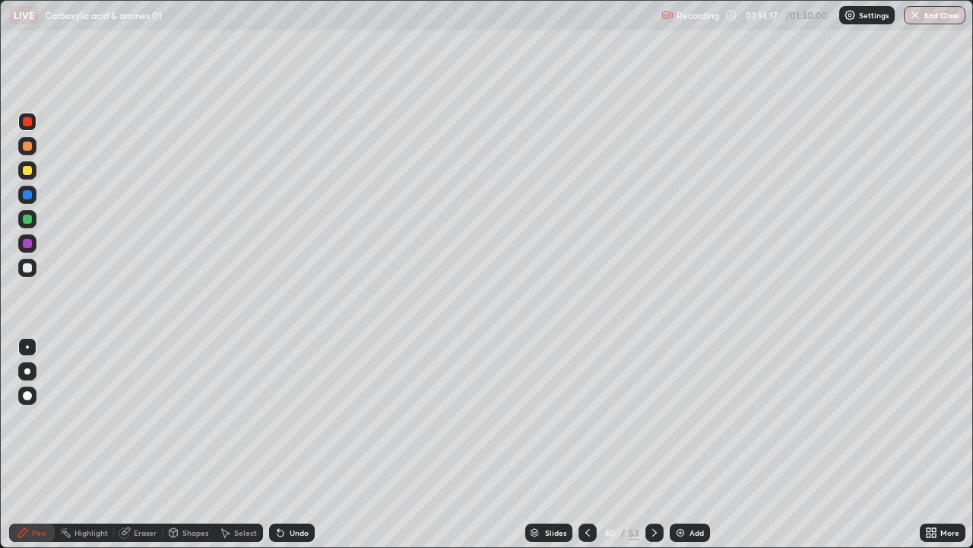
click at [651, 418] on icon at bounding box center [655, 532] width 12 height 12
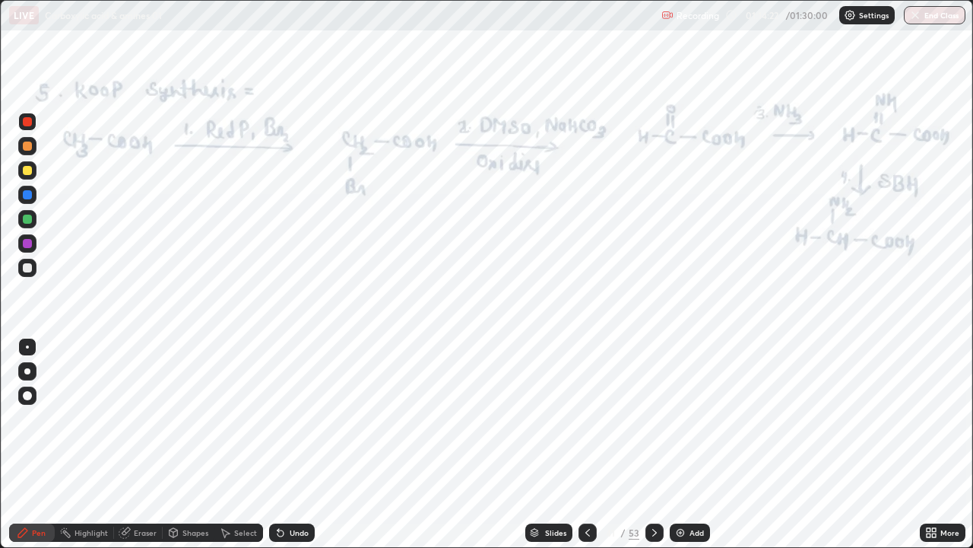
click at [27, 170] on div at bounding box center [27, 170] width 9 height 9
click at [27, 172] on div at bounding box center [27, 170] width 9 height 9
click at [28, 119] on div at bounding box center [27, 121] width 9 height 9
click at [29, 120] on div at bounding box center [27, 121] width 9 height 9
click at [33, 122] on div at bounding box center [27, 122] width 18 height 18
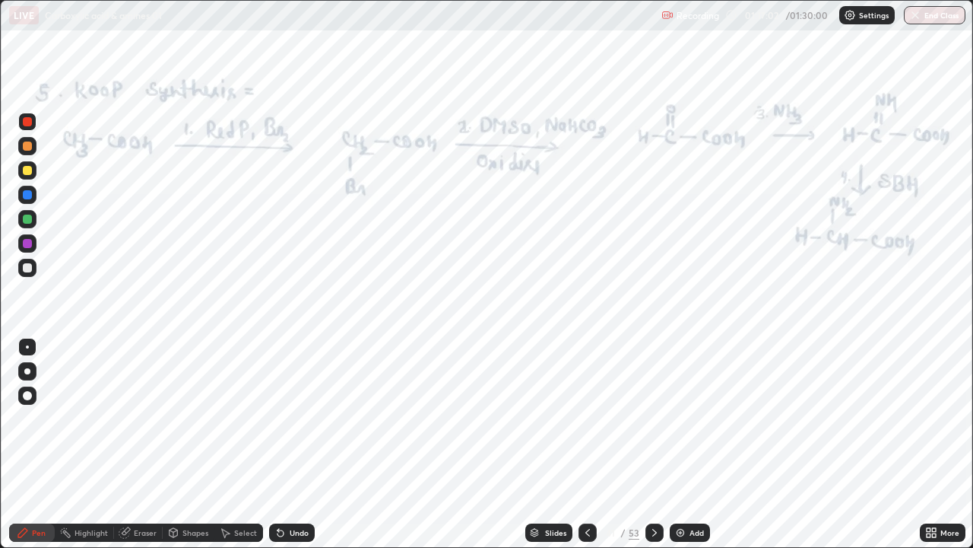
click at [646, 418] on div at bounding box center [655, 532] width 18 height 18
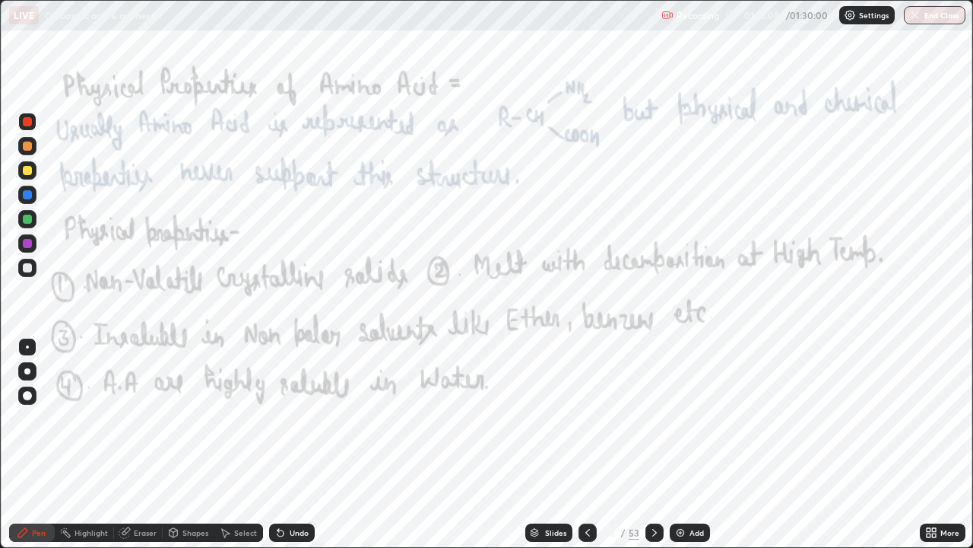
click at [652, 418] on icon at bounding box center [655, 532] width 12 height 12
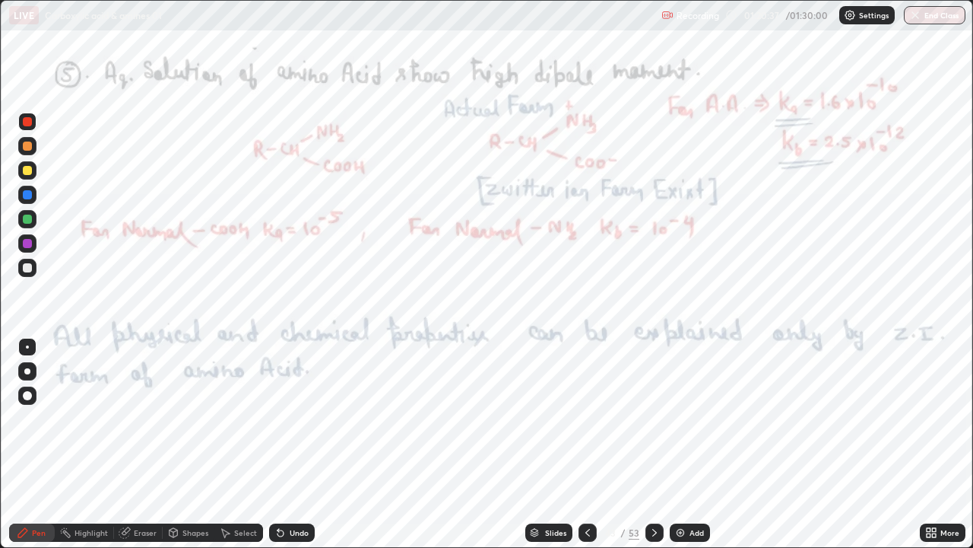
click at [651, 418] on icon at bounding box center [655, 532] width 12 height 12
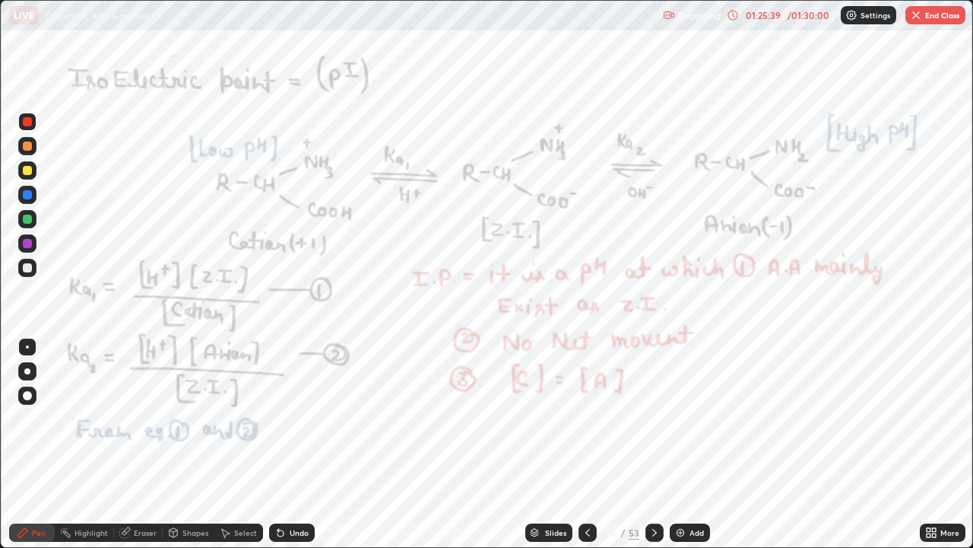
click at [650, 418] on icon at bounding box center [655, 532] width 12 height 12
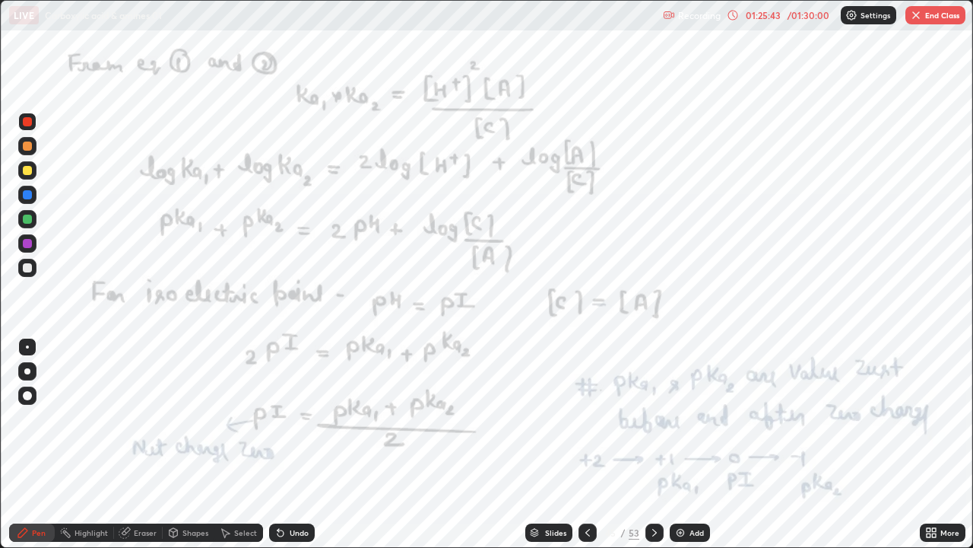
click at [579, 418] on div at bounding box center [588, 532] width 18 height 18
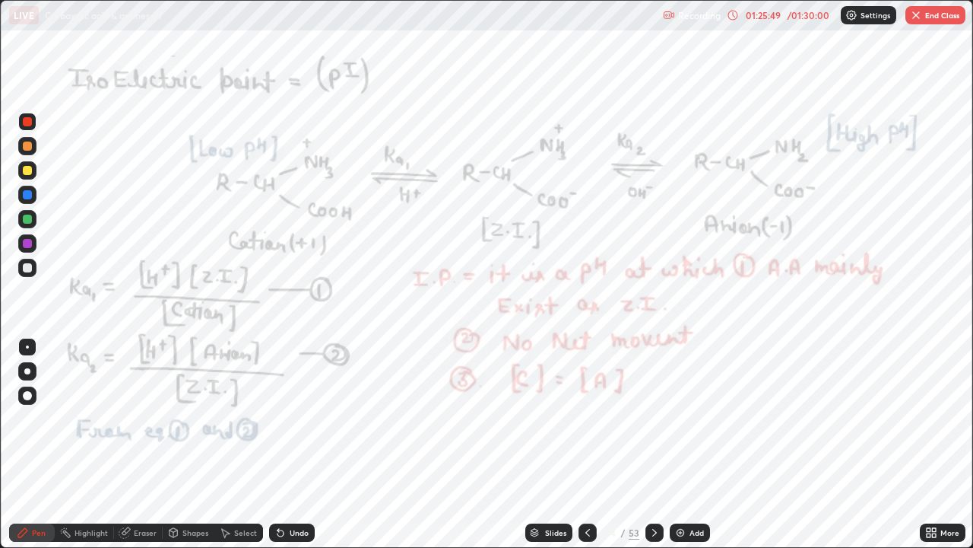
click at [652, 418] on icon at bounding box center [655, 532] width 12 height 12
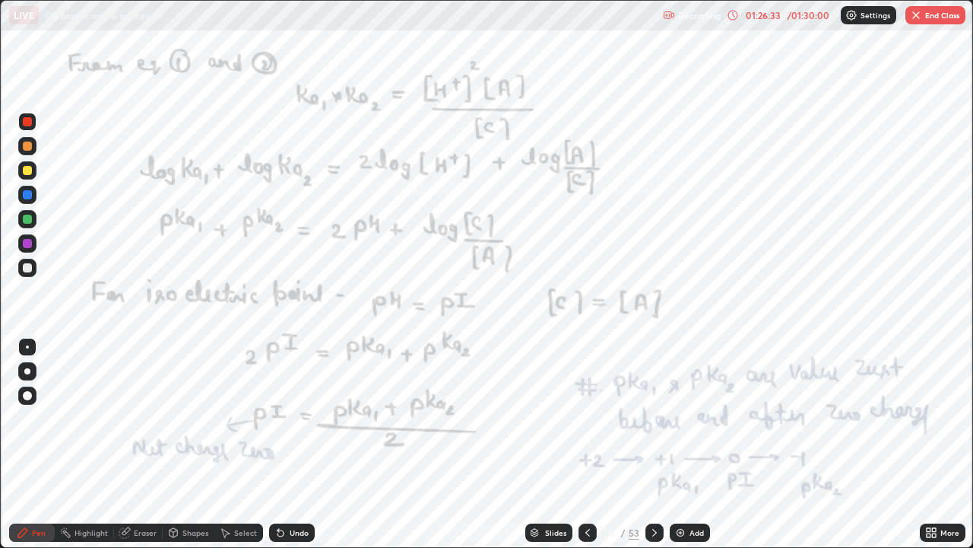
click at [151, 418] on div "Eraser" at bounding box center [145, 533] width 23 height 8
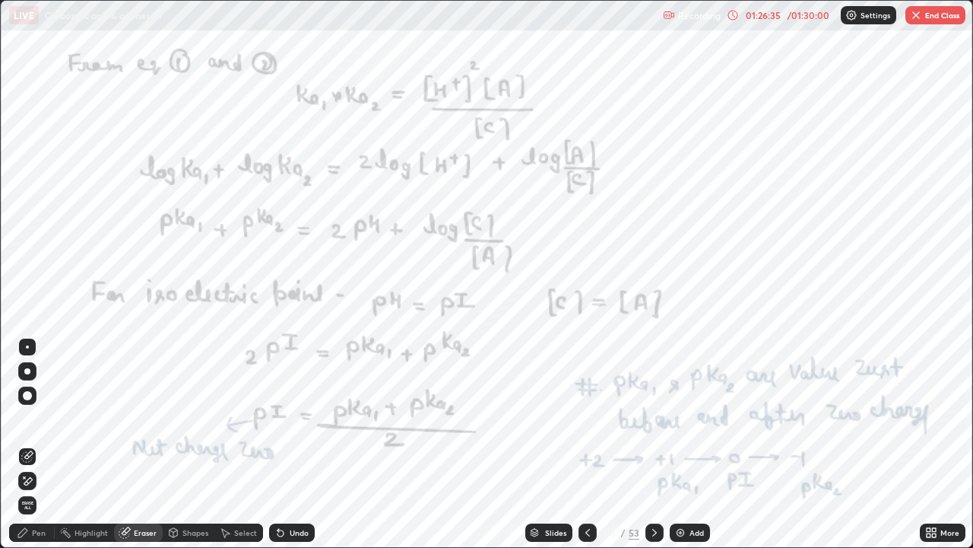
click at [40, 418] on div "Pen" at bounding box center [39, 533] width 14 height 8
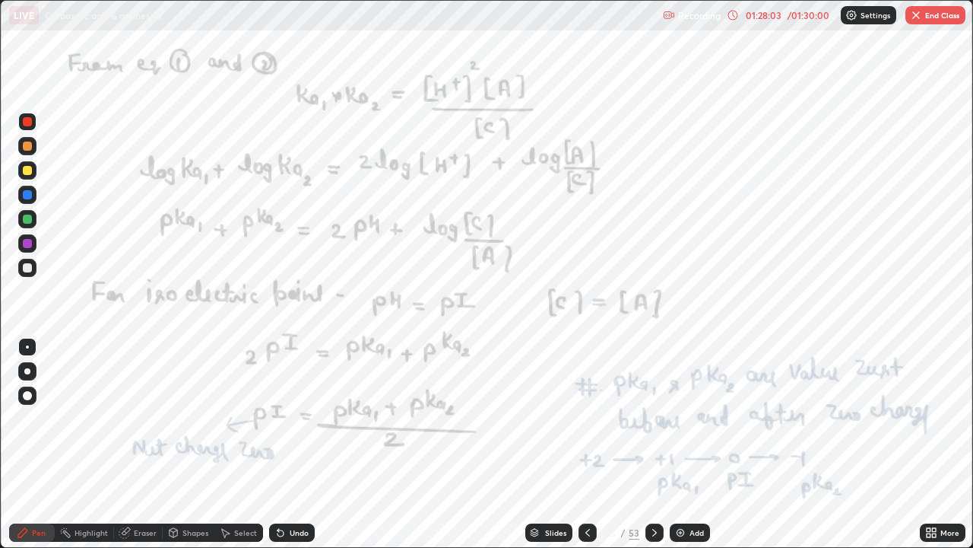
click at [652, 418] on icon at bounding box center [655, 532] width 12 height 12
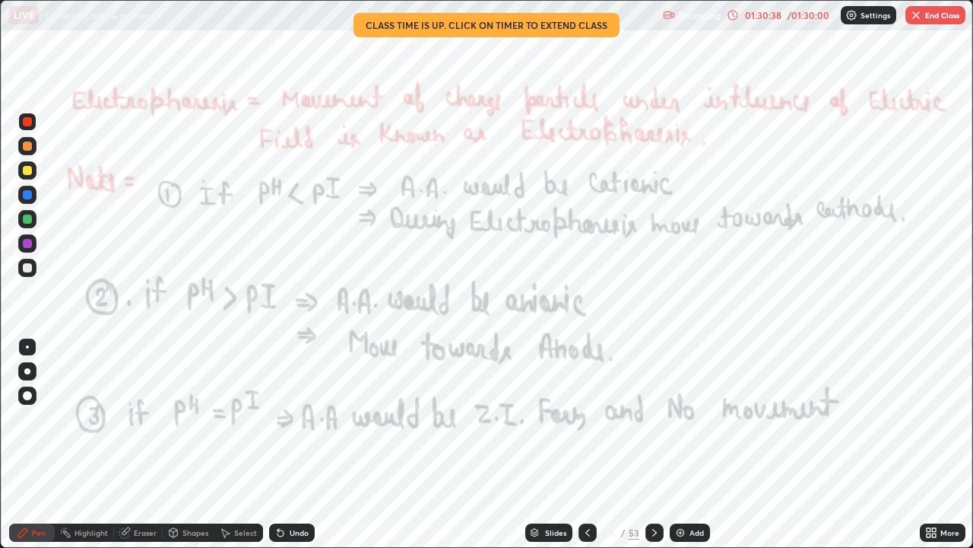
click at [652, 418] on icon at bounding box center [655, 532] width 12 height 12
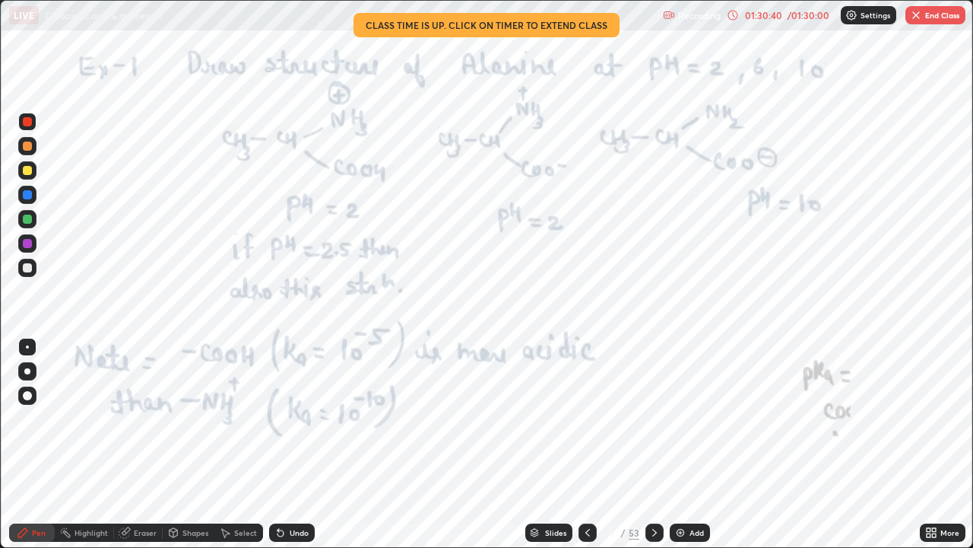
click at [761, 14] on div "01:30:40" at bounding box center [763, 15] width 43 height 9
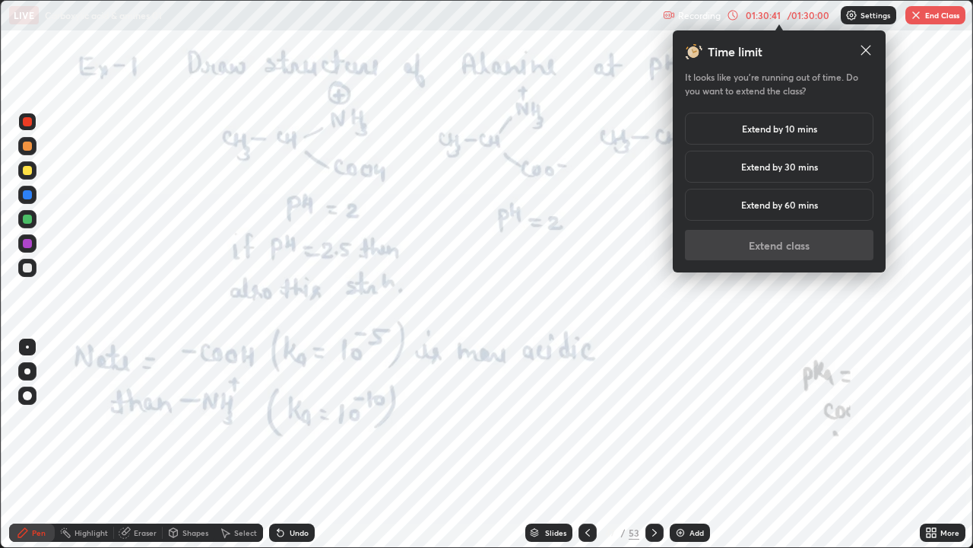
click at [749, 133] on h5 "Extend by 10 mins" at bounding box center [779, 129] width 75 height 14
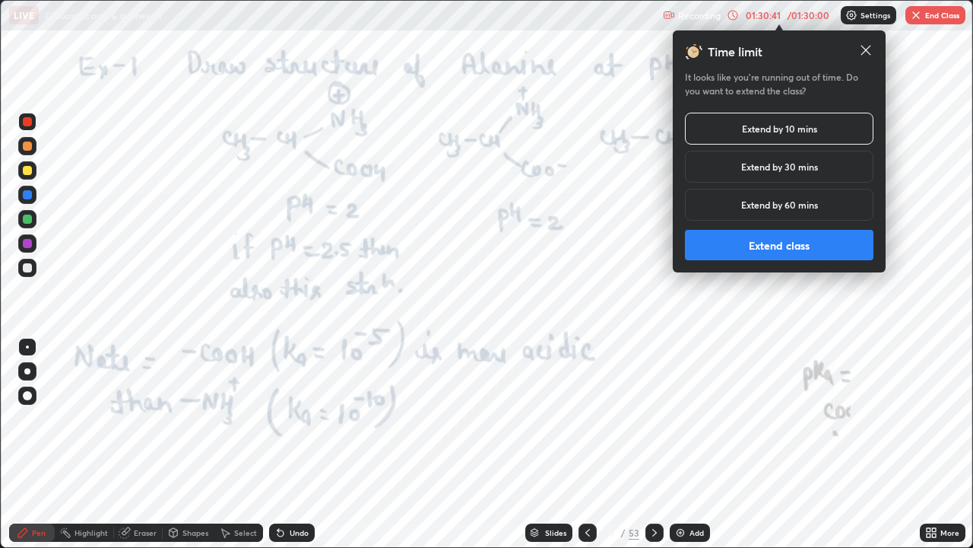
click at [716, 248] on button "Extend class" at bounding box center [779, 245] width 189 height 30
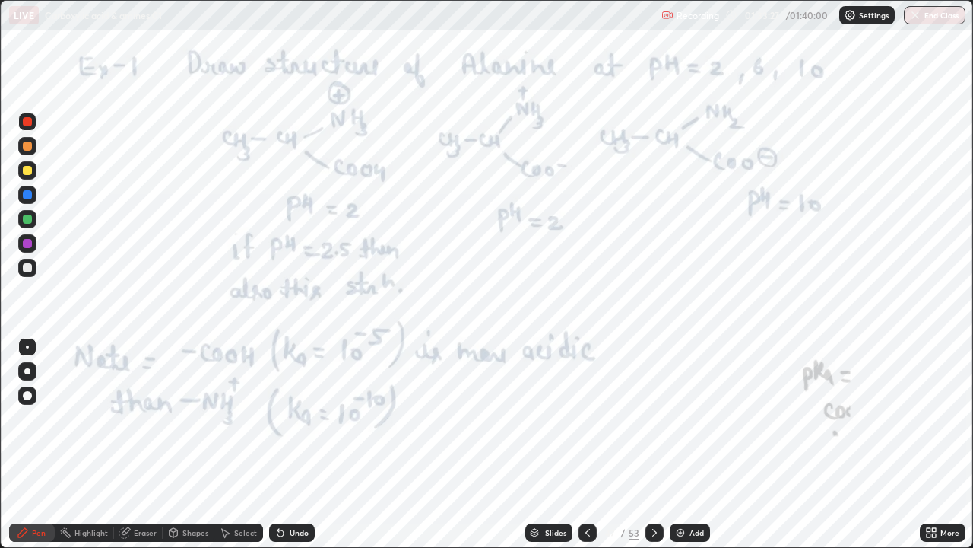
click at [287, 418] on div "Undo" at bounding box center [292, 532] width 46 height 18
click at [646, 418] on div at bounding box center [655, 532] width 18 height 30
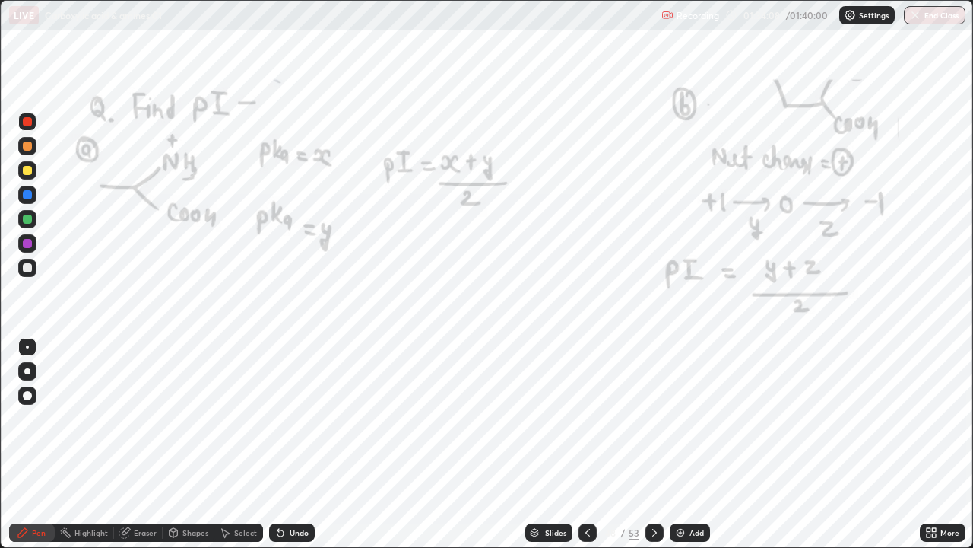
click at [654, 418] on icon at bounding box center [655, 532] width 12 height 12
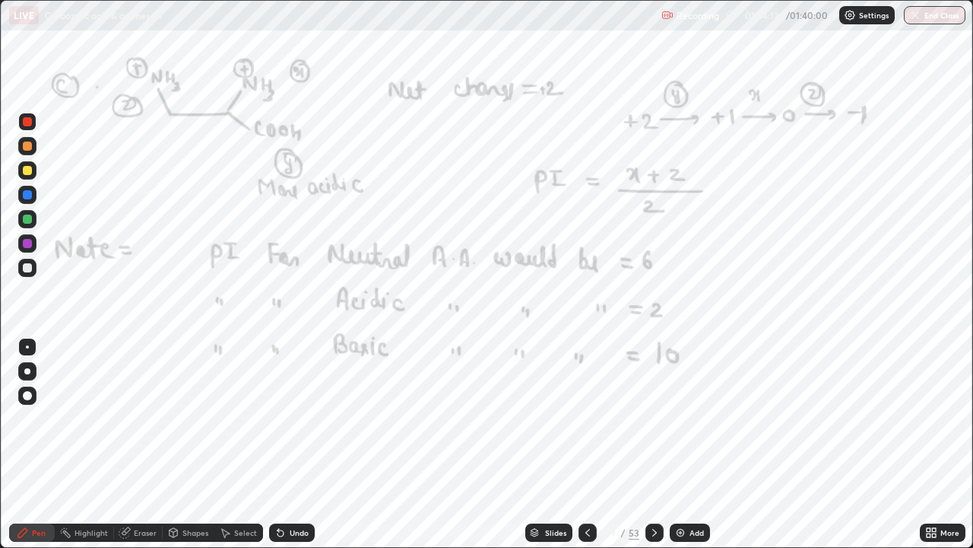
click at [30, 173] on div at bounding box center [27, 170] width 9 height 9
click at [28, 170] on div at bounding box center [27, 170] width 9 height 9
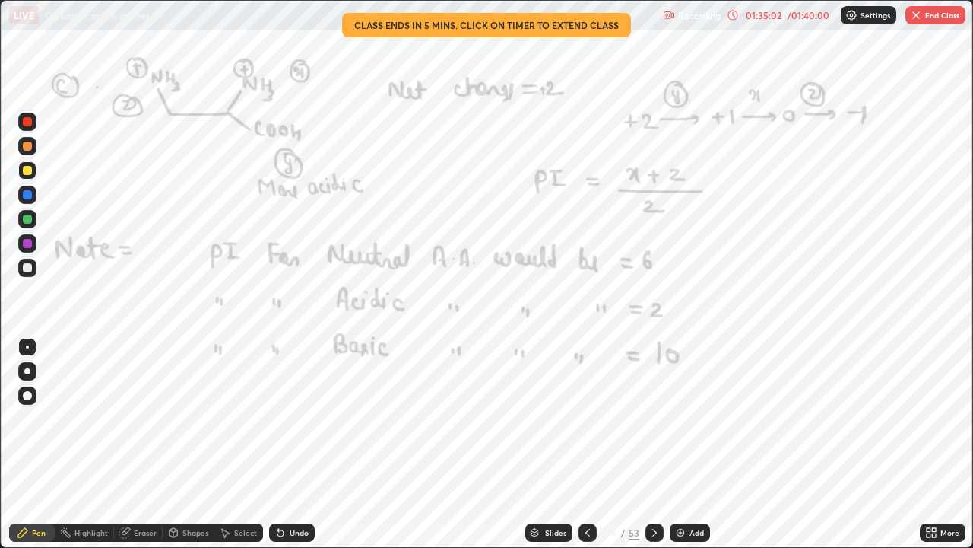
click at [780, 19] on div "01:35:02" at bounding box center [763, 15] width 43 height 9
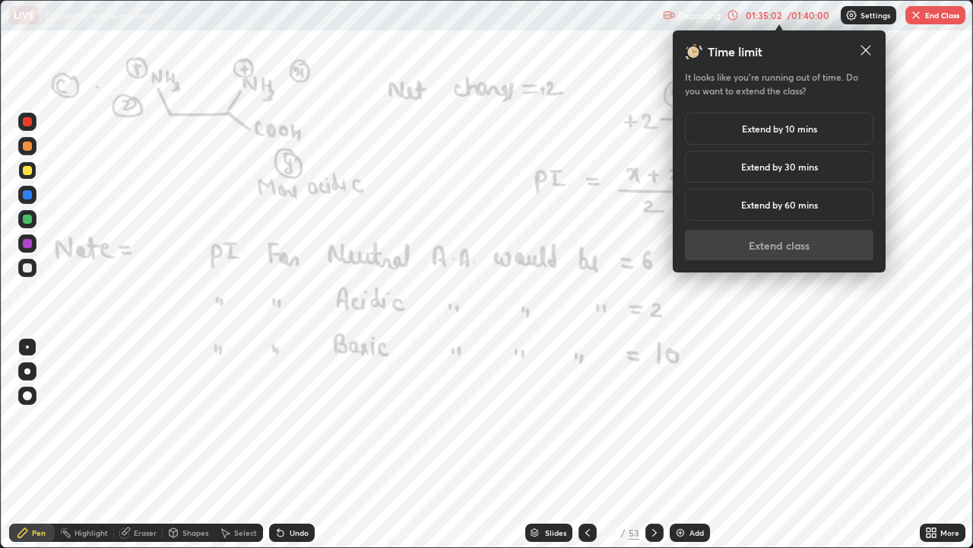
click at [777, 125] on h5 "Extend by 10 mins" at bounding box center [779, 129] width 75 height 14
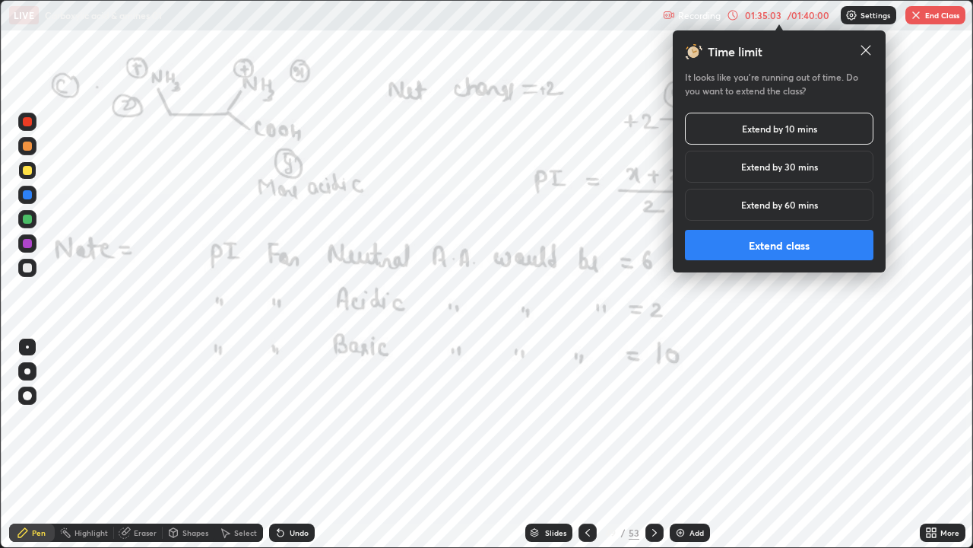
click at [770, 242] on button "Extend class" at bounding box center [779, 245] width 189 height 30
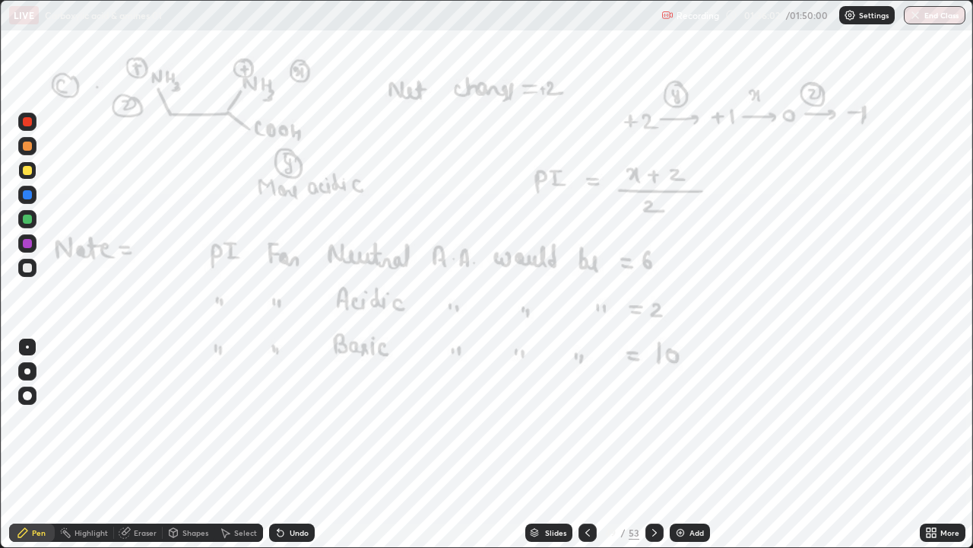
click at [23, 148] on div at bounding box center [27, 145] width 9 height 9
click at [27, 148] on div at bounding box center [27, 145] width 9 height 9
click at [27, 127] on div at bounding box center [27, 122] width 18 height 18
click at [27, 122] on div at bounding box center [27, 121] width 9 height 9
click at [659, 418] on icon at bounding box center [655, 532] width 12 height 12
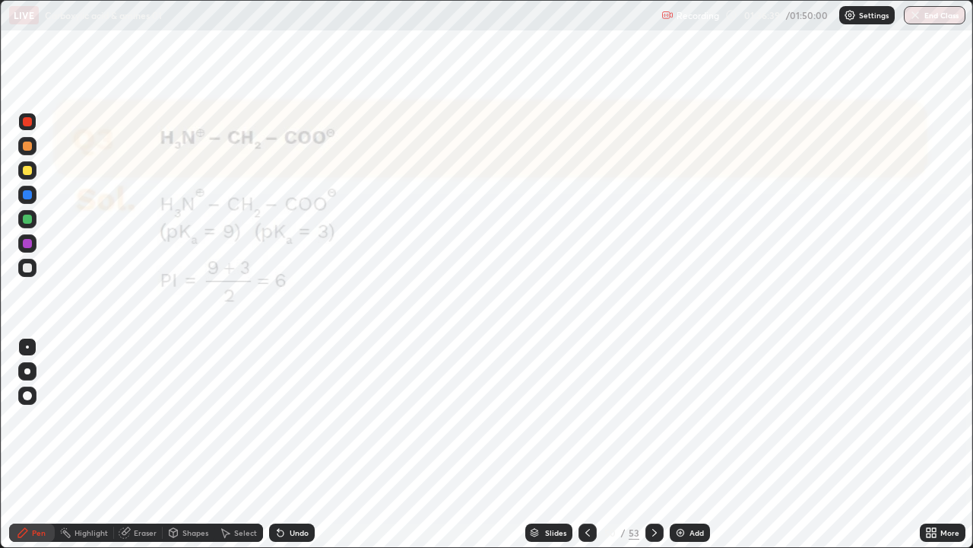
click at [654, 418] on icon at bounding box center [654, 533] width 5 height 8
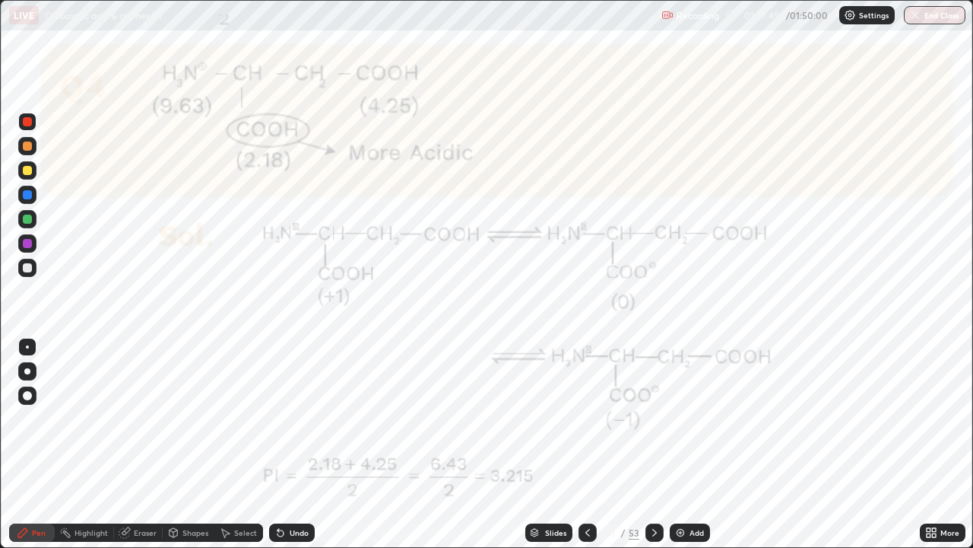
click at [25, 268] on div at bounding box center [27, 267] width 9 height 9
click at [28, 122] on div at bounding box center [27, 121] width 9 height 9
click at [141, 418] on div "Eraser" at bounding box center [138, 532] width 49 height 18
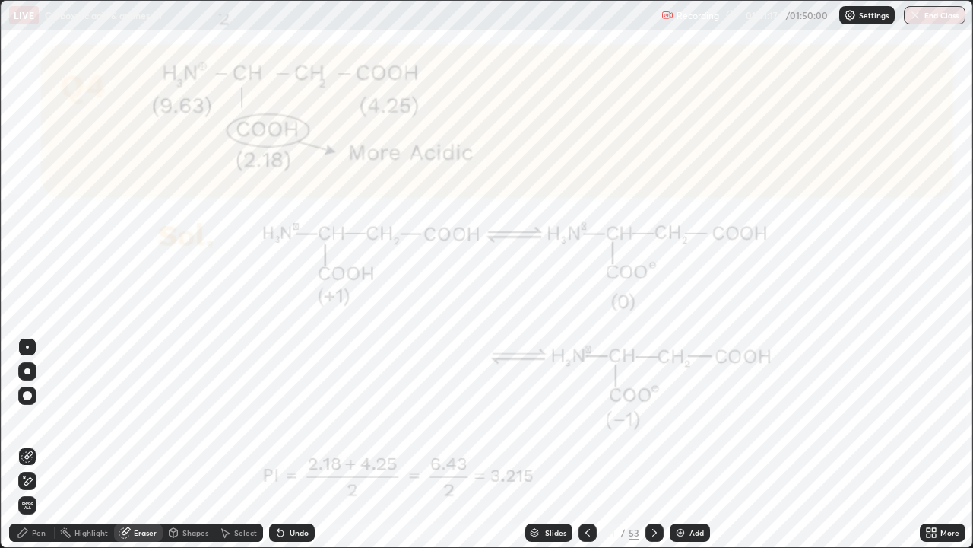
click at [49, 418] on div "Pen" at bounding box center [32, 532] width 46 height 18
click at [37, 418] on div "Pen" at bounding box center [39, 533] width 14 height 8
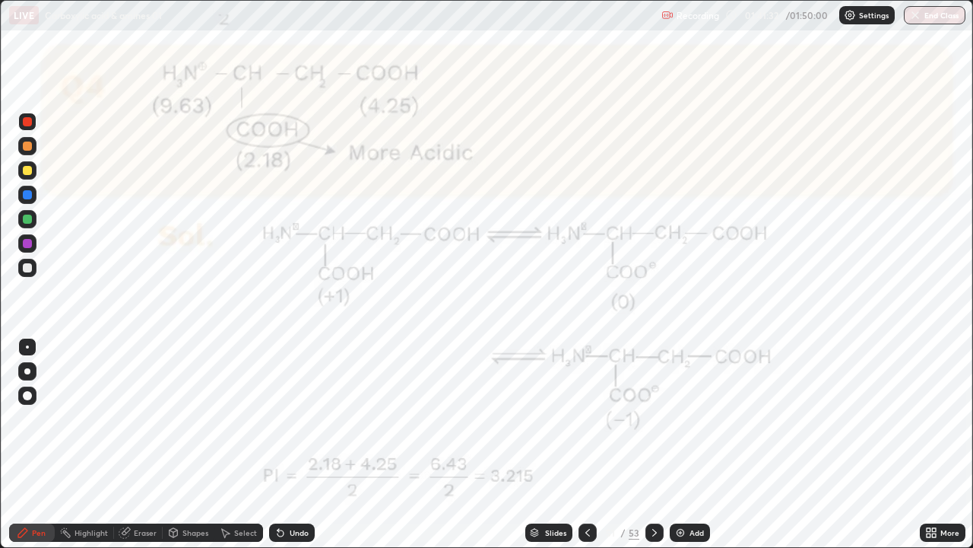
click at [929, 418] on icon at bounding box center [929, 530] width 4 height 4
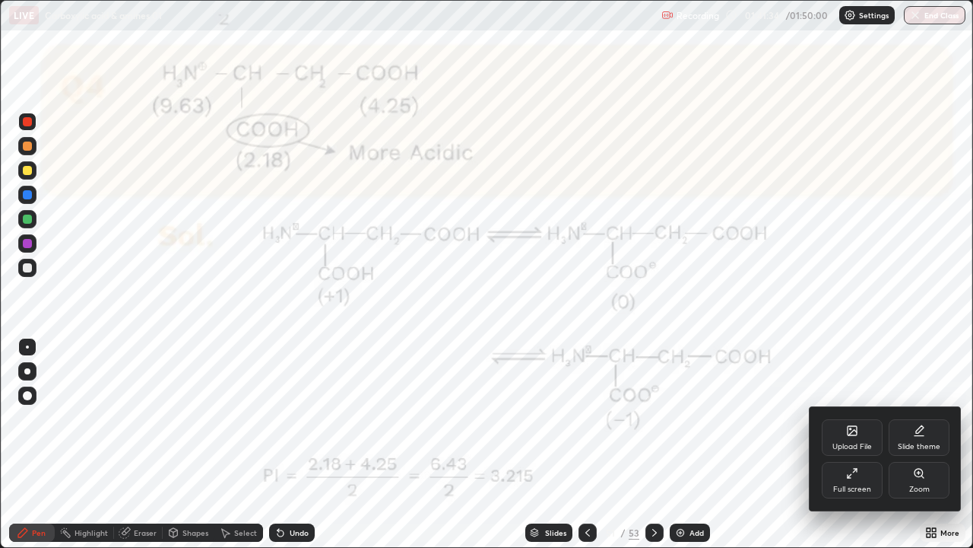
click at [818, 334] on div at bounding box center [486, 274] width 973 height 548
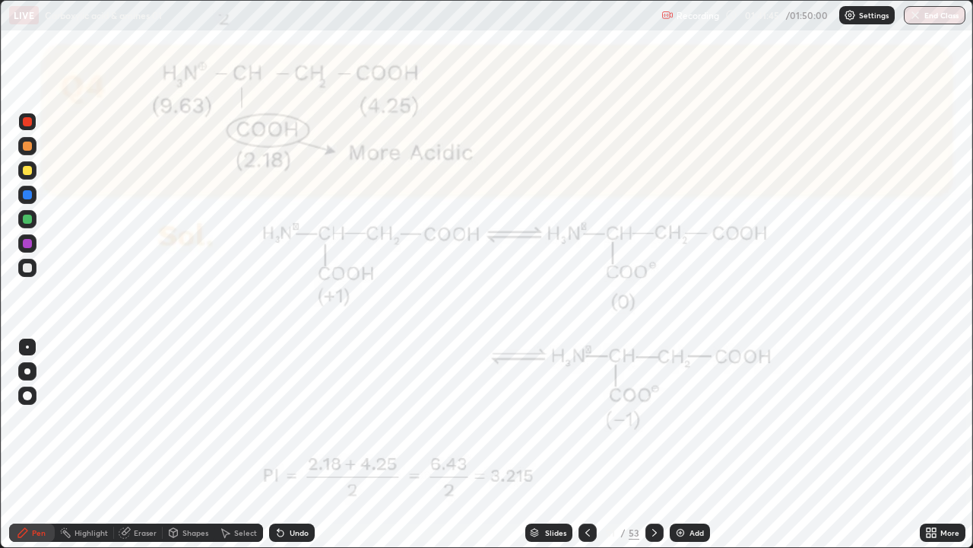
click at [929, 18] on button "End Class" at bounding box center [935, 15] width 62 height 18
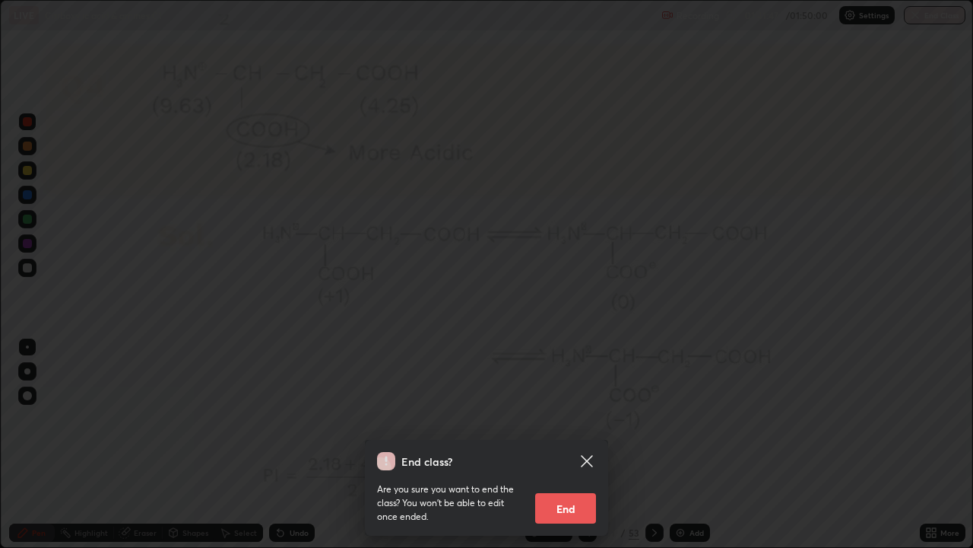
click at [584, 418] on button "End" at bounding box center [565, 508] width 61 height 30
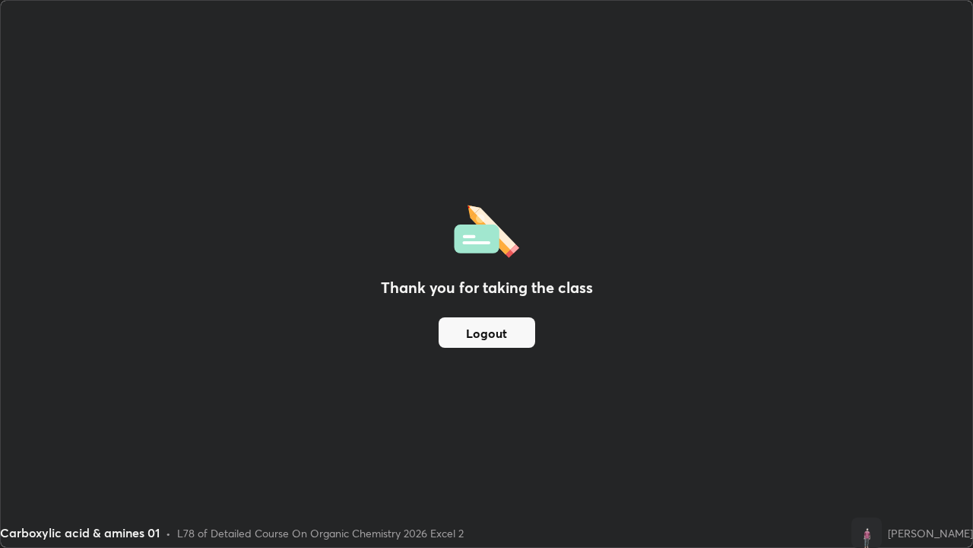
click at [487, 337] on button "Logout" at bounding box center [487, 332] width 97 height 30
click at [496, 335] on button "Logout" at bounding box center [487, 332] width 97 height 30
click at [503, 327] on button "Logout" at bounding box center [487, 332] width 97 height 30
click at [485, 334] on button "Logout" at bounding box center [487, 332] width 97 height 30
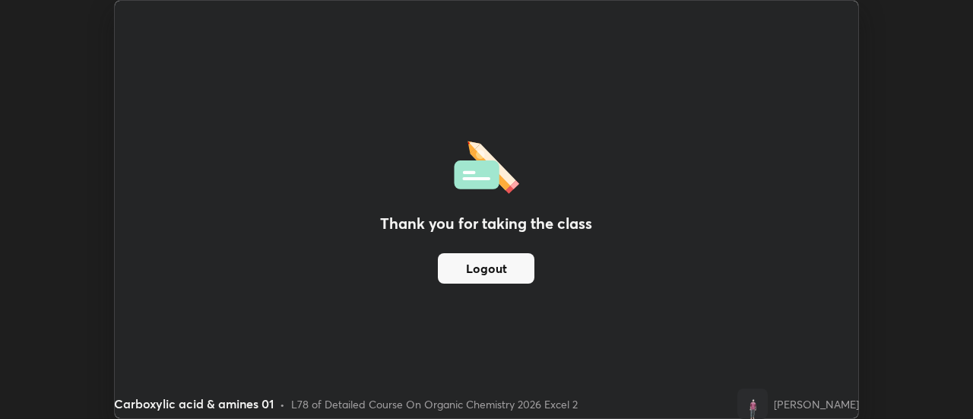
scroll to position [75629, 75074]
